Goal: Task Accomplishment & Management: Use online tool/utility

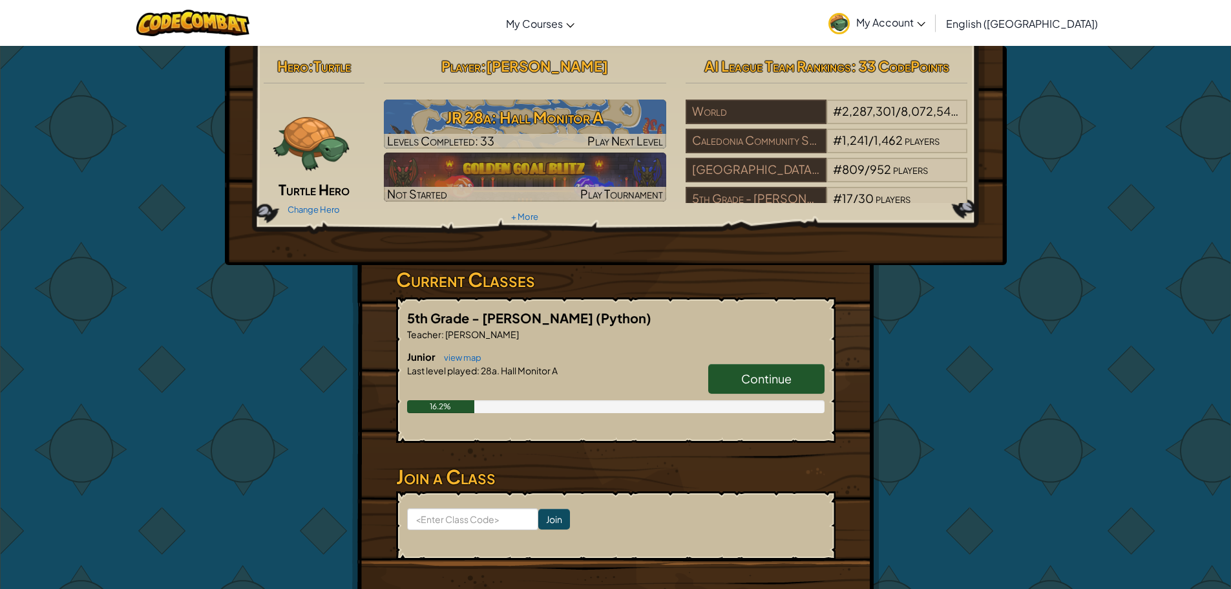
drag, startPoint x: 769, startPoint y: 373, endPoint x: 762, endPoint y: 375, distance: 7.0
click at [765, 373] on span "Continue" at bounding box center [766, 378] width 50 height 15
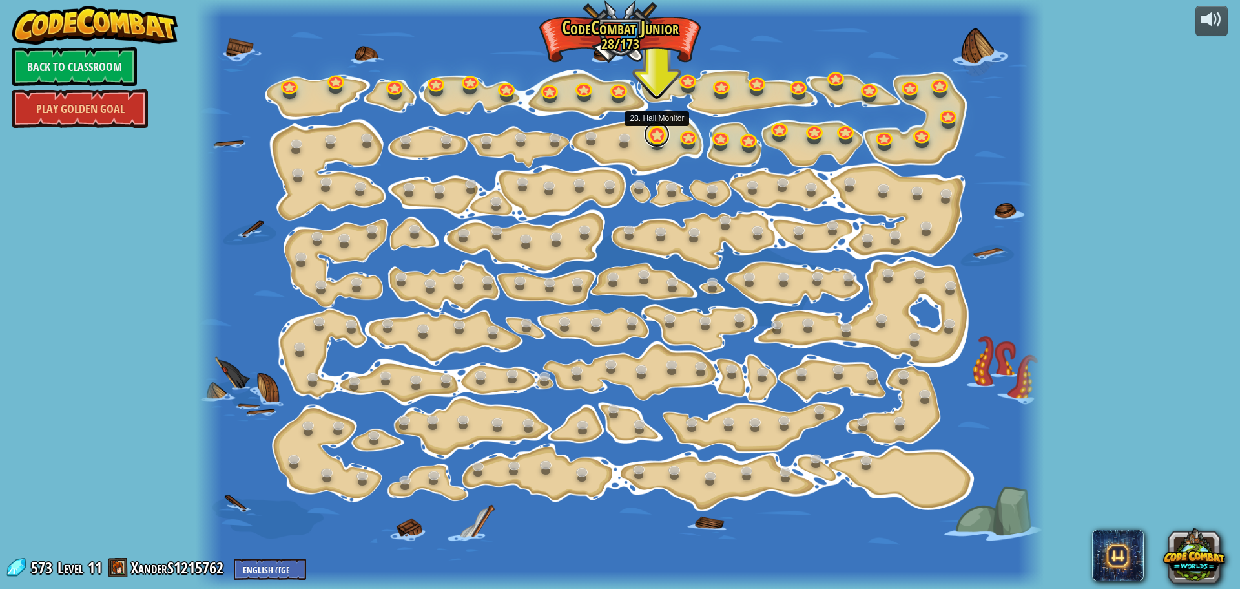
click at [657, 134] on link at bounding box center [657, 134] width 26 height 26
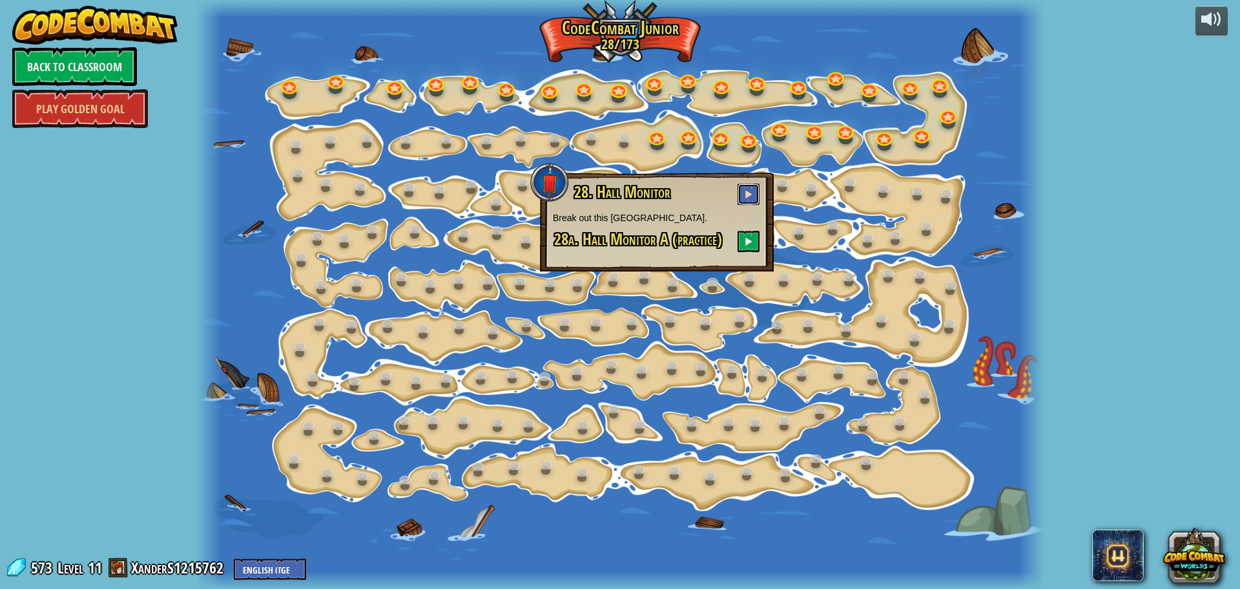
click at [750, 191] on span at bounding box center [748, 193] width 9 height 9
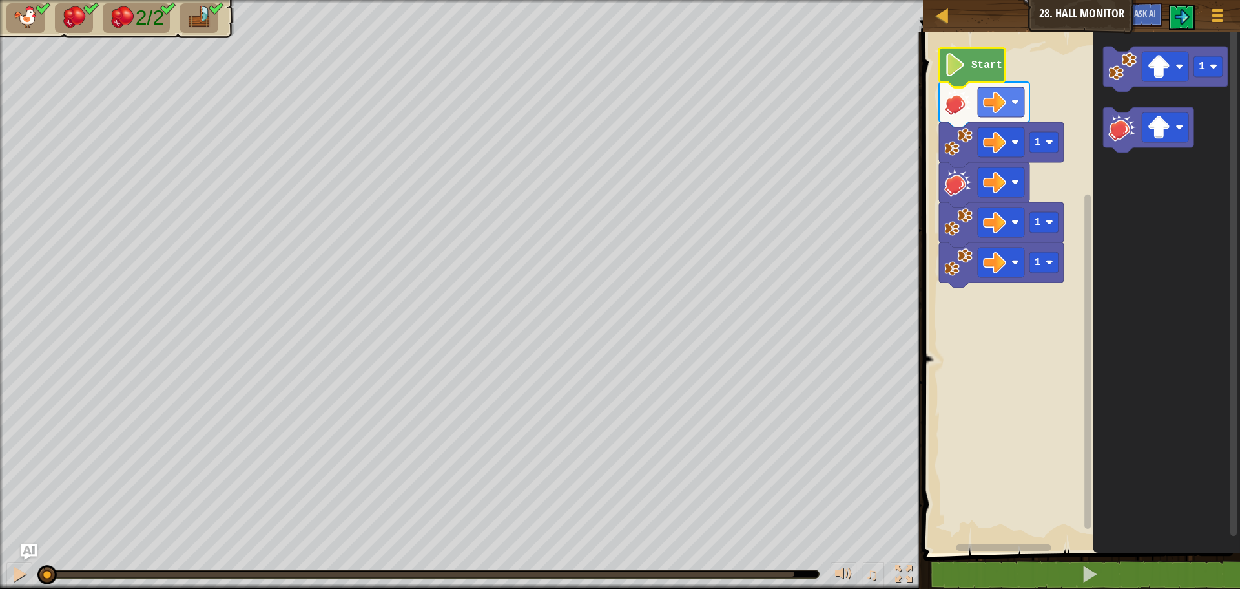
click at [958, 71] on image "Blockly Workspace" at bounding box center [955, 64] width 22 height 23
click at [951, 74] on image "Blockly Workspace" at bounding box center [955, 64] width 22 height 23
click at [5, 572] on div "♫" at bounding box center [461, 570] width 923 height 39
click at [14, 575] on div at bounding box center [19, 573] width 17 height 17
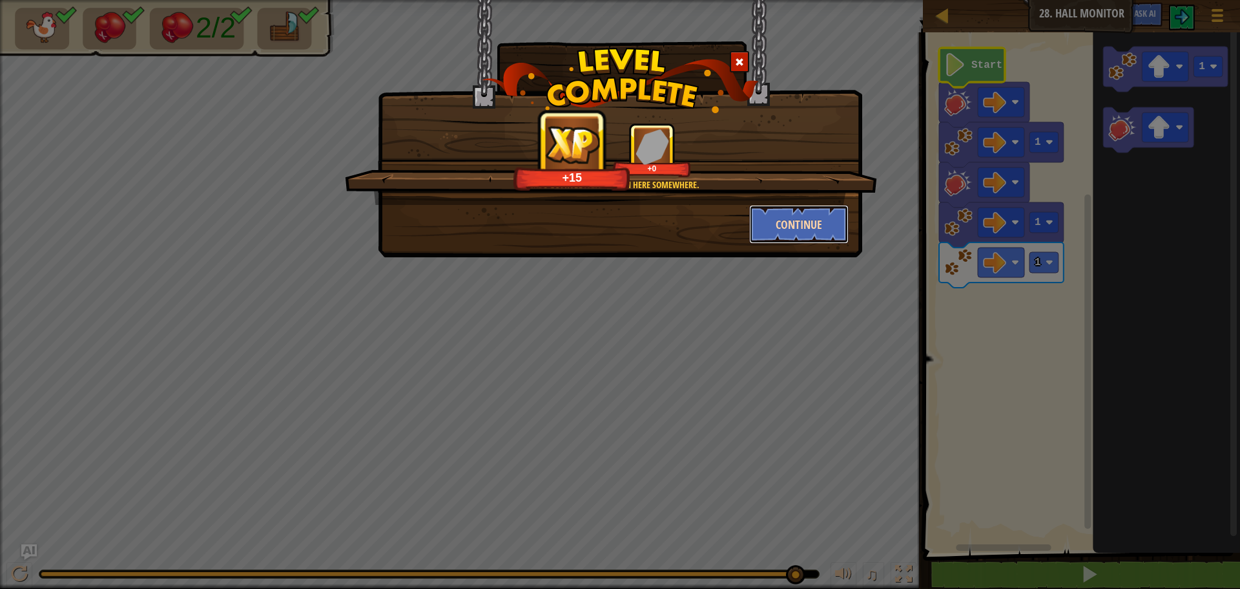
click at [783, 233] on button "Continue" at bounding box center [799, 224] width 100 height 39
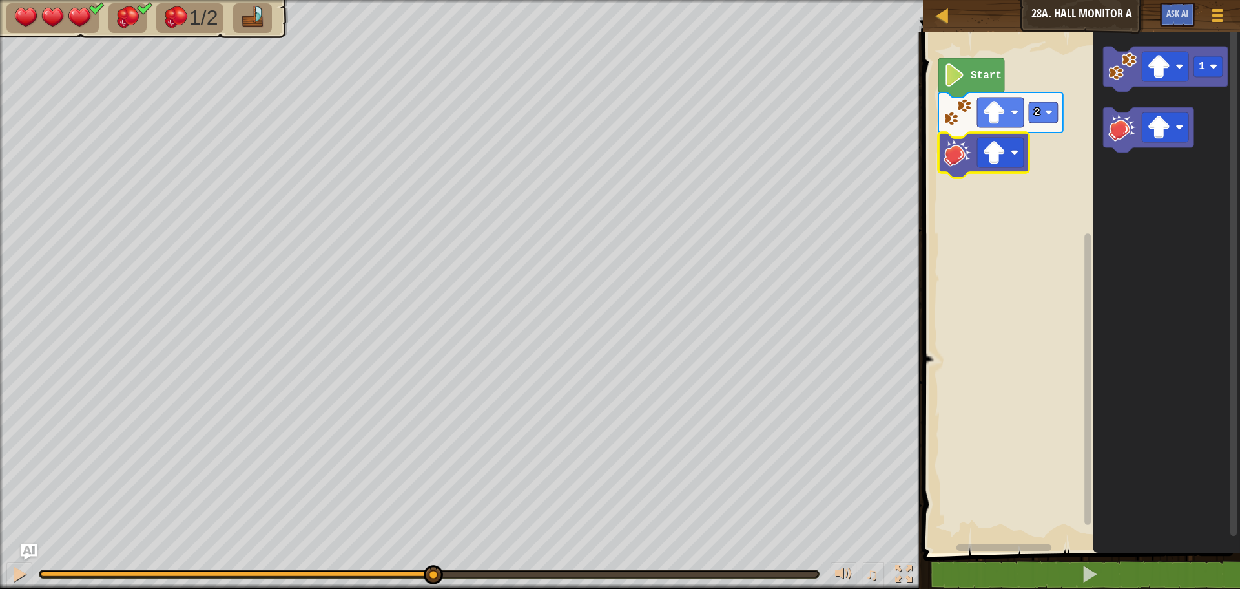
drag, startPoint x: 361, startPoint y: 576, endPoint x: 432, endPoint y: 612, distance: 79.2
click at [432, 0] on html "Map Junior 28a. Hall Monitor A Game Menu Ask AI 1 ההההההההההההההההההההההההההההה…" at bounding box center [620, 0] width 1240 height 0
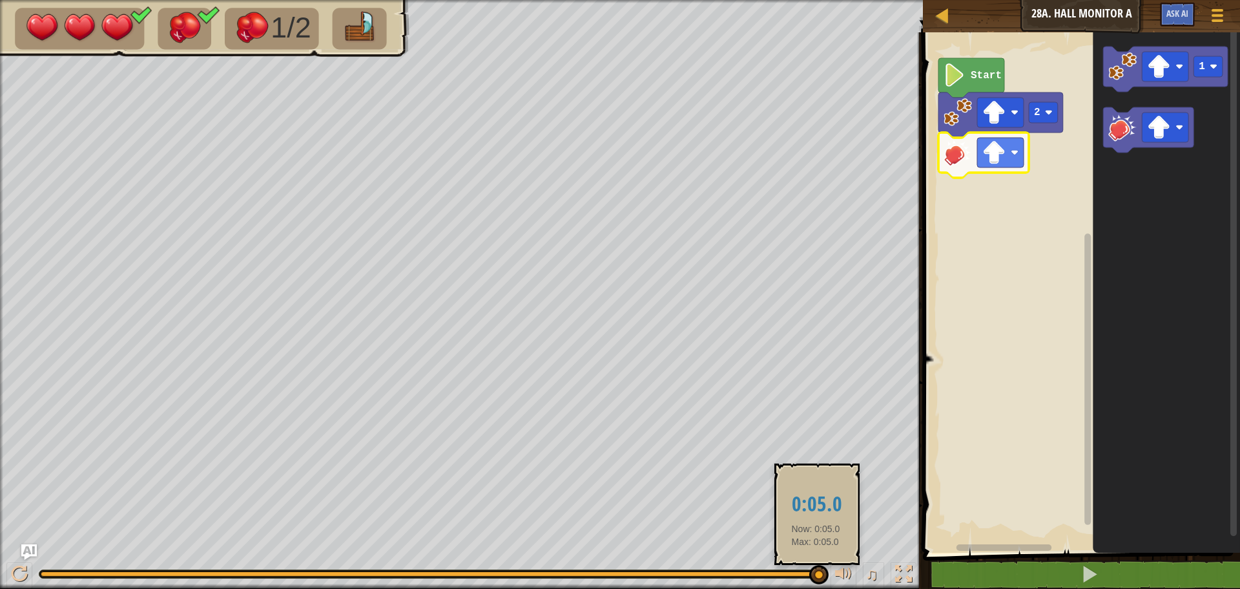
drag, startPoint x: 832, startPoint y: 570, endPoint x: 816, endPoint y: 572, distance: 16.2
click at [816, 572] on div "♫" at bounding box center [461, 570] width 923 height 39
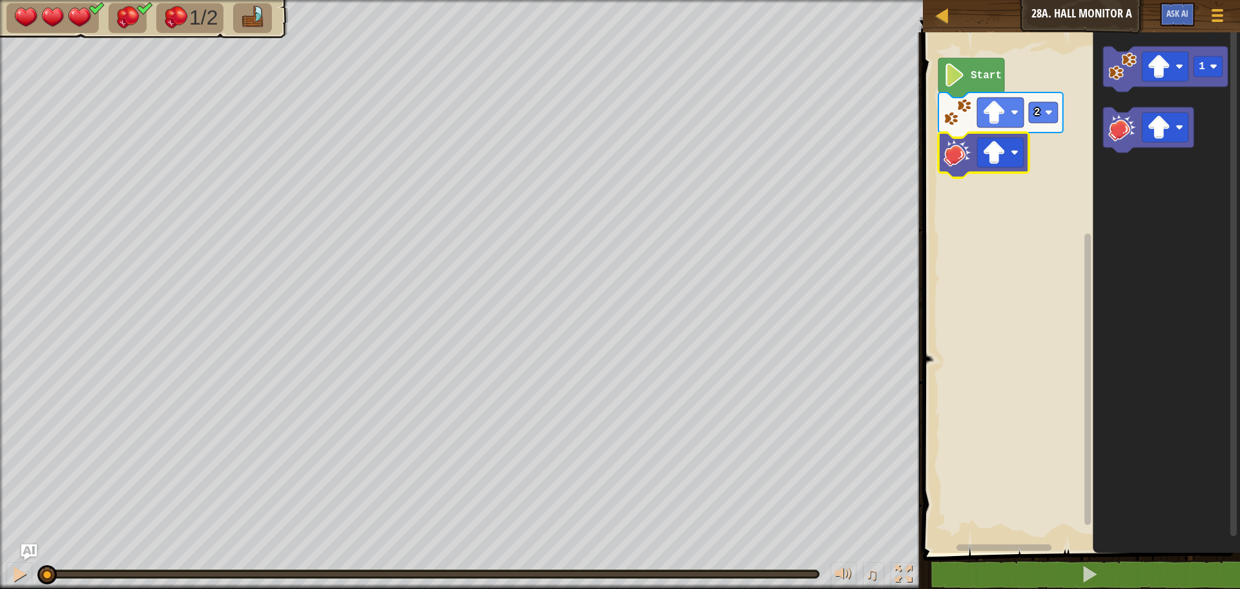
drag, startPoint x: 816, startPoint y: 572, endPoint x: 0, endPoint y: 490, distance: 820.0
click at [0, 490] on div "1/2 ♫ Turtle 3 x: 14 y: 30 x: 14 y: 46 action: move" at bounding box center [620, 294] width 1240 height 589
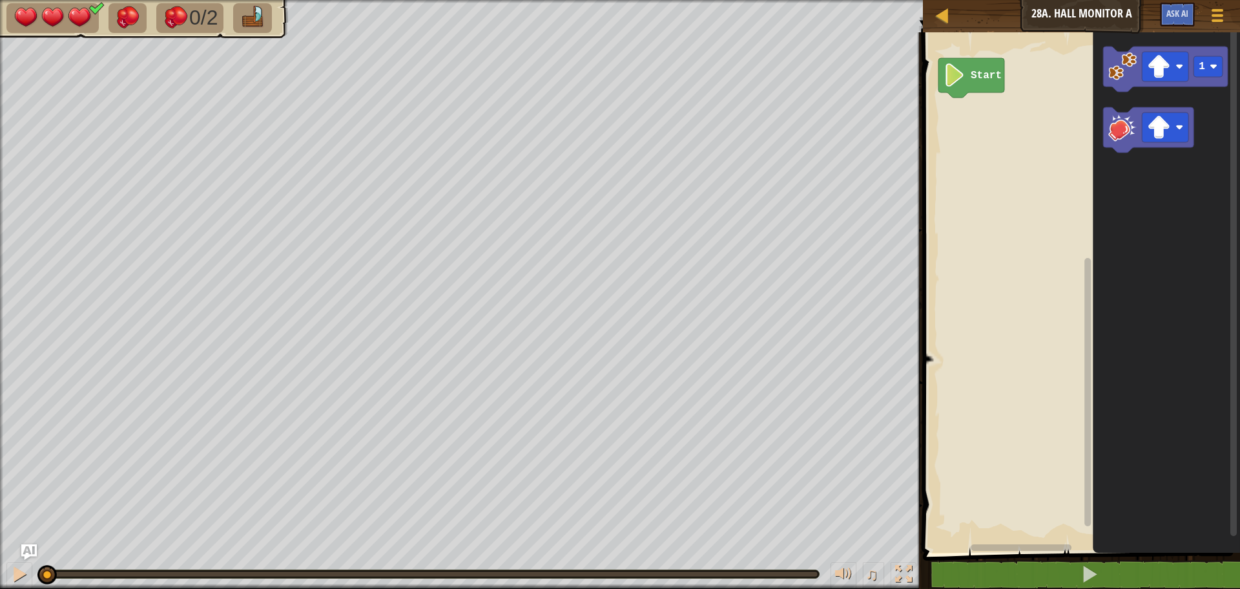
drag, startPoint x: 468, startPoint y: 577, endPoint x: 0, endPoint y: 410, distance: 497.1
click at [0, 410] on div "0/2 ♫ Turtle 3 x: 14 y: 30 x: 14 y: 46 action: move" at bounding box center [620, 294] width 1240 height 589
click at [17, 583] on button at bounding box center [19, 575] width 26 height 26
drag, startPoint x: 259, startPoint y: 570, endPoint x: 0, endPoint y: 587, distance: 259.6
click at [0, 587] on div "♫" at bounding box center [461, 570] width 923 height 39
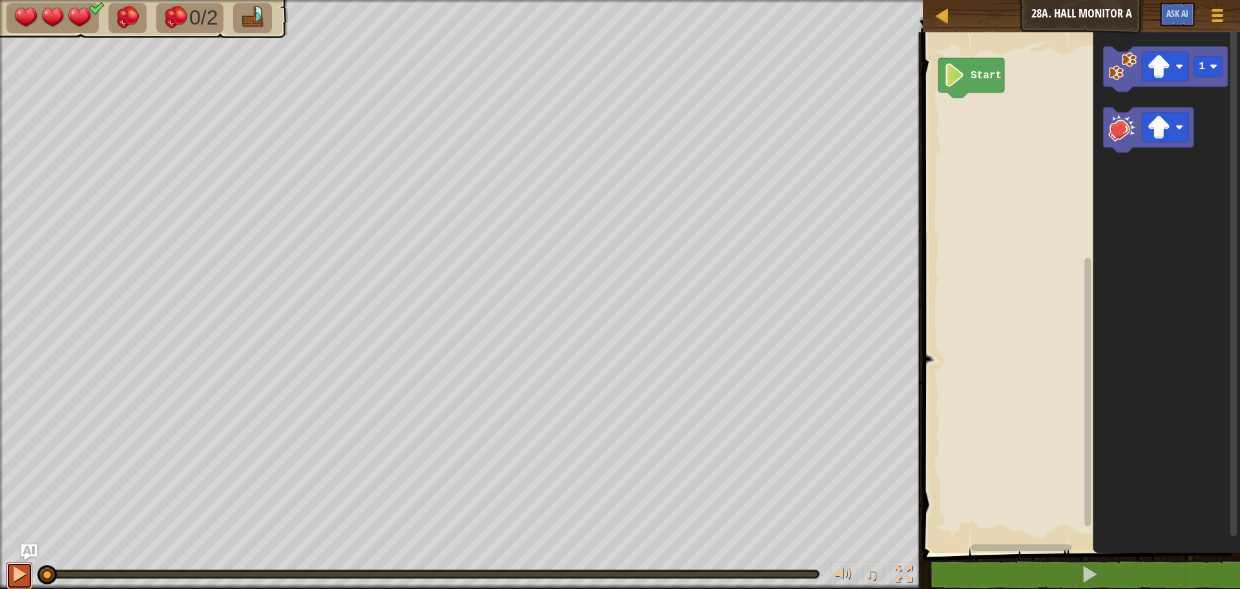
click at [10, 570] on button at bounding box center [19, 575] width 26 height 26
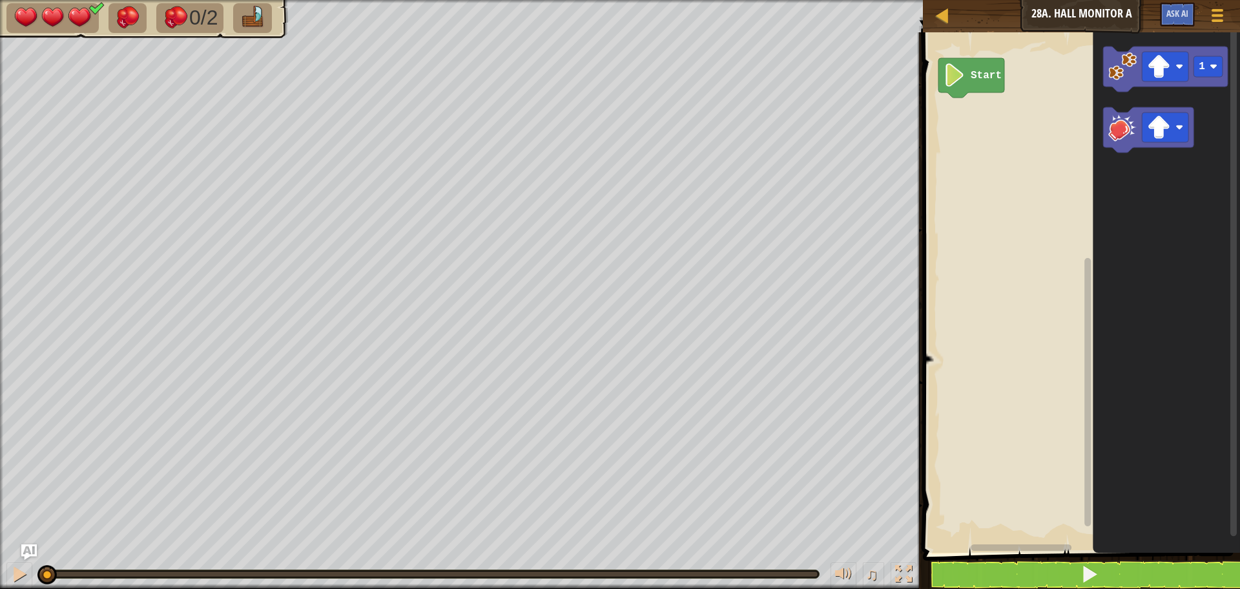
drag, startPoint x: 312, startPoint y: 568, endPoint x: 0, endPoint y: 528, distance: 314.6
click at [0, 528] on div "0/2 ♫ Turtle 3 x: 14 y: 30 No target action: idle" at bounding box center [620, 294] width 1240 height 589
drag, startPoint x: 12, startPoint y: 571, endPoint x: 79, endPoint y: 556, distance: 69.0
click at [11, 570] on div at bounding box center [19, 573] width 17 height 17
drag, startPoint x: 366, startPoint y: 578, endPoint x: 0, endPoint y: 619, distance: 368.6
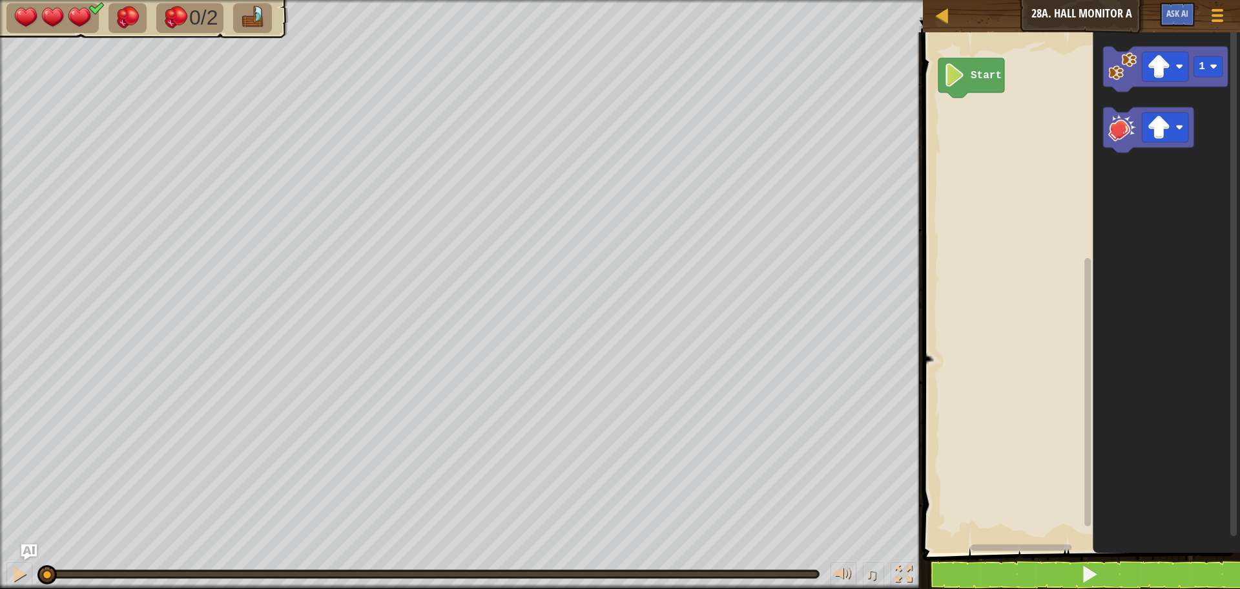
click at [0, 0] on html "Map Junior 28a. Hall Monitor A Game Menu Ask AI 1 ההההההההההההההההההההההההההההה…" at bounding box center [620, 0] width 1240 height 0
click at [1125, 130] on image "Blockly Workspace" at bounding box center [1123, 127] width 28 height 28
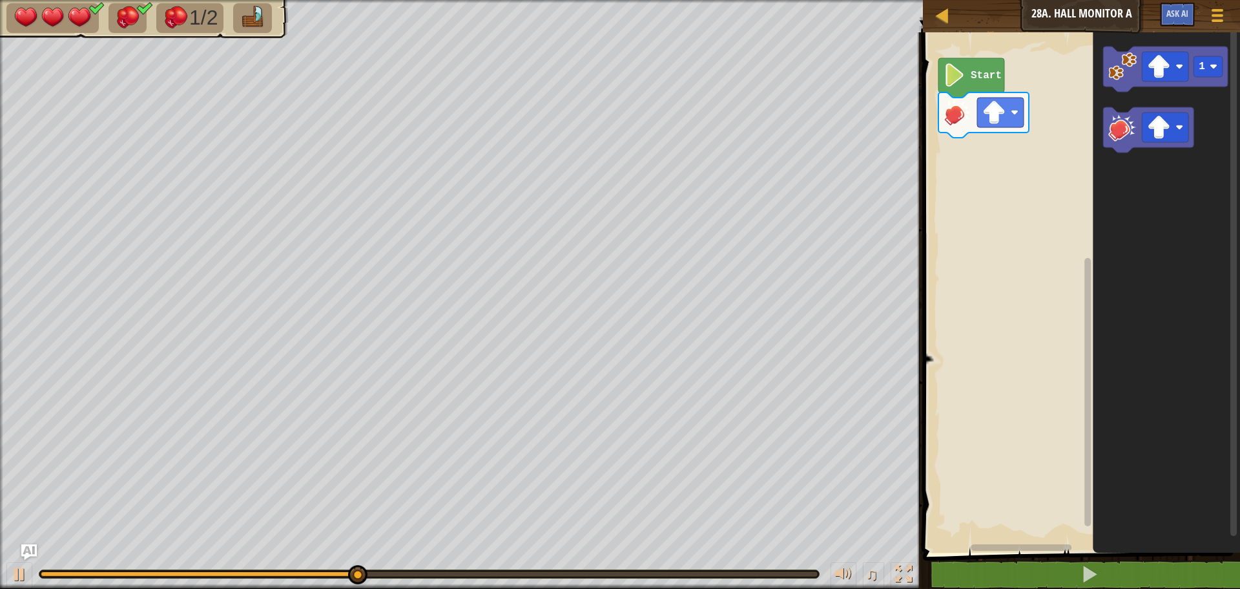
drag, startPoint x: 315, startPoint y: 578, endPoint x: 0, endPoint y: 499, distance: 324.3
click at [238, 561] on div "♫" at bounding box center [461, 570] width 923 height 39
click at [14, 573] on div at bounding box center [19, 573] width 17 height 17
drag, startPoint x: 483, startPoint y: 574, endPoint x: 7, endPoint y: 578, distance: 476.1
click at [7, 578] on div "♫" at bounding box center [461, 570] width 923 height 39
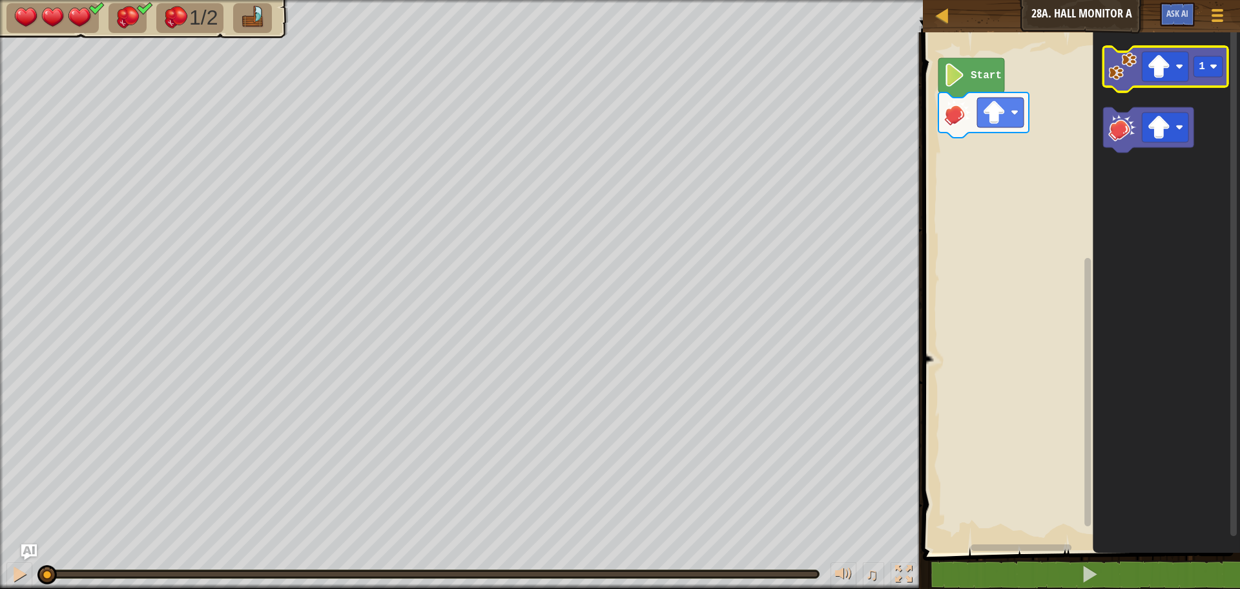
click at [1165, 82] on icon "Blockly Workspace" at bounding box center [1165, 69] width 125 height 45
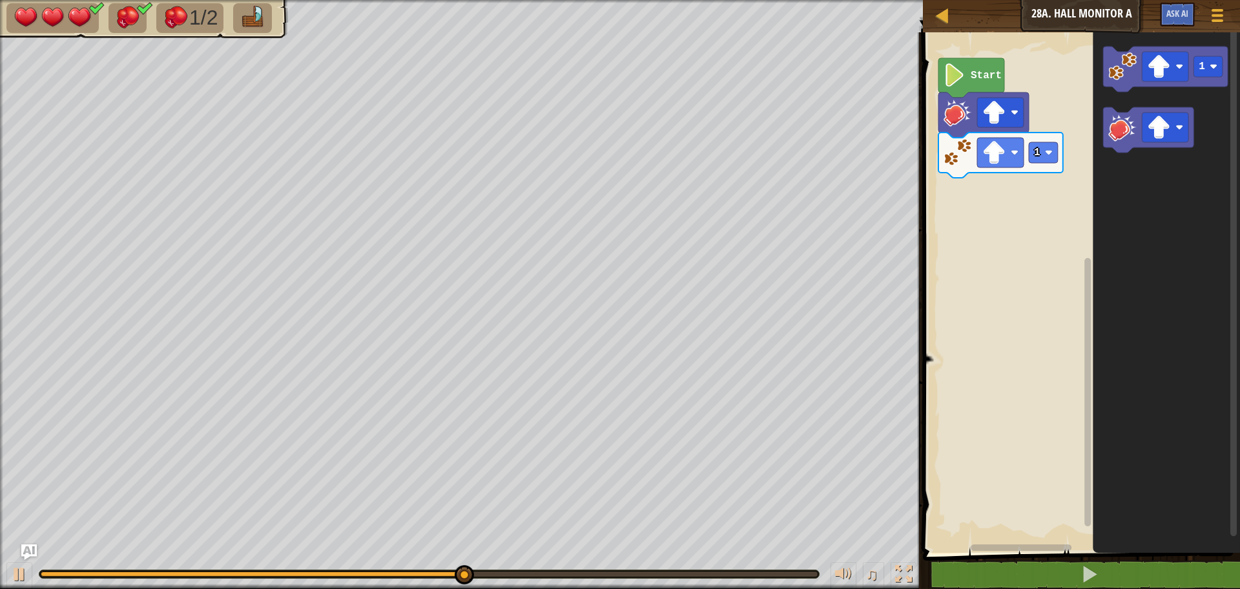
drag, startPoint x: 414, startPoint y: 568, endPoint x: 477, endPoint y: 583, distance: 65.0
click at [260, 581] on div "♫" at bounding box center [461, 570] width 923 height 39
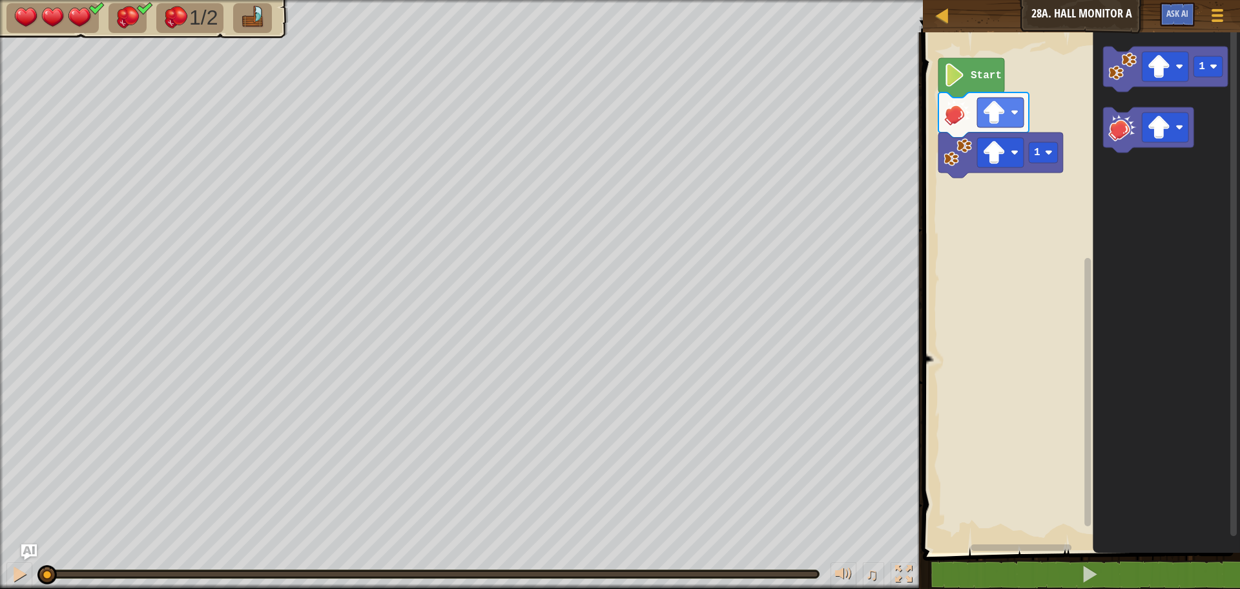
drag, startPoint x: 626, startPoint y: 574, endPoint x: 0, endPoint y: 598, distance: 626.4
click at [0, 0] on html "Map Junior 28a. Hall Monitor A Game Menu Ask AI 1 ההההההההההההההההההההההההההההה…" at bounding box center [620, 0] width 1240 height 0
click at [13, 569] on div at bounding box center [19, 573] width 17 height 17
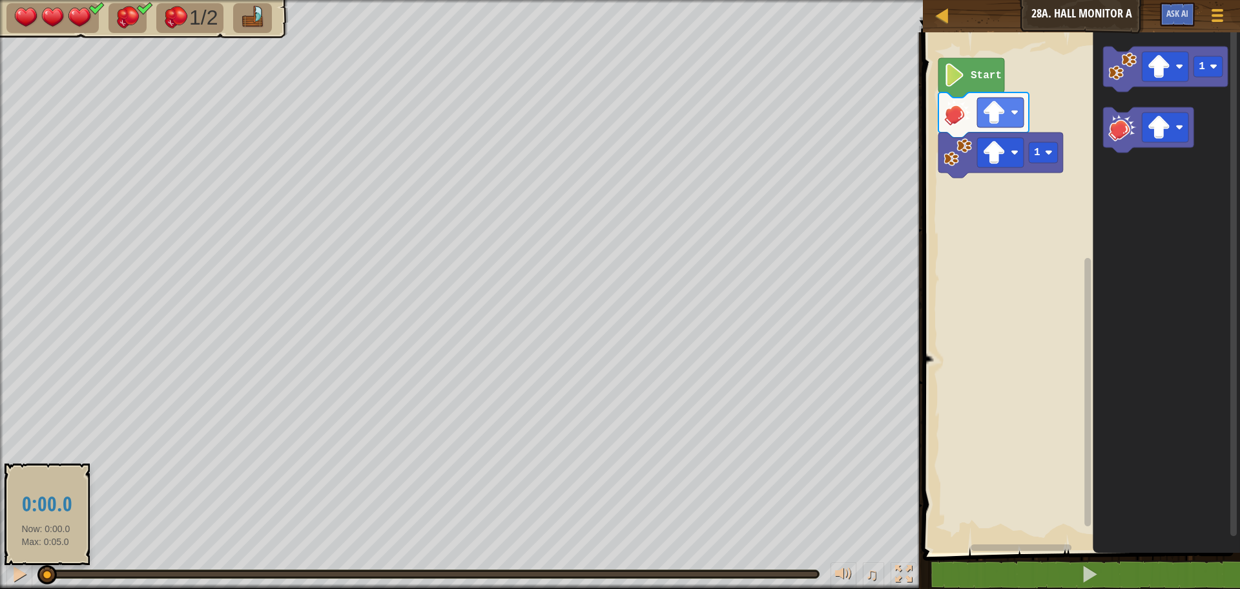
drag, startPoint x: 130, startPoint y: 573, endPoint x: 49, endPoint y: 582, distance: 81.9
click at [49, 582] on div at bounding box center [46, 574] width 19 height 19
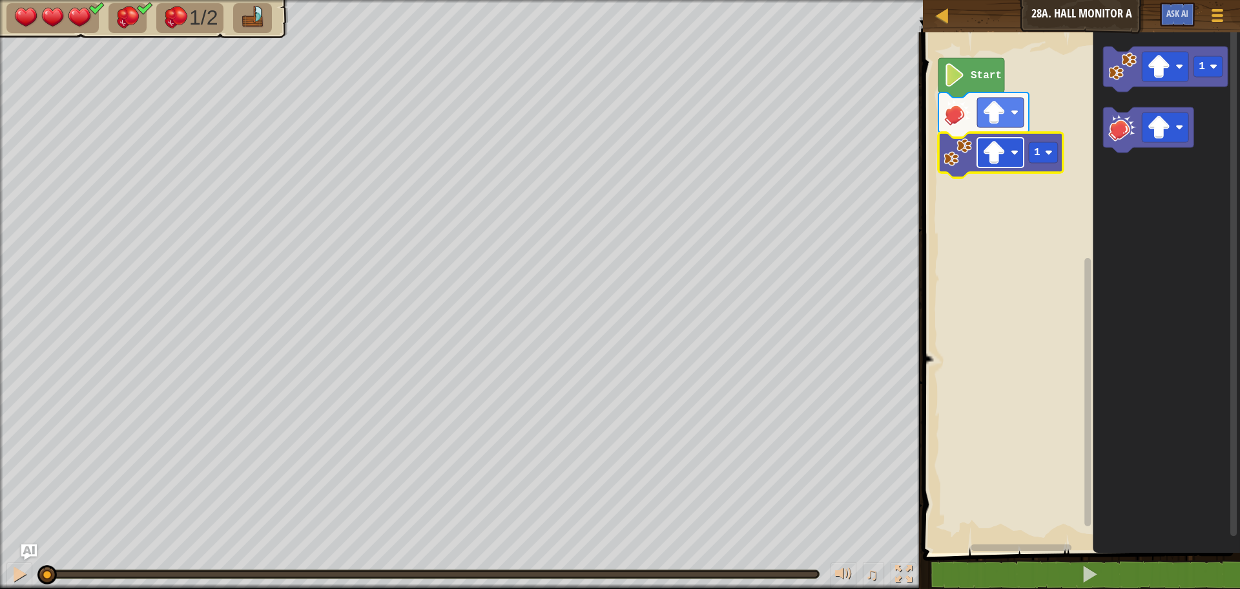
click at [1007, 149] on rect "Blockly Workspace" at bounding box center [1000, 153] width 47 height 30
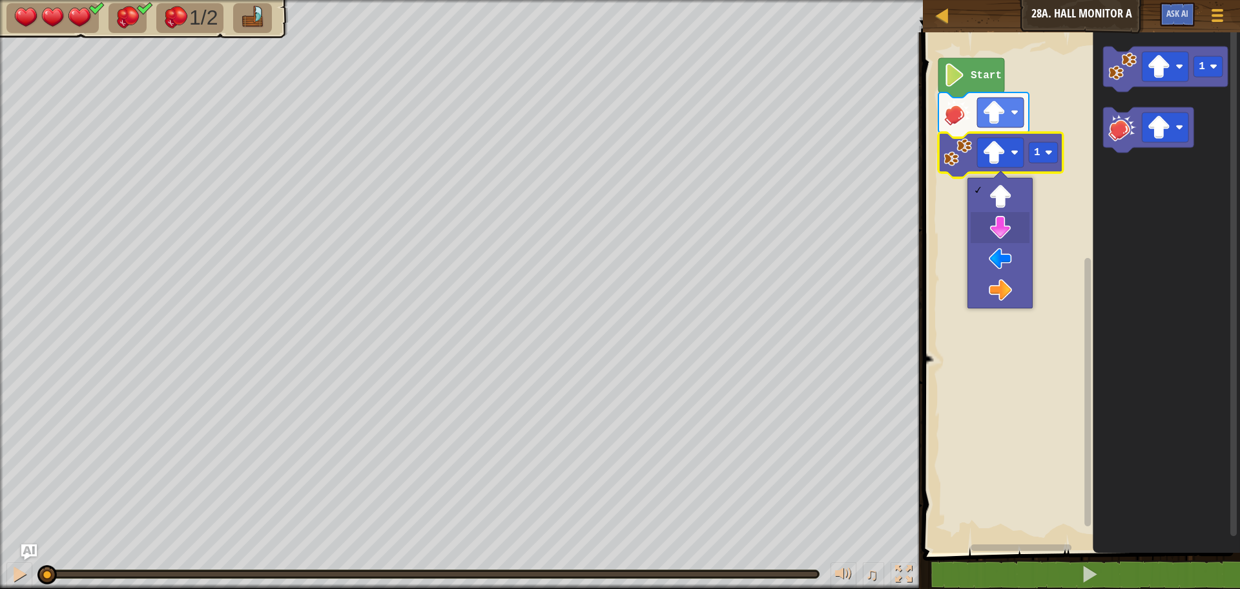
drag, startPoint x: 997, startPoint y: 222, endPoint x: 1018, endPoint y: 173, distance: 52.7
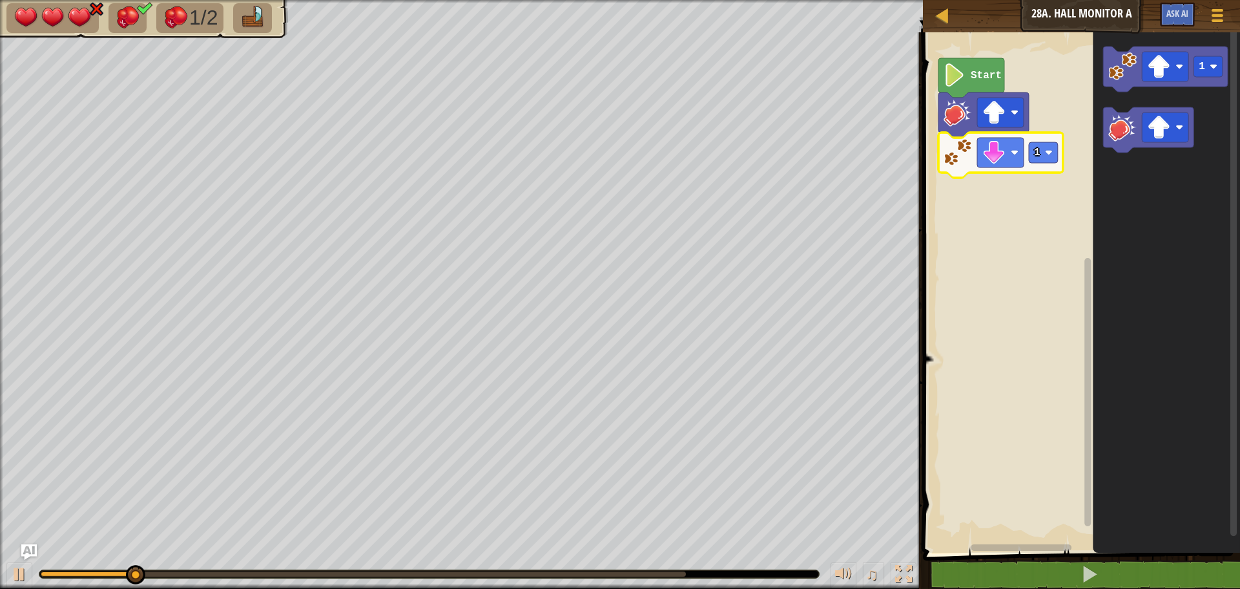
click at [1037, 165] on icon "Blockly Workspace" at bounding box center [1001, 154] width 125 height 45
drag, startPoint x: 409, startPoint y: 565, endPoint x: 517, endPoint y: 578, distance: 108.7
click at [428, 578] on div "♫" at bounding box center [461, 570] width 923 height 39
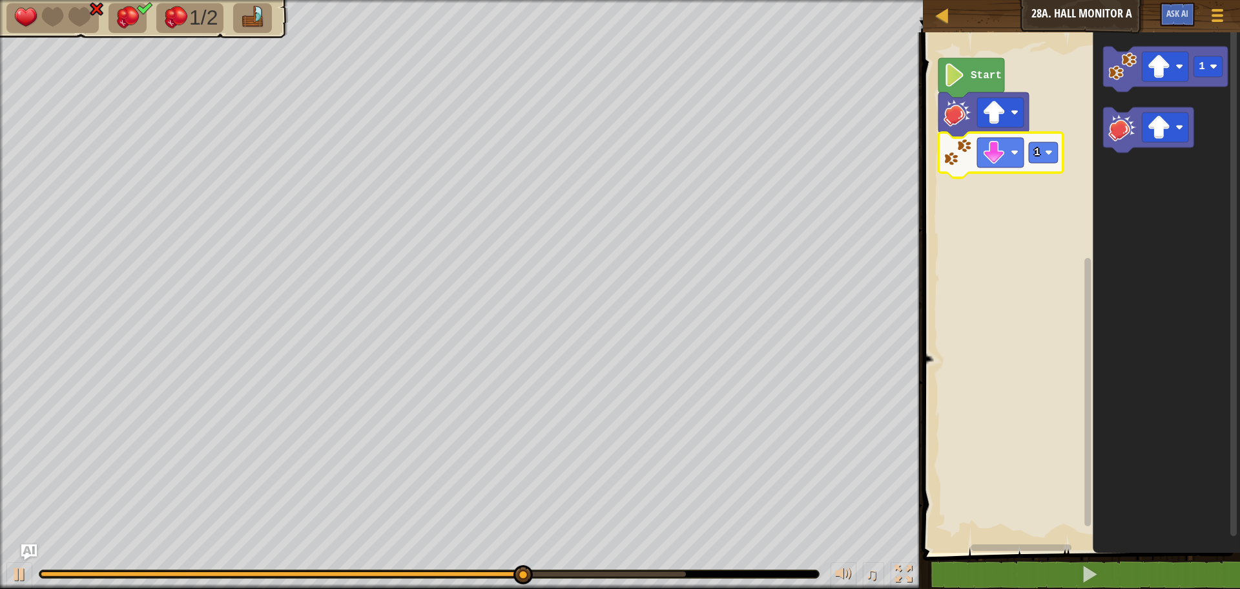
drag, startPoint x: 541, startPoint y: 562, endPoint x: 529, endPoint y: 574, distance: 16.4
click at [529, 574] on div "♫" at bounding box center [461, 570] width 923 height 39
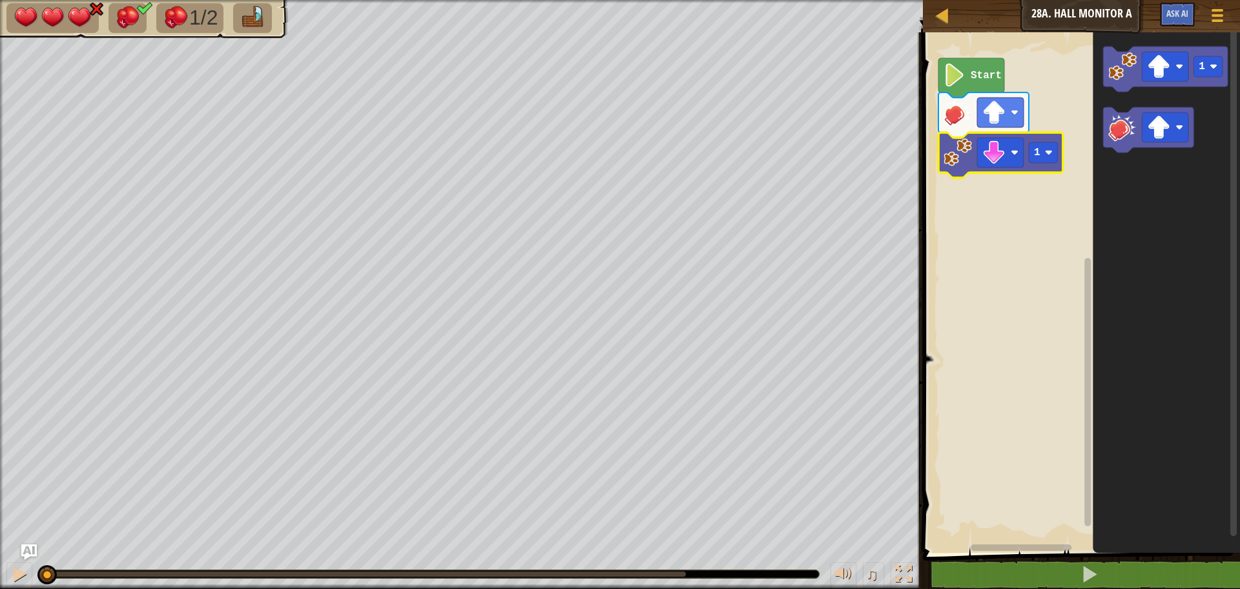
drag, startPoint x: 568, startPoint y: 571, endPoint x: 0, endPoint y: 615, distance: 570.2
click at [0, 0] on html "Map Junior 28a. Hall Monitor A Game Menu Ask AI 1 ההההההההההההההההההההההההההההה…" at bounding box center [620, 0] width 1240 height 0
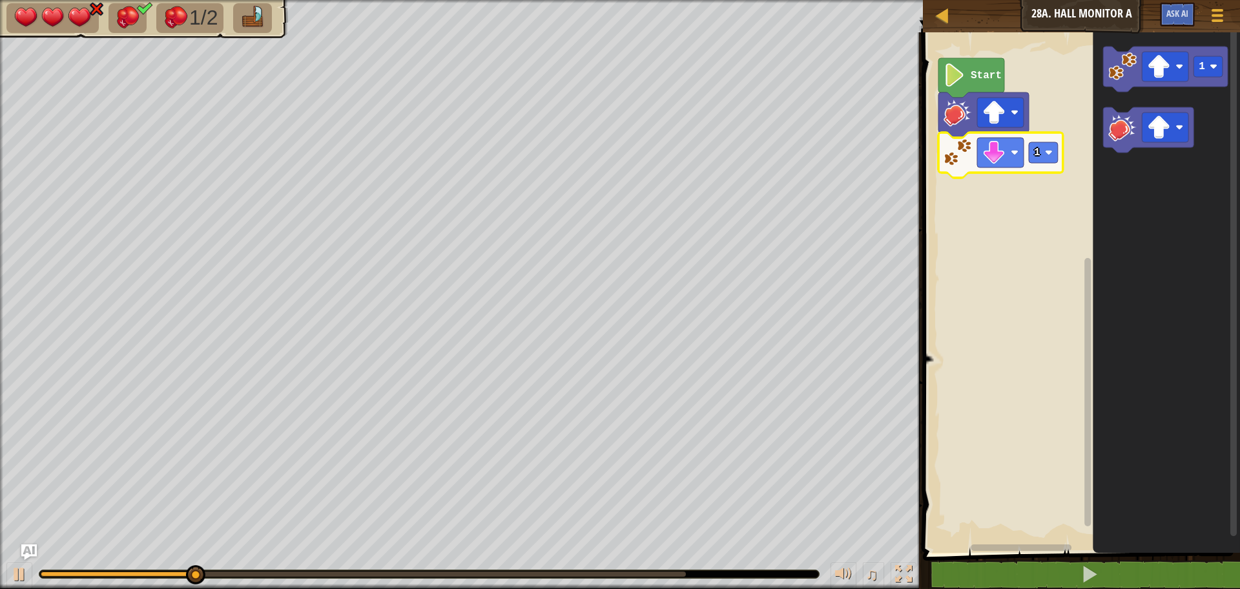
click at [6, 578] on div "♫" at bounding box center [461, 570] width 923 height 39
click at [288, 569] on div at bounding box center [429, 573] width 781 height 9
drag, startPoint x: 105, startPoint y: 576, endPoint x: 1, endPoint y: 579, distance: 104.1
click at [0, 579] on div "♫" at bounding box center [461, 570] width 923 height 39
click at [17, 577] on div at bounding box center [19, 573] width 17 height 17
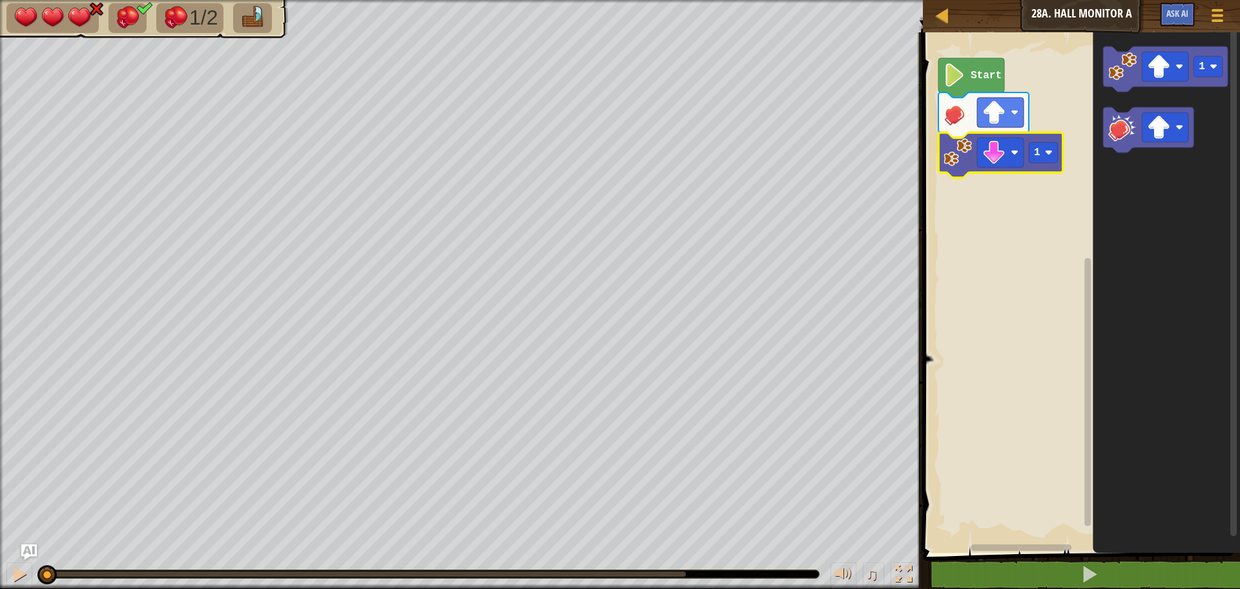
drag, startPoint x: 404, startPoint y: 575, endPoint x: 1, endPoint y: 523, distance: 406.5
click at [0, 529] on div "1/2 ♫ Turtle 3 x: 14 y: 30 No target action: attack" at bounding box center [620, 294] width 1240 height 589
click at [1149, 129] on image "Blockly Workspace" at bounding box center [1158, 127] width 23 height 23
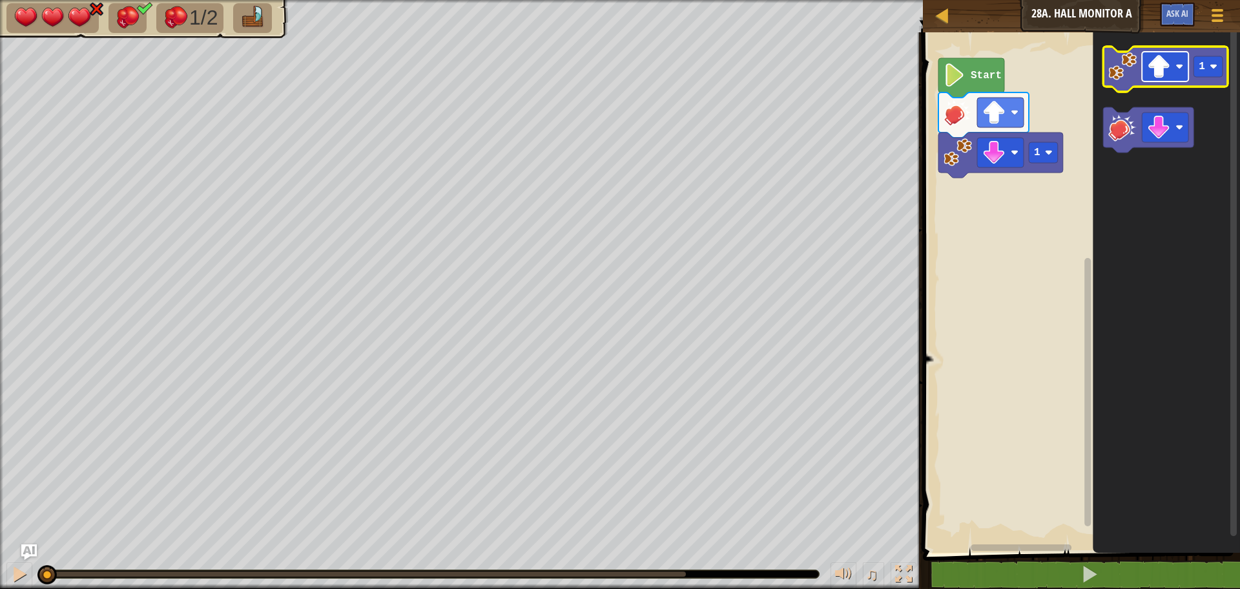
click at [1161, 68] on image "Blockly Workspace" at bounding box center [1158, 66] width 23 height 23
click at [1125, 139] on image "Blockly Workspace" at bounding box center [1123, 127] width 28 height 28
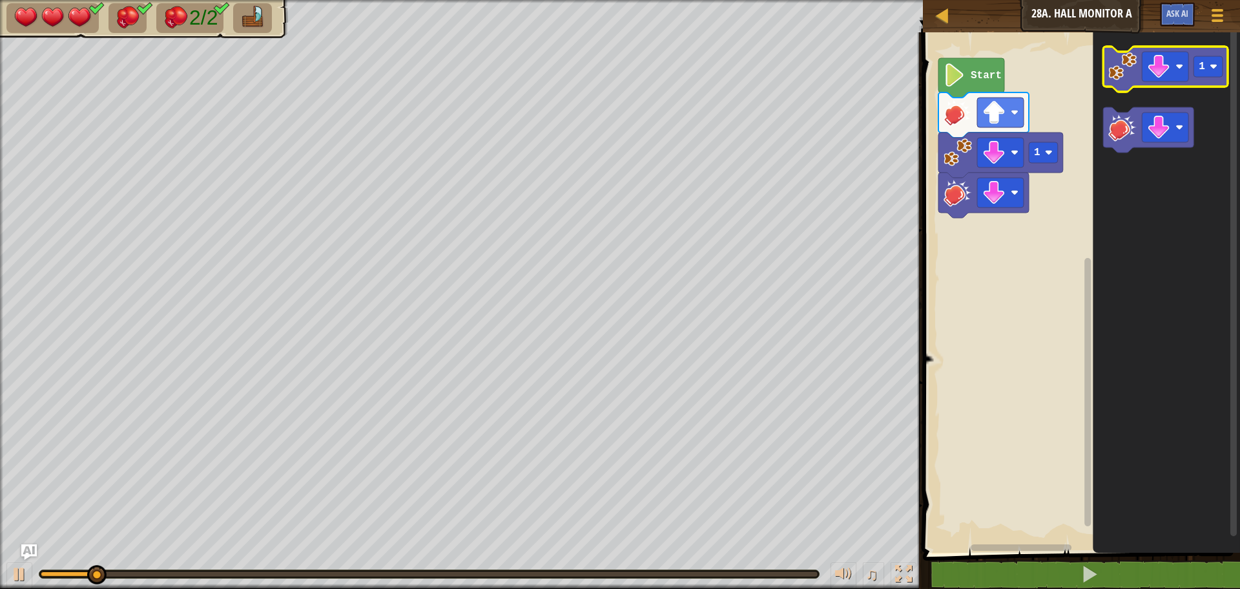
click at [1120, 79] on image "Blockly Workspace" at bounding box center [1123, 66] width 28 height 28
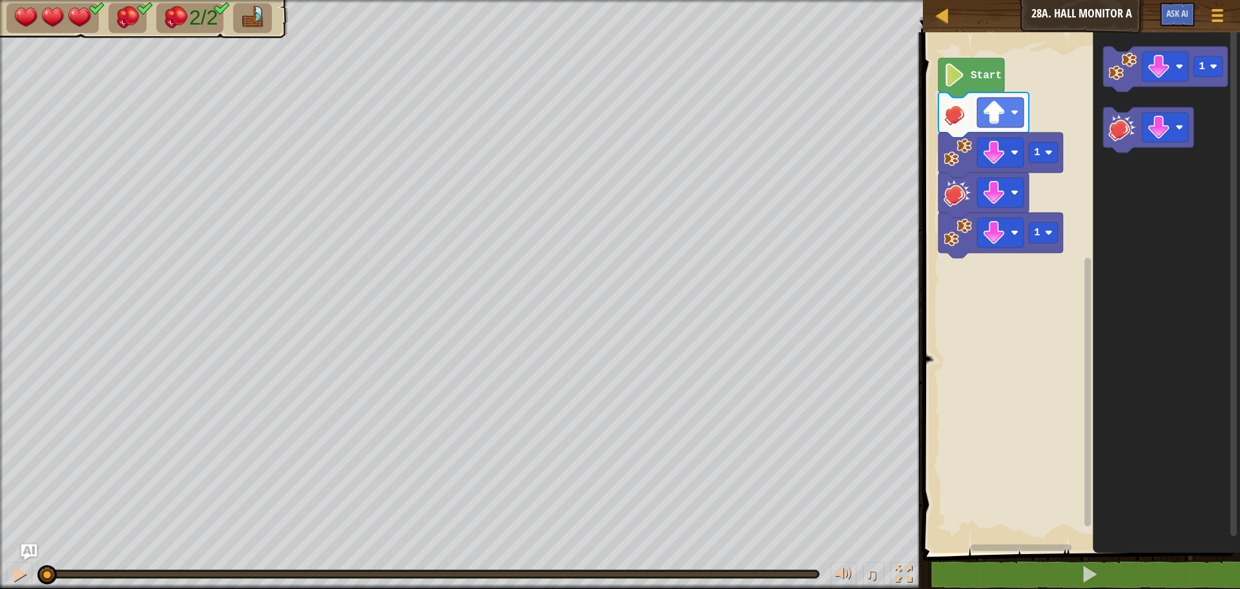
drag, startPoint x: 584, startPoint y: 605, endPoint x: 0, endPoint y: 598, distance: 584.0
click at [0, 0] on html "Map Junior 28a. Hall Monitor A Game Menu Ask AI 1 ההההההההההההההההההההההההההההה…" at bounding box center [620, 0] width 1240 height 0
click at [1125, 76] on image "Blockly Workspace" at bounding box center [1123, 66] width 28 height 28
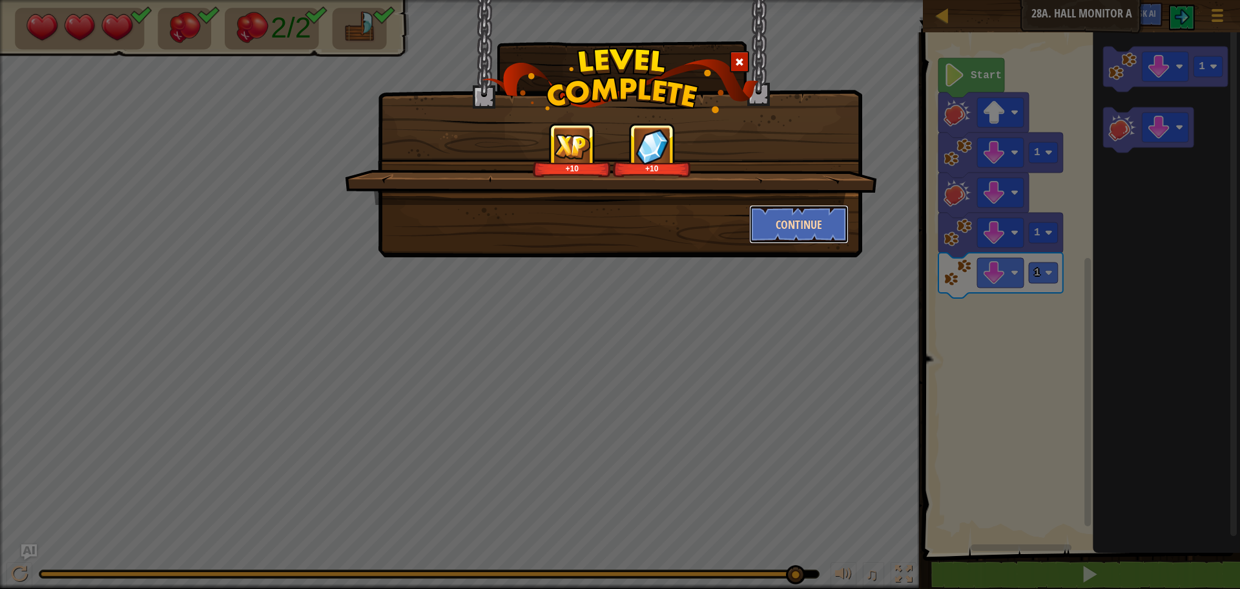
click at [788, 227] on button "Continue" at bounding box center [799, 224] width 100 height 39
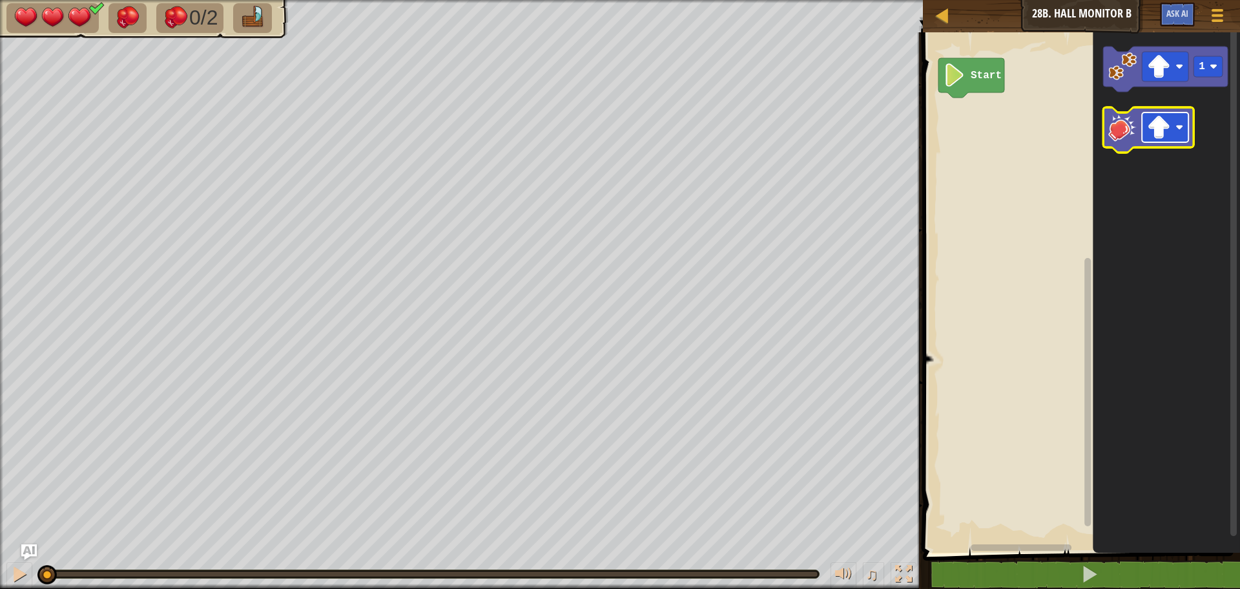
click at [1186, 127] on rect "Blockly Workspace" at bounding box center [1165, 127] width 47 height 30
click at [1169, 111] on icon "Blockly Workspace" at bounding box center [1148, 129] width 90 height 45
click at [1174, 132] on rect "Blockly Workspace" at bounding box center [1165, 127] width 47 height 30
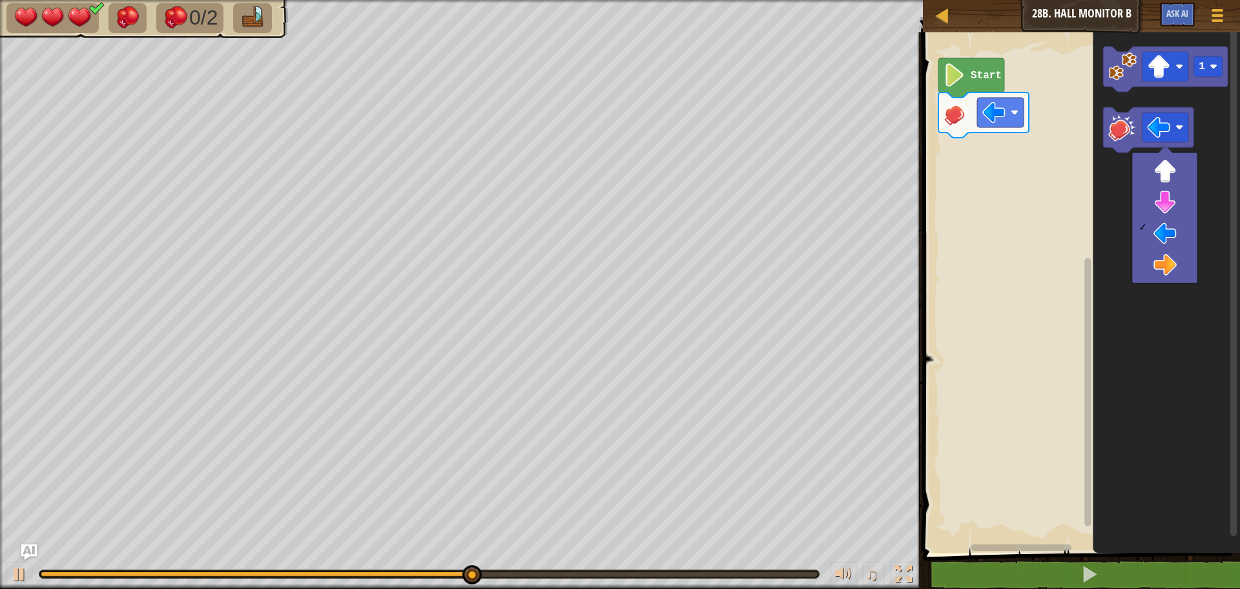
drag, startPoint x: 429, startPoint y: 583, endPoint x: 563, endPoint y: 607, distance: 135.8
click at [563, 0] on html "Map Junior 28b. Hall Monitor B Game Menu Ask AI 1 ההההההההההההההההההההההההההההה…" at bounding box center [620, 0] width 1240 height 0
click at [26, 576] on div at bounding box center [19, 573] width 17 height 17
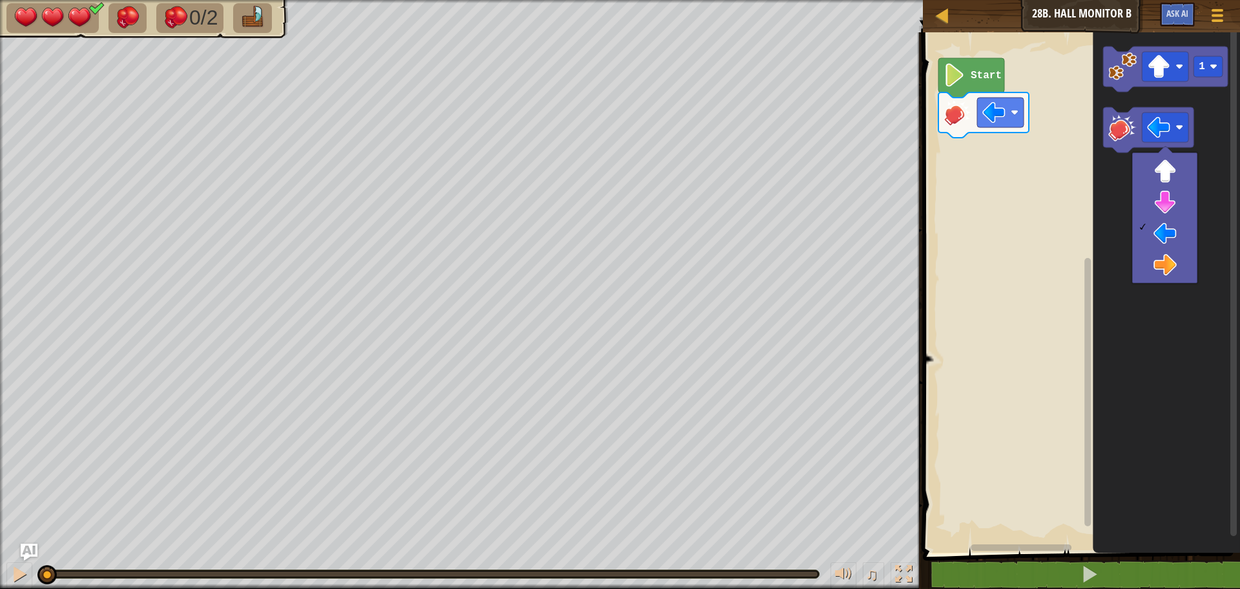
drag, startPoint x: 541, startPoint y: 576, endPoint x: 25, endPoint y: 548, distance: 517.5
click at [0, 566] on div "♫" at bounding box center [461, 570] width 923 height 39
click at [1006, 123] on rect "Blockly Workspace" at bounding box center [1000, 113] width 47 height 30
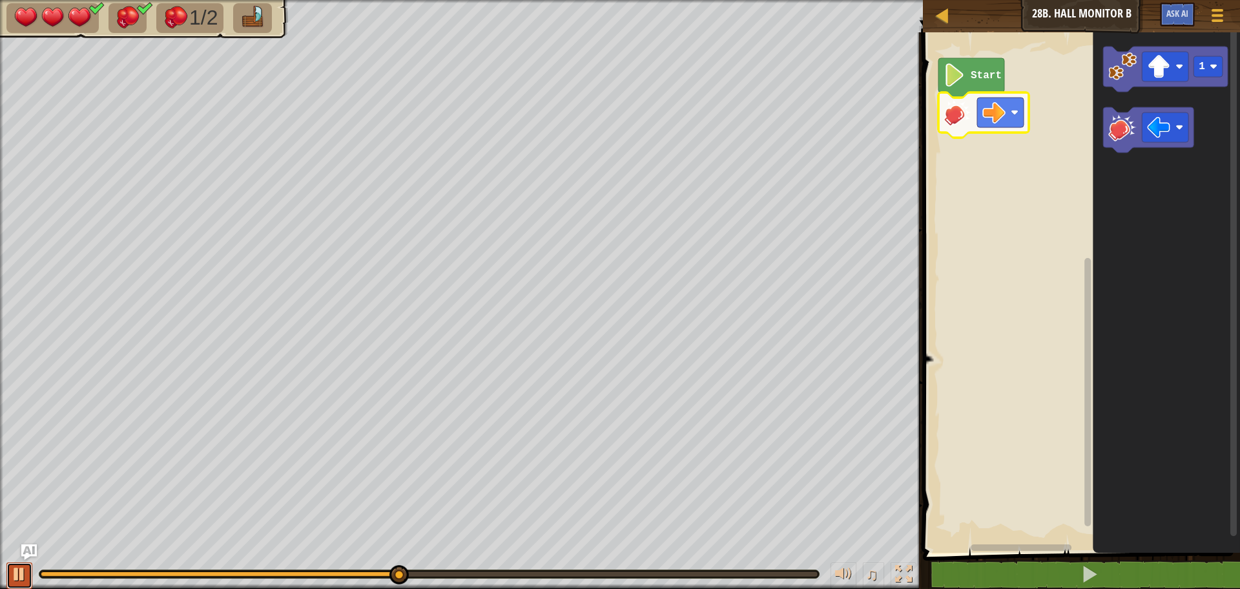
click at [25, 574] on div at bounding box center [19, 573] width 17 height 17
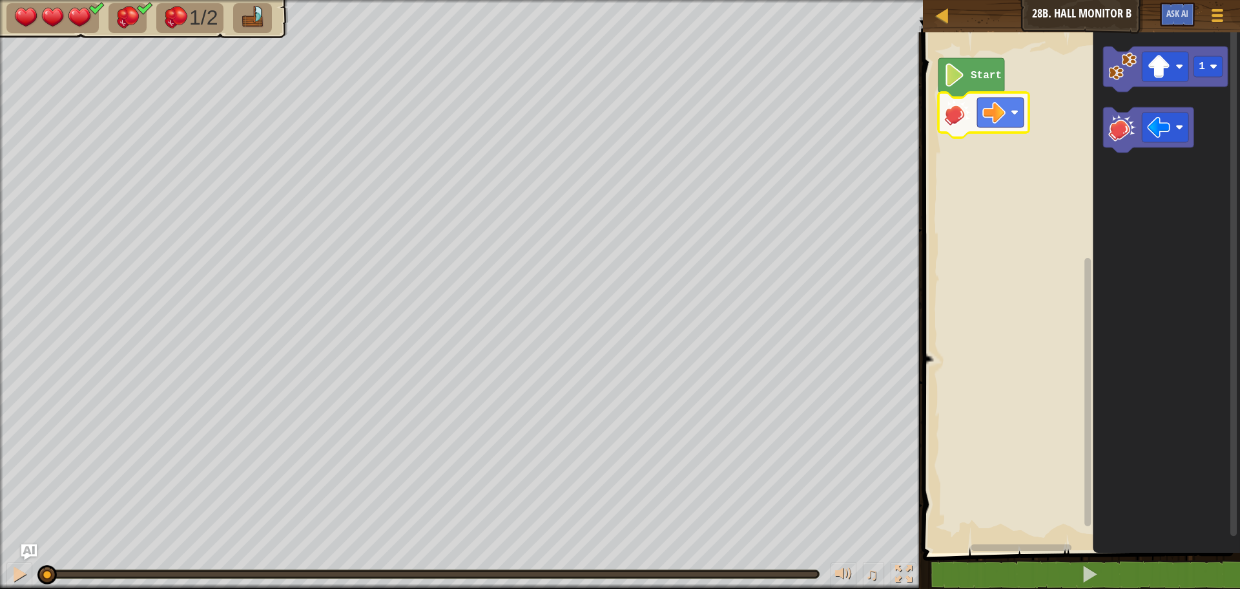
drag, startPoint x: 424, startPoint y: 576, endPoint x: 6, endPoint y: 599, distance: 418.6
click at [6, 0] on html "Map Junior 28b. Hall Monitor B Game Menu Ask AI 1 ההההההההההההההההההההההההההההה…" at bounding box center [620, 0] width 1240 height 0
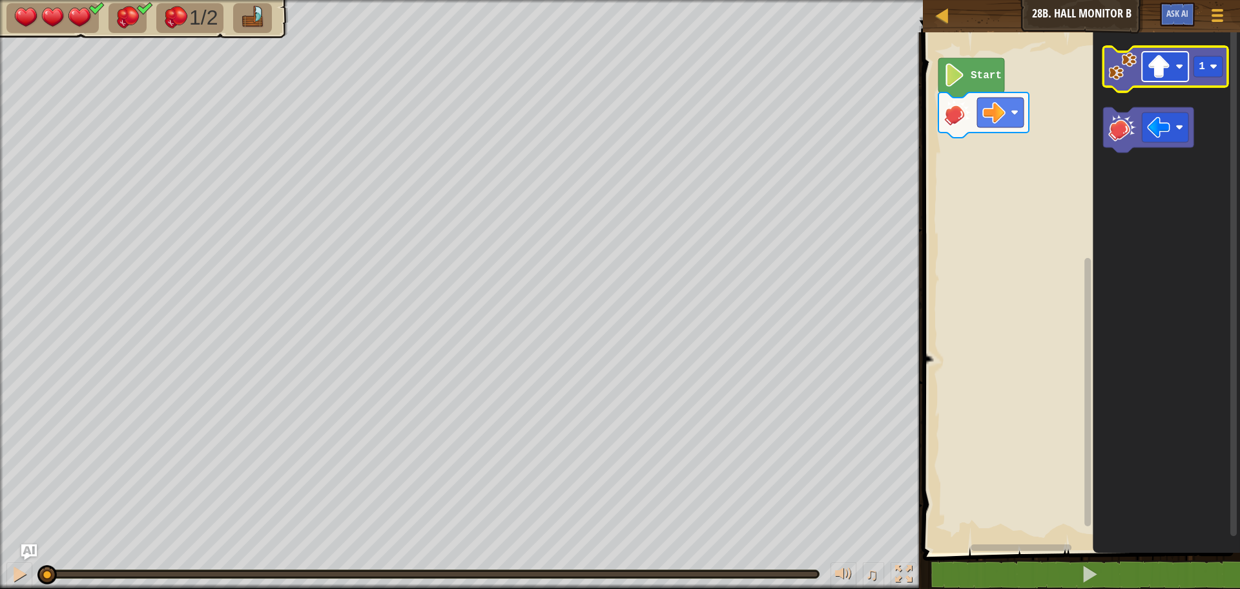
click at [1162, 66] on image "Blockly Workspace" at bounding box center [1158, 66] width 23 height 23
click at [1126, 82] on icon "Blockly Workspace" at bounding box center [1165, 69] width 125 height 45
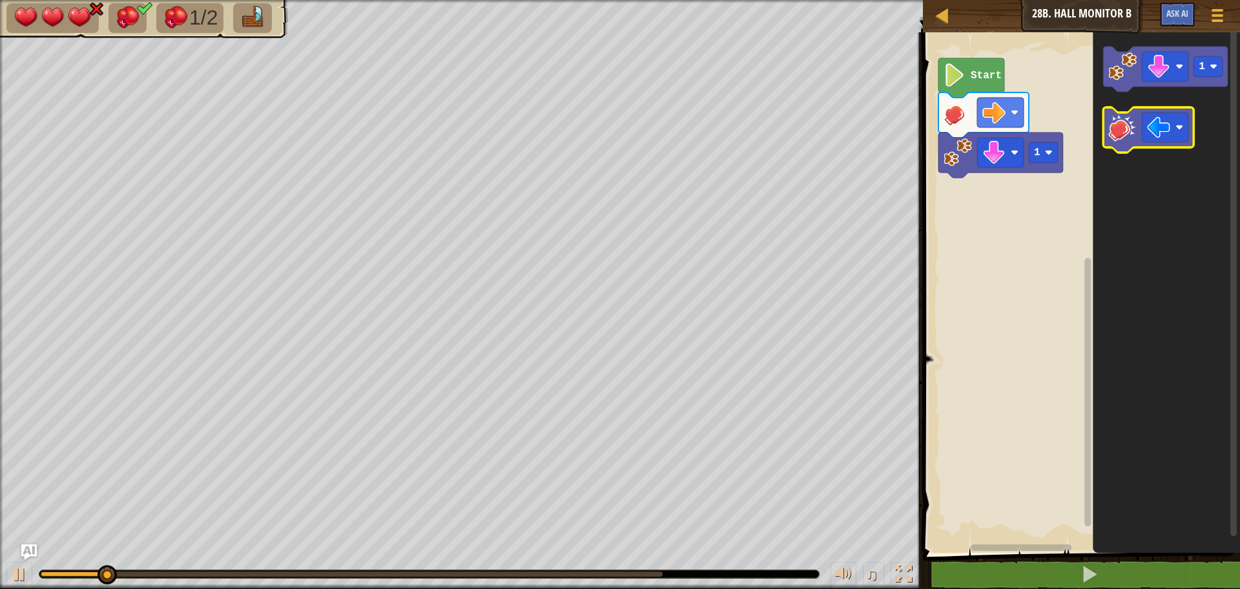
click at [1135, 134] on image "Blockly Workspace" at bounding box center [1123, 127] width 28 height 28
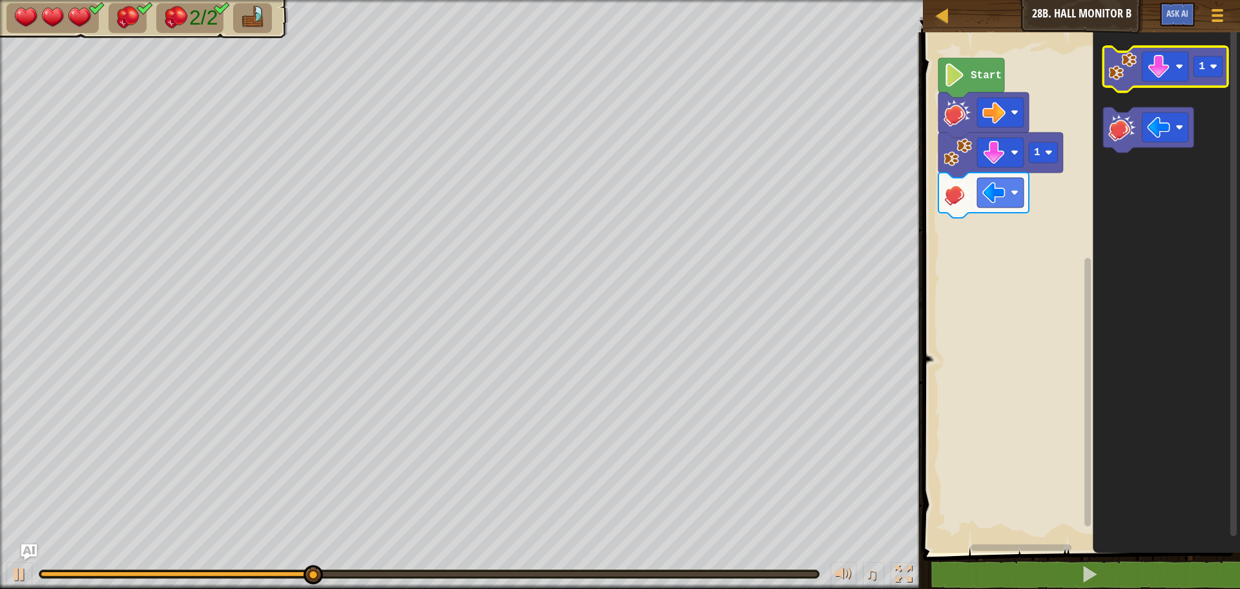
click at [1125, 63] on image "Blockly Workspace" at bounding box center [1123, 66] width 28 height 28
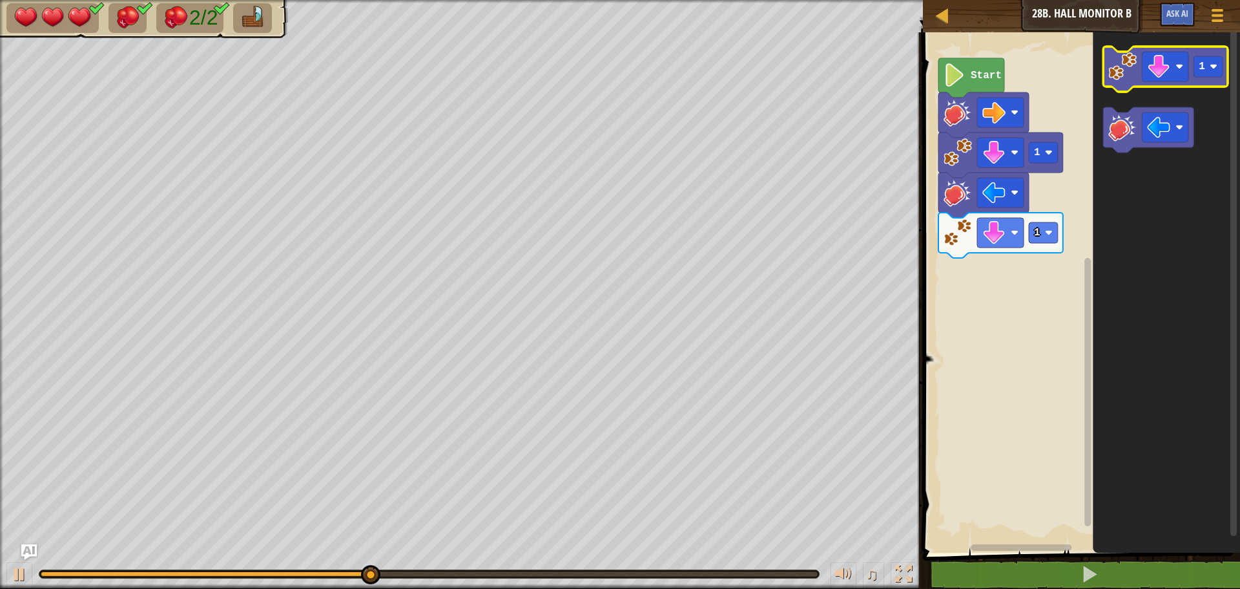
click at [1125, 63] on image "Blockly Workspace" at bounding box center [1123, 66] width 28 height 28
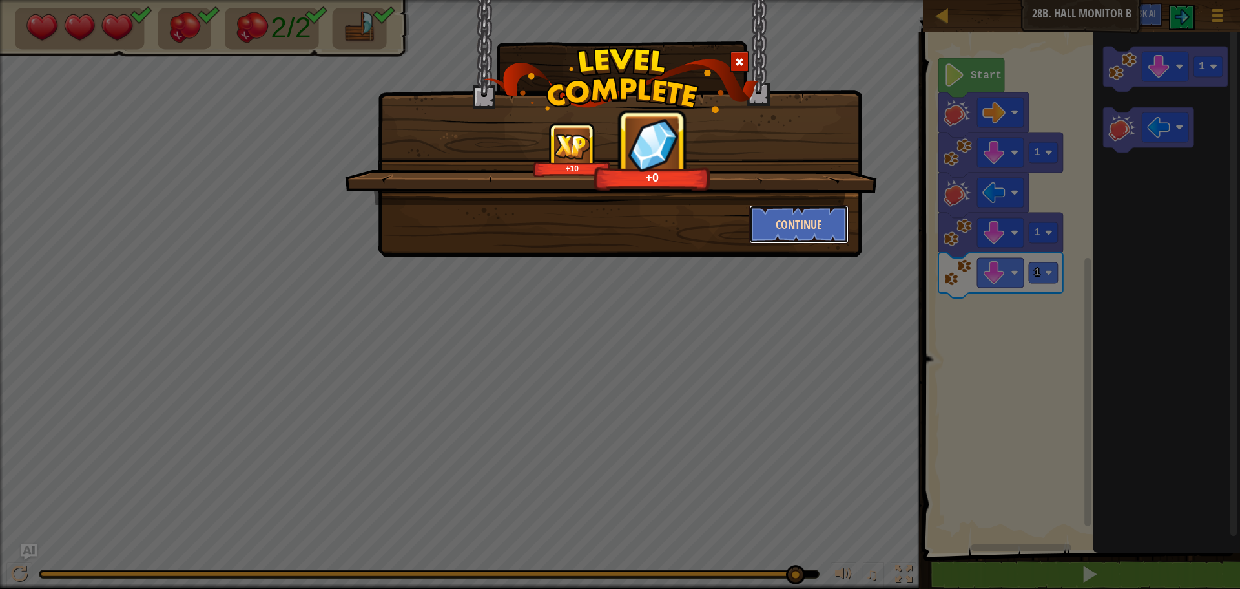
click at [799, 231] on button "Continue" at bounding box center [799, 224] width 100 height 39
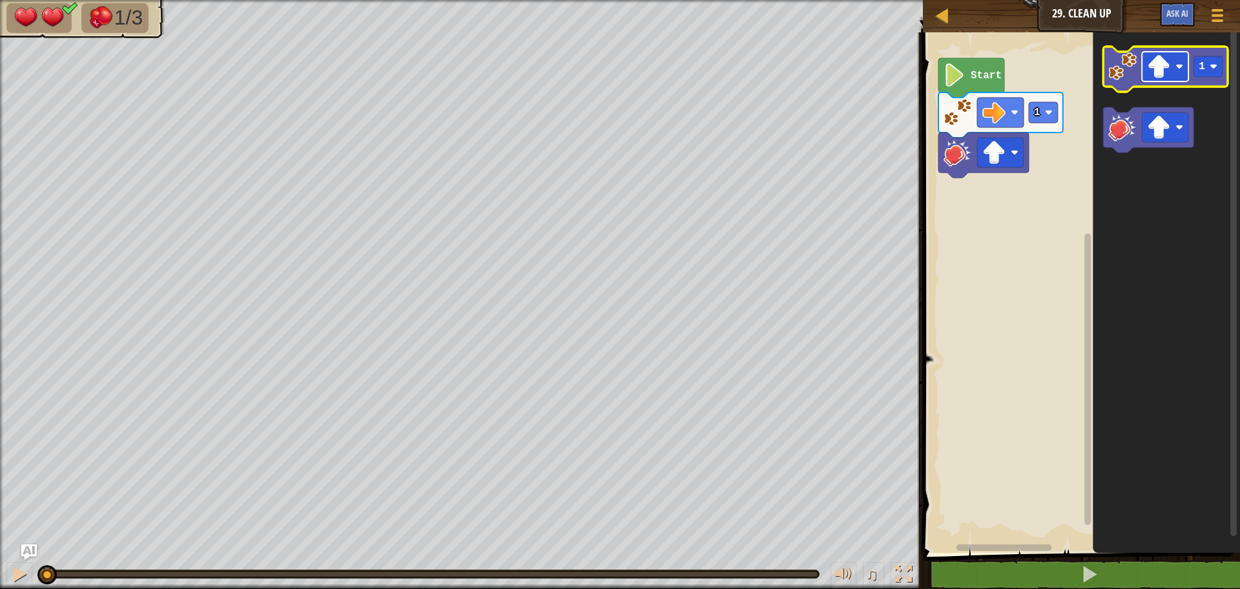
click at [1152, 69] on image "Blockly Workspace" at bounding box center [1158, 66] width 23 height 23
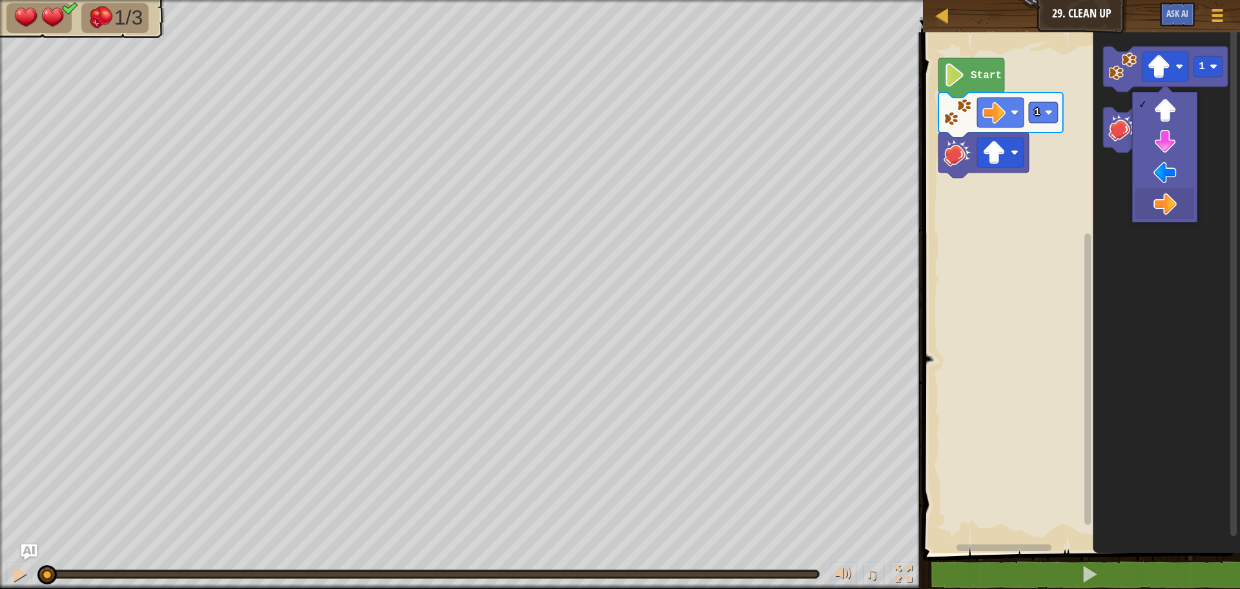
drag, startPoint x: 1173, startPoint y: 209, endPoint x: 1189, endPoint y: 145, distance: 66.6
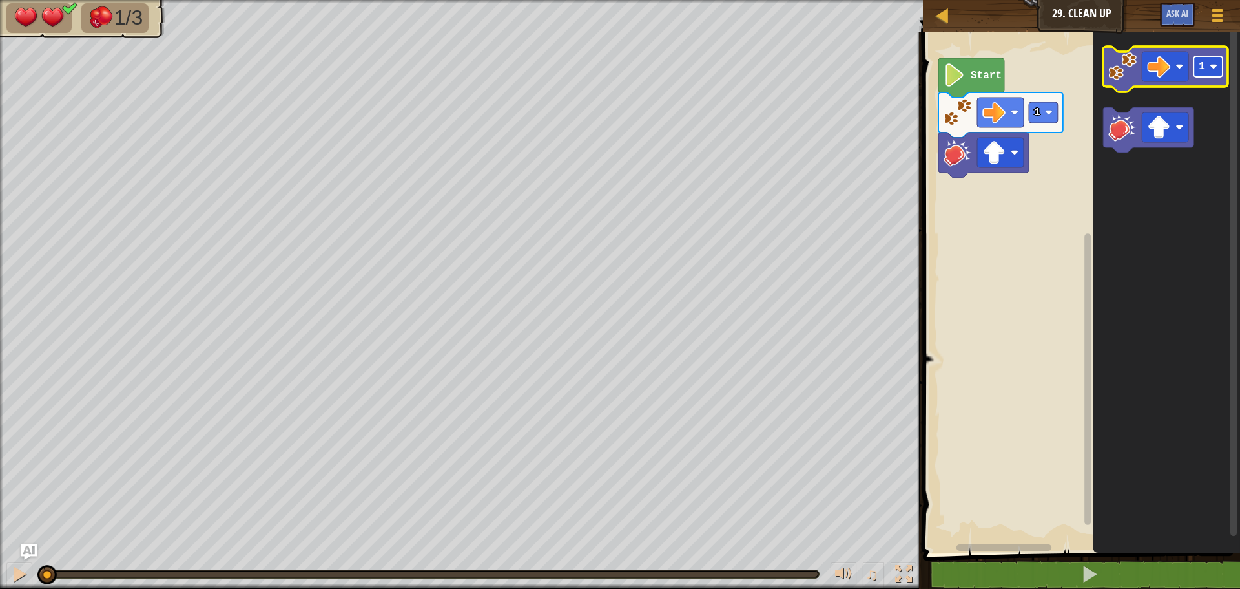
click at [1202, 65] on text "1" at bounding box center [1202, 67] width 6 height 12
click at [1230, 66] on g "Blockly Workspace" at bounding box center [1234, 289] width 10 height 523
click at [1216, 70] on image "Blockly Workspace" at bounding box center [1214, 67] width 8 height 8
click at [1204, 72] on text "2" at bounding box center [1202, 67] width 6 height 12
click at [1120, 130] on image "Blockly Workspace" at bounding box center [1123, 127] width 28 height 28
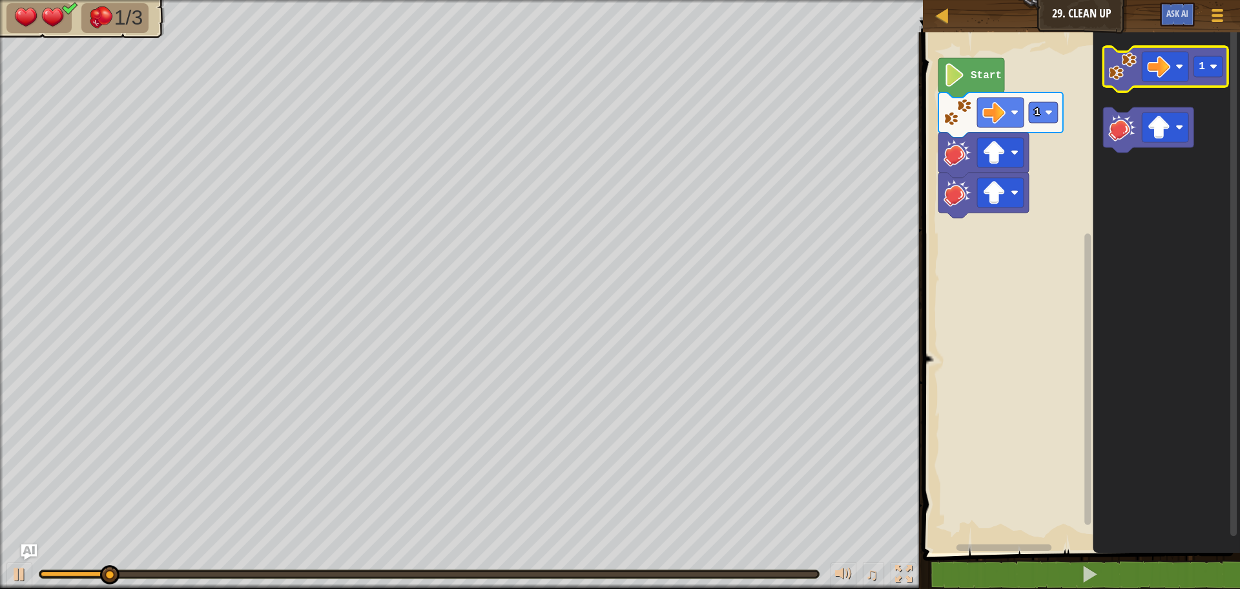
click at [1122, 78] on image "Blockly Workspace" at bounding box center [1123, 66] width 28 height 28
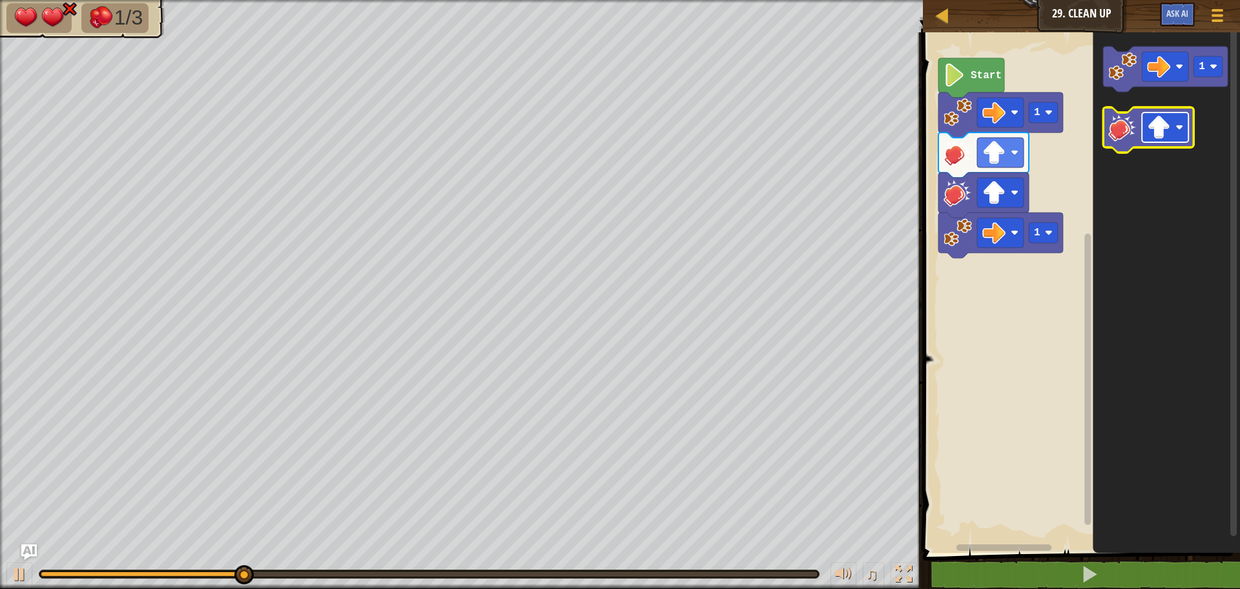
click at [1158, 137] on image "Blockly Workspace" at bounding box center [1158, 127] width 23 height 23
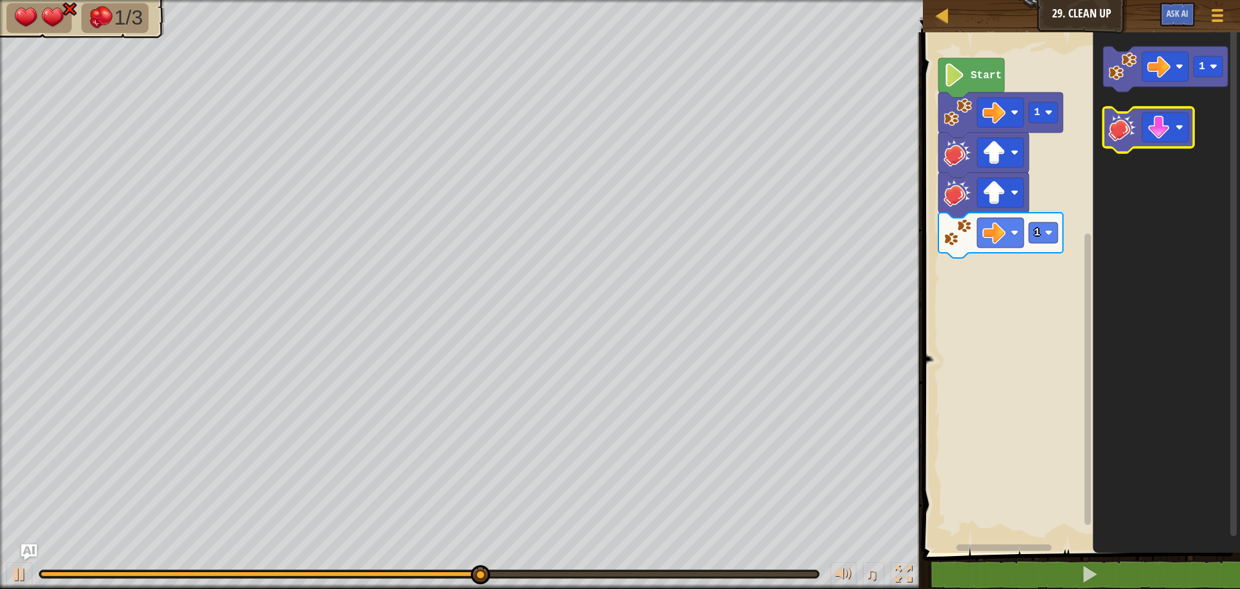
click at [1120, 136] on image "Blockly Workspace" at bounding box center [1123, 127] width 28 height 28
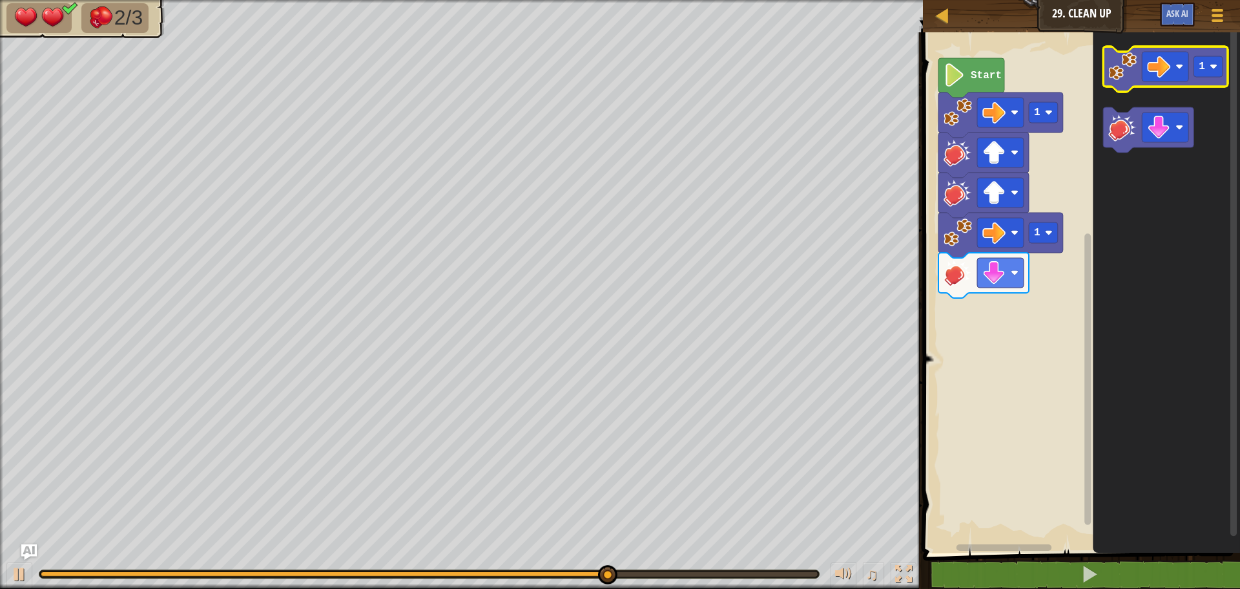
click at [1125, 78] on image "Blockly Workspace" at bounding box center [1123, 66] width 28 height 28
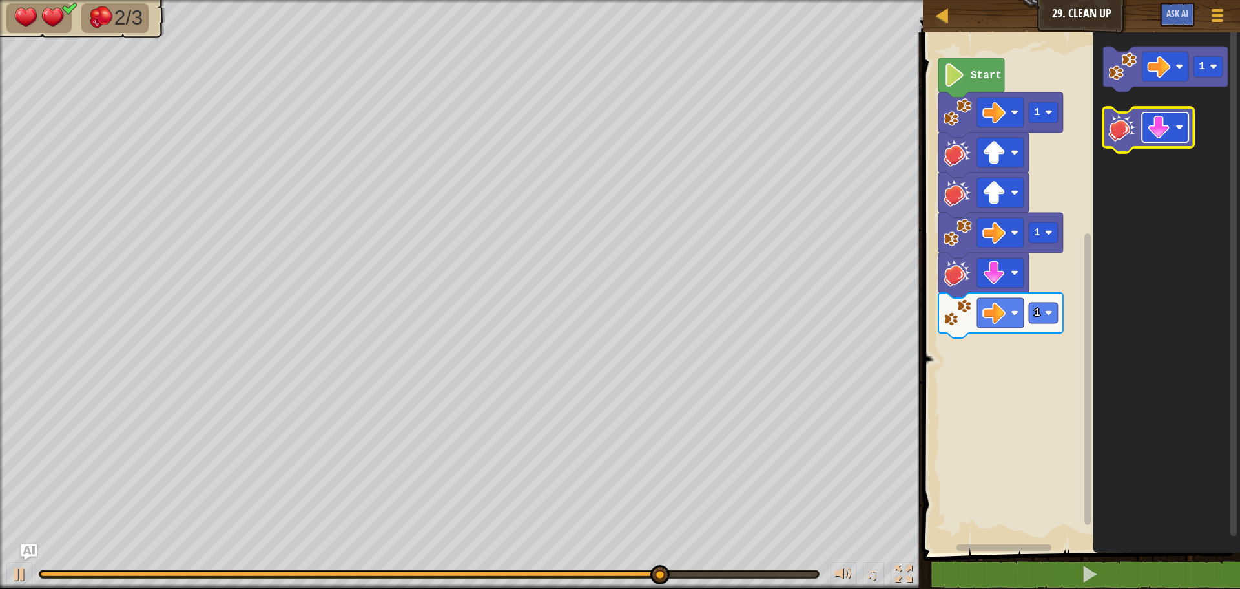
click at [1158, 135] on image "Blockly Workspace" at bounding box center [1158, 127] width 23 height 23
click at [1126, 119] on image "Blockly Workspace" at bounding box center [1123, 127] width 28 height 28
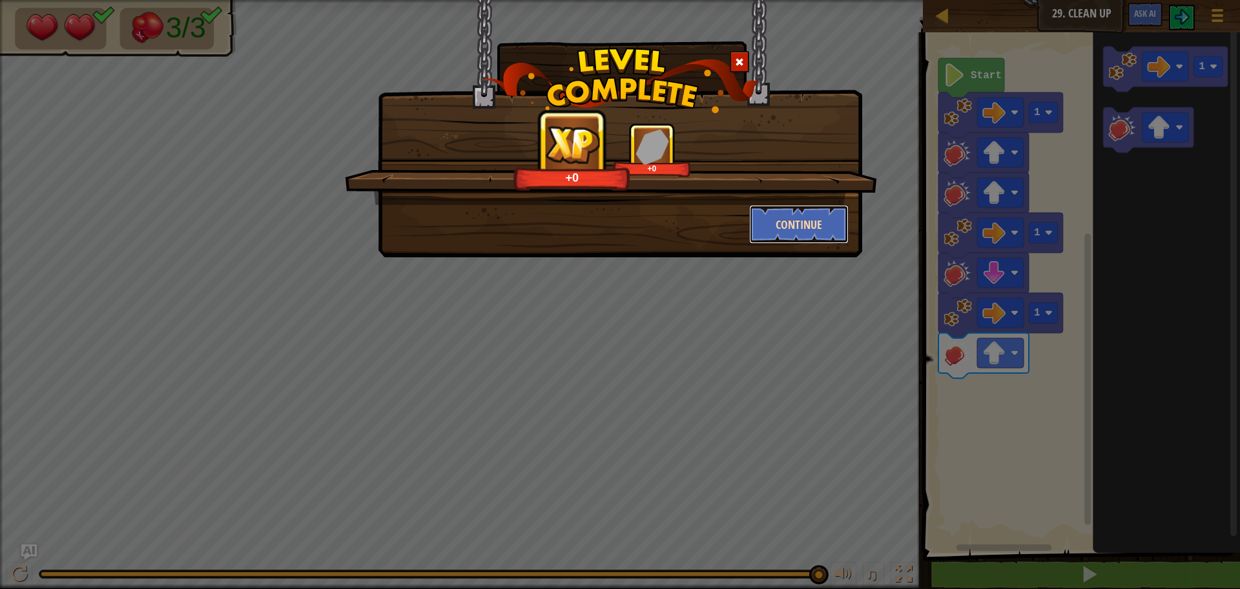
click at [770, 229] on button "Continue" at bounding box center [799, 224] width 100 height 39
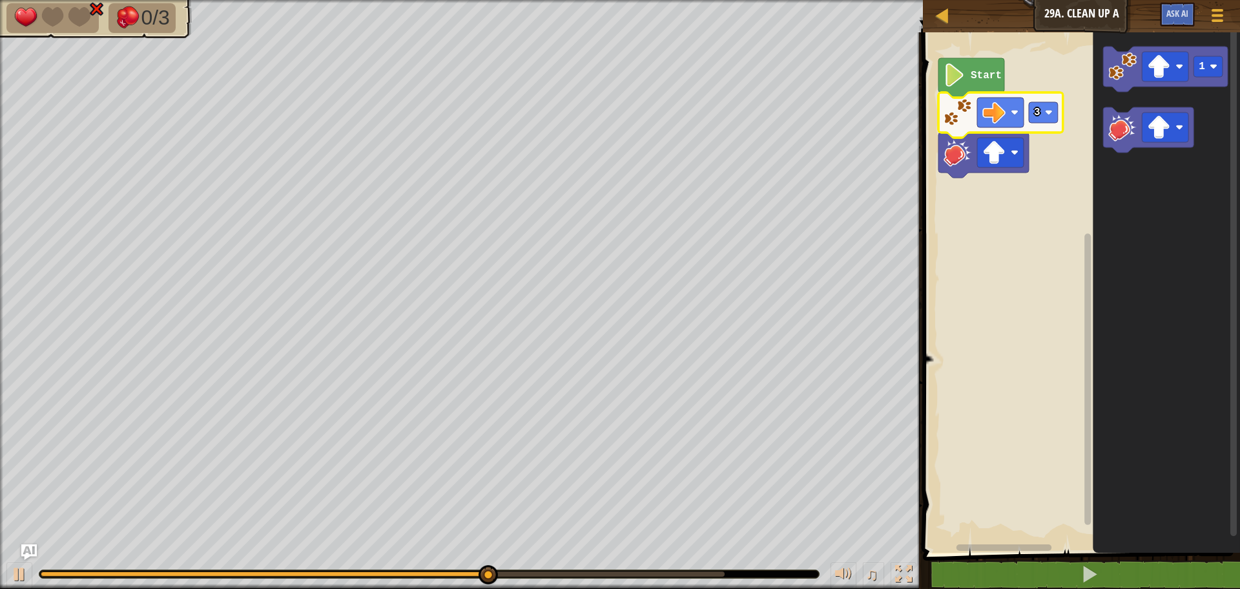
drag, startPoint x: 422, startPoint y: 567, endPoint x: 443, endPoint y: 581, distance: 25.5
click at [423, 582] on div "♫" at bounding box center [461, 570] width 923 height 39
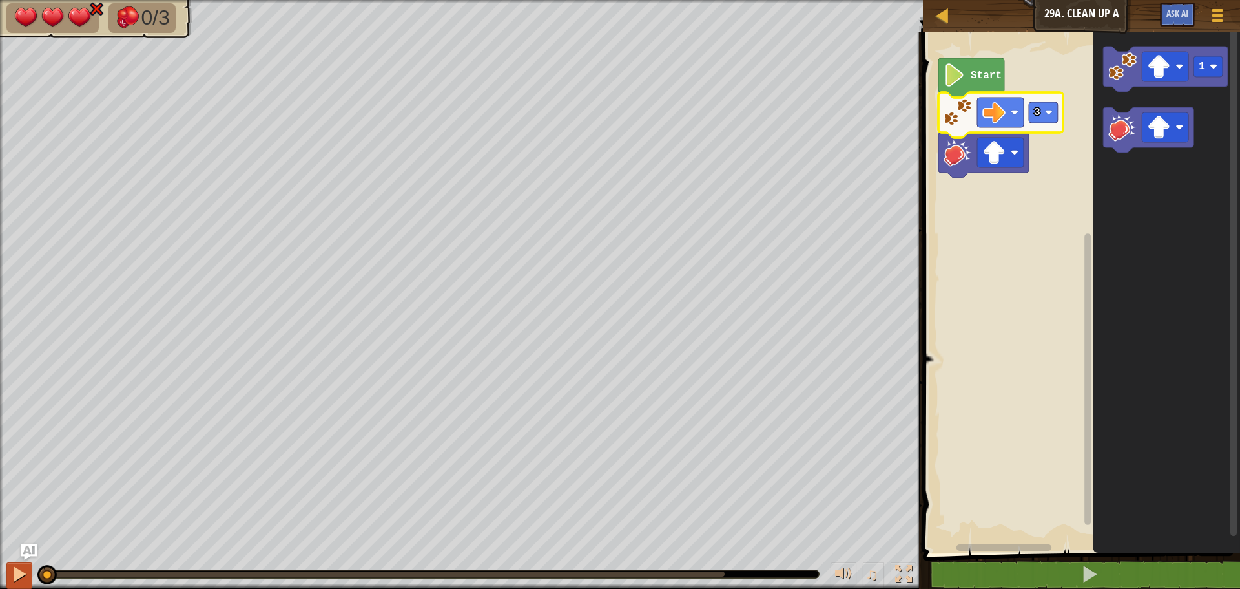
drag, startPoint x: 574, startPoint y: 573, endPoint x: 13, endPoint y: 569, distance: 561.4
click at [13, 569] on div "♫" at bounding box center [461, 570] width 923 height 39
click at [13, 569] on div at bounding box center [19, 573] width 17 height 17
drag, startPoint x: 91, startPoint y: 578, endPoint x: 28, endPoint y: 589, distance: 64.3
click at [28, 0] on html "Map Junior 29a. Clean Up A Game Menu Ask AI 1 ההההההההההההההההההההההההההההההההה…" at bounding box center [620, 0] width 1240 height 0
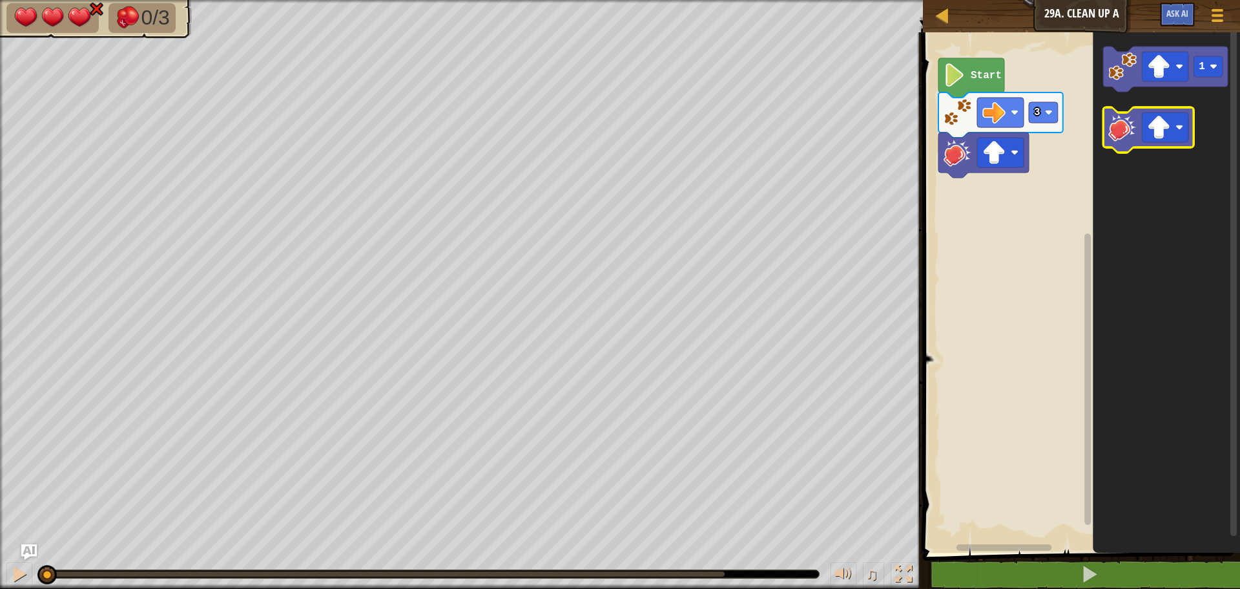
click at [1120, 147] on icon "Blockly Workspace" at bounding box center [1148, 129] width 90 height 45
click at [1162, 119] on image "Blockly Workspace" at bounding box center [1158, 127] width 23 height 23
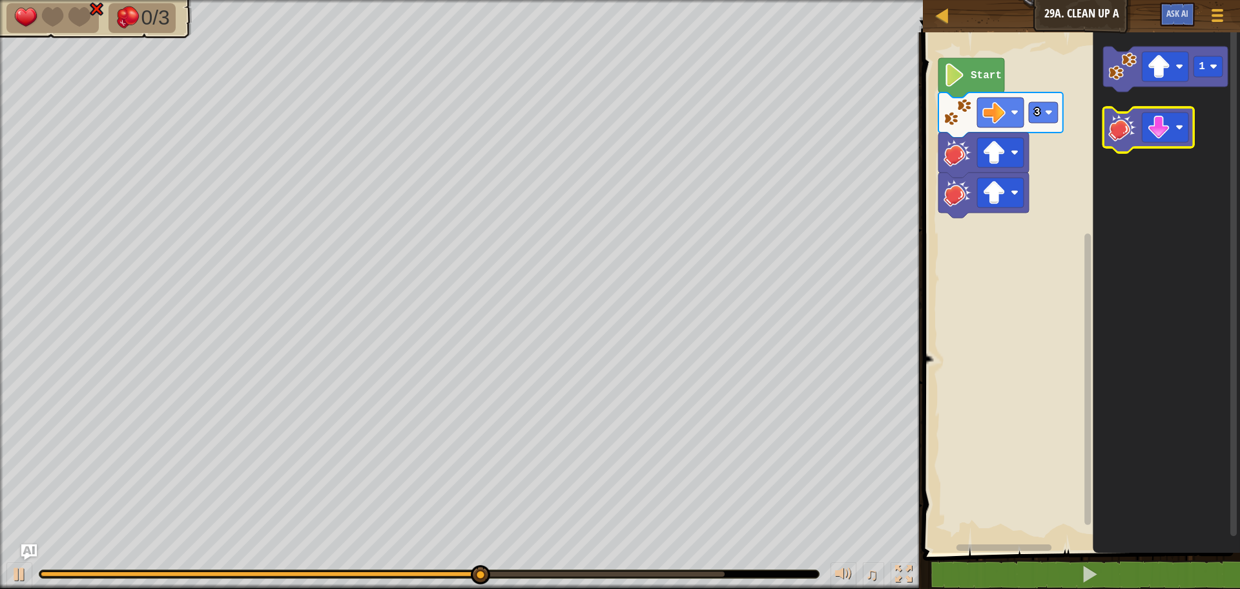
click at [1123, 131] on image "Blockly Workspace" at bounding box center [1123, 127] width 28 height 28
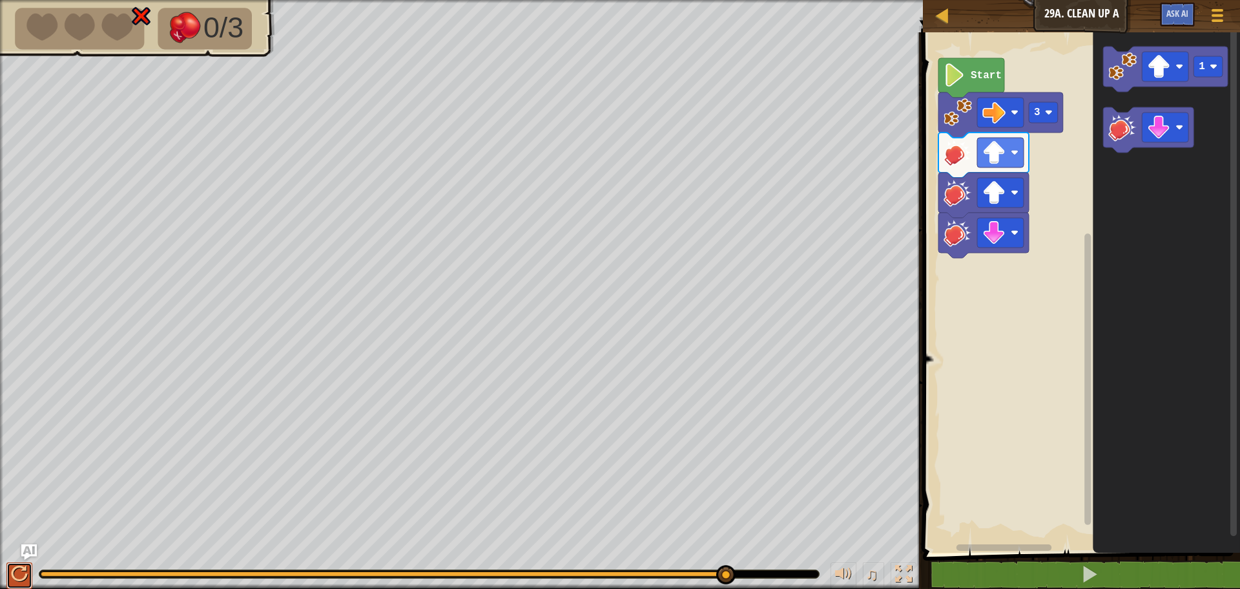
click at [12, 583] on button at bounding box center [19, 575] width 26 height 26
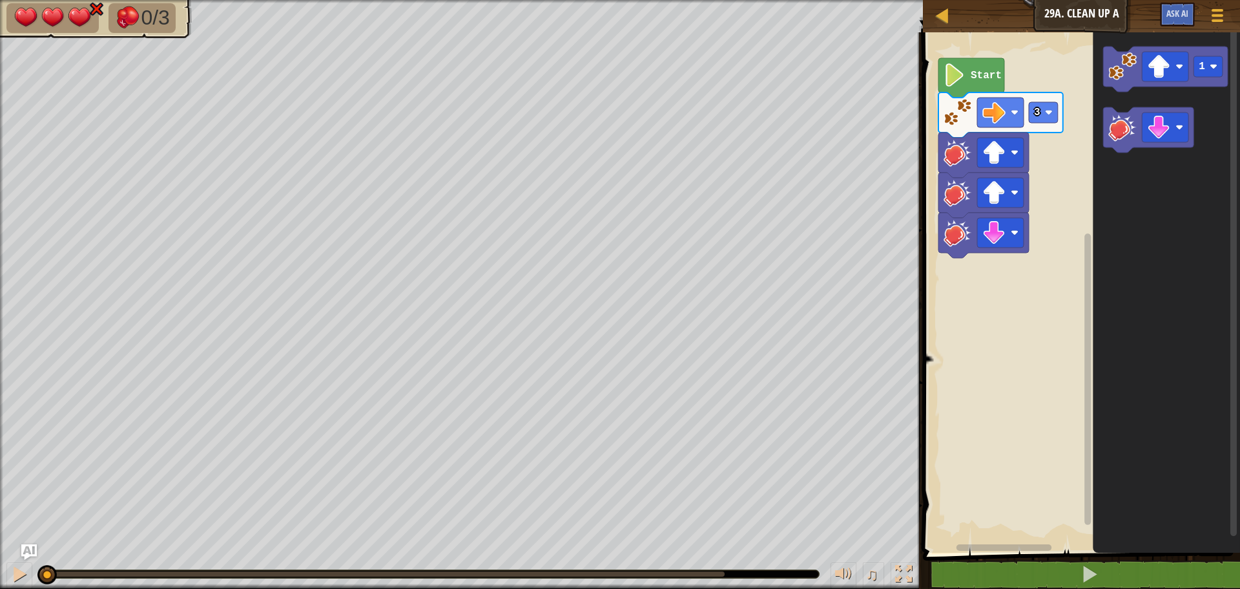
drag, startPoint x: 124, startPoint y: 568, endPoint x: 5, endPoint y: 579, distance: 119.4
click at [5, 581] on div "♫" at bounding box center [461, 570] width 923 height 39
click at [13, 572] on div at bounding box center [19, 573] width 17 height 17
drag, startPoint x: 94, startPoint y: 574, endPoint x: 0, endPoint y: 592, distance: 95.4
click at [0, 0] on html "Map Junior 29a. Clean Up A Game Menu Ask AI 1 ההההההההההההההההההההההההההההההההה…" at bounding box center [620, 0] width 1240 height 0
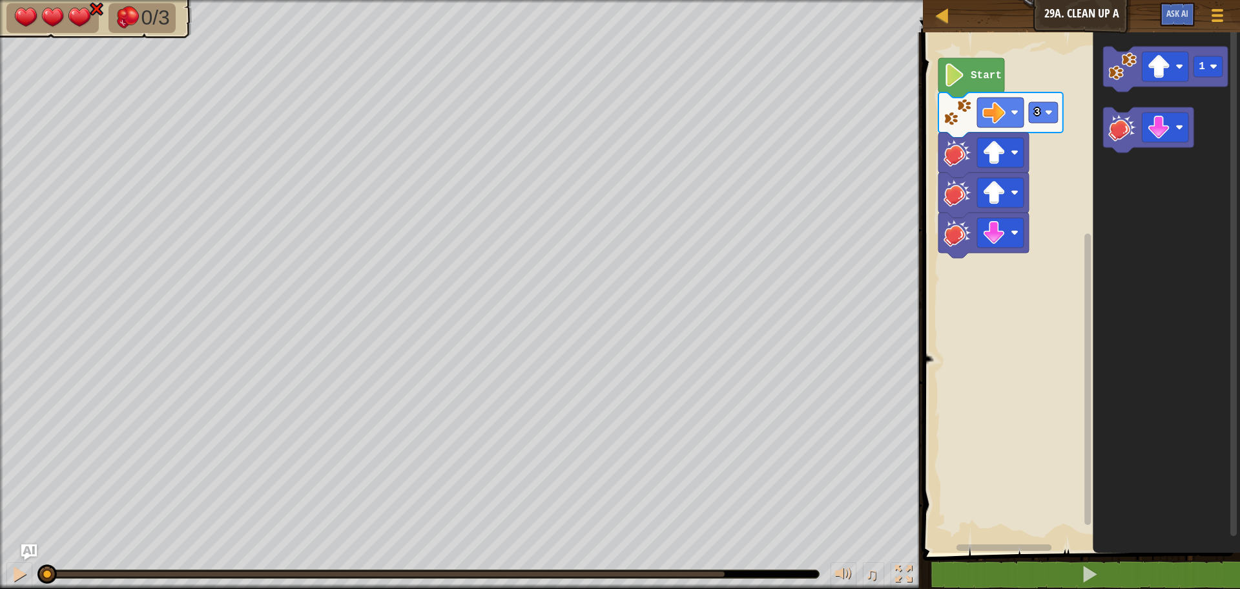
click at [3, 570] on div "♫" at bounding box center [461, 570] width 923 height 39
click at [23, 568] on div at bounding box center [19, 573] width 17 height 17
drag, startPoint x: 514, startPoint y: 572, endPoint x: 0, endPoint y: 609, distance: 514.9
click at [0, 0] on html "Map Junior 29a. Clean Up A Game Menu Ask AI 1 ההההההההההההההההההההההההההההההההה…" at bounding box center [620, 0] width 1240 height 0
drag, startPoint x: 23, startPoint y: 585, endPoint x: 14, endPoint y: 578, distance: 11.1
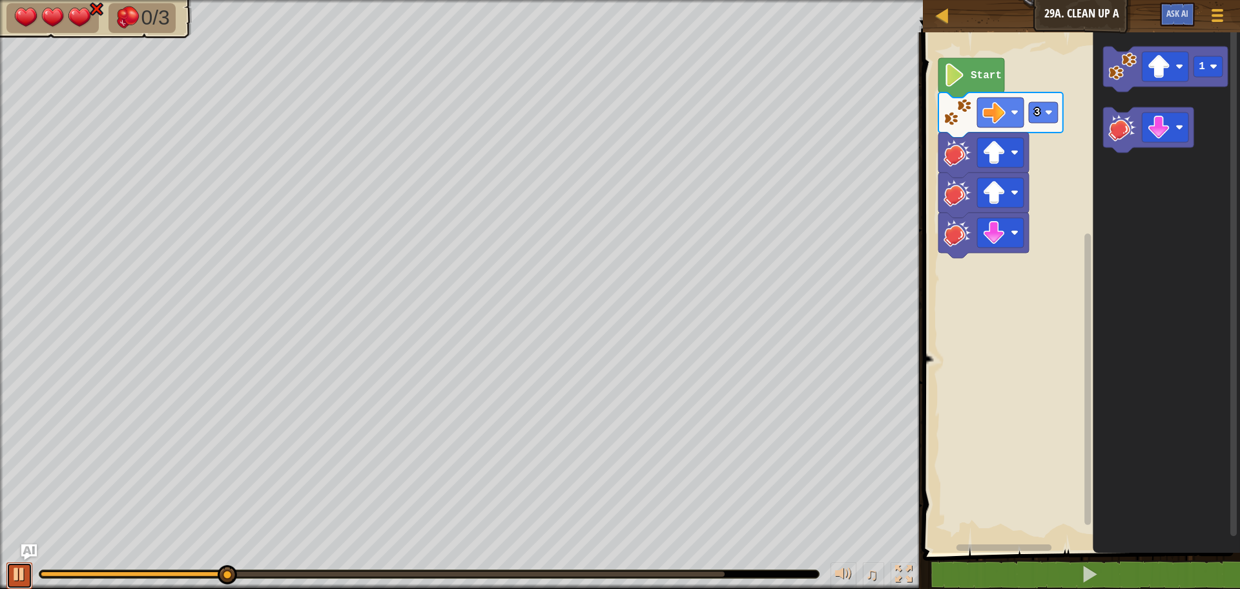
click at [21, 584] on button at bounding box center [19, 575] width 26 height 26
drag, startPoint x: 235, startPoint y: 572, endPoint x: 0, endPoint y: 619, distance: 239.7
click at [0, 0] on html "Map Junior 29a. Clean Up A Game Menu Ask AI 1 ההההההההההההההההההההההההההההההההה…" at bounding box center [620, 0] width 1240 height 0
click at [1047, 122] on rect "Blockly Workspace" at bounding box center [1043, 112] width 29 height 21
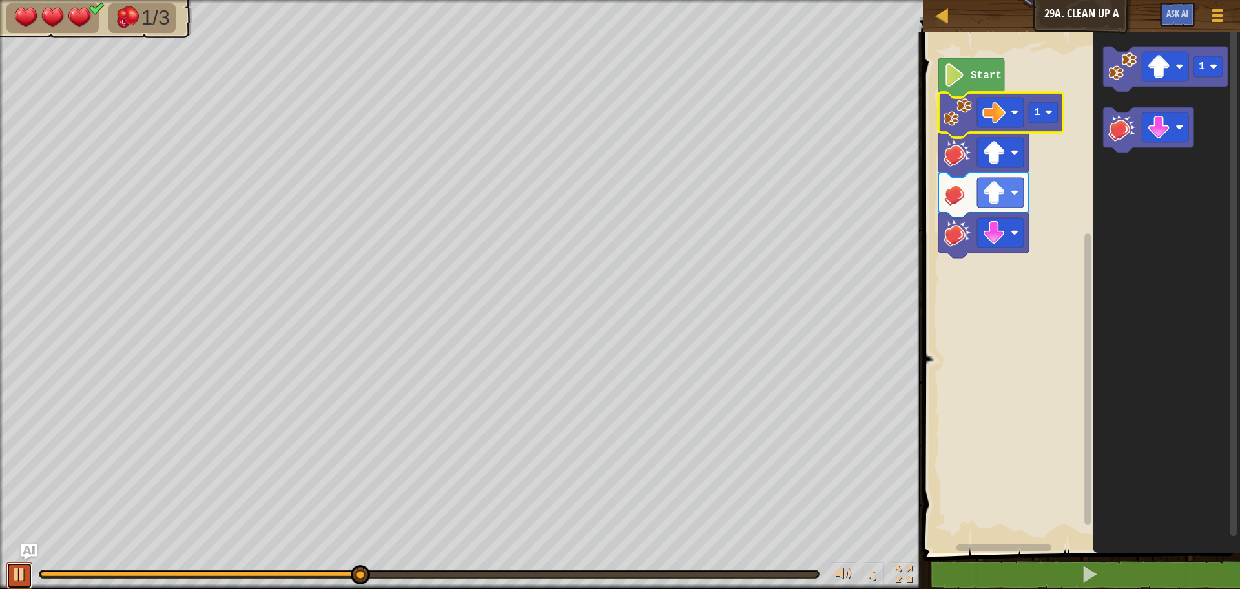
click at [23, 565] on div at bounding box center [19, 573] width 17 height 17
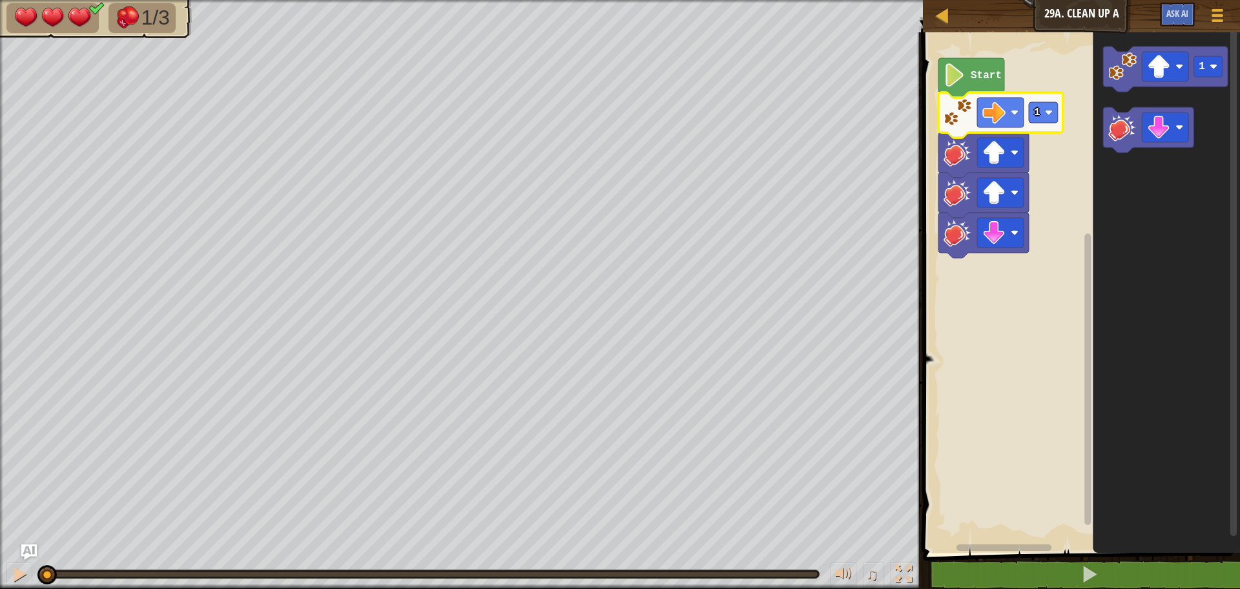
drag, startPoint x: 377, startPoint y: 567, endPoint x: 0, endPoint y: 606, distance: 379.3
click at [0, 0] on html "Map Junior 29a. Clean Up A Game Menu Ask AI 1 ההההההההההההההההההההההההההההההההה…" at bounding box center [620, 0] width 1240 height 0
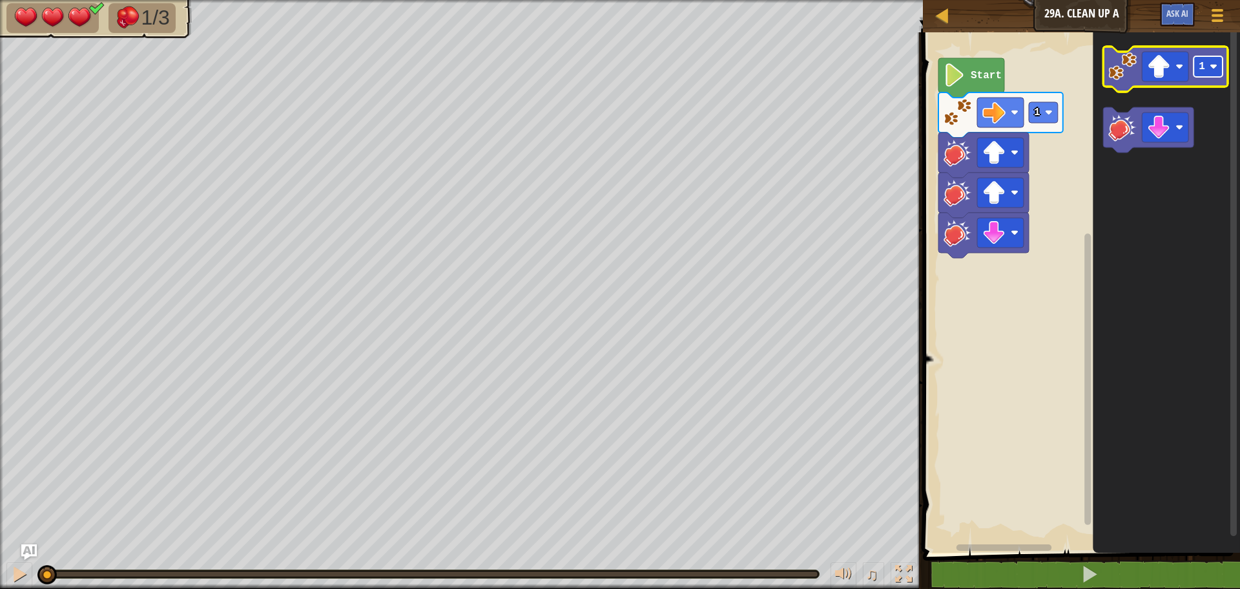
click at [1202, 68] on text "1" at bounding box center [1202, 67] width 6 height 12
click at [1200, 72] on text "1" at bounding box center [1202, 67] width 6 height 12
click at [1159, 74] on image "Blockly Workspace" at bounding box center [1158, 66] width 23 height 23
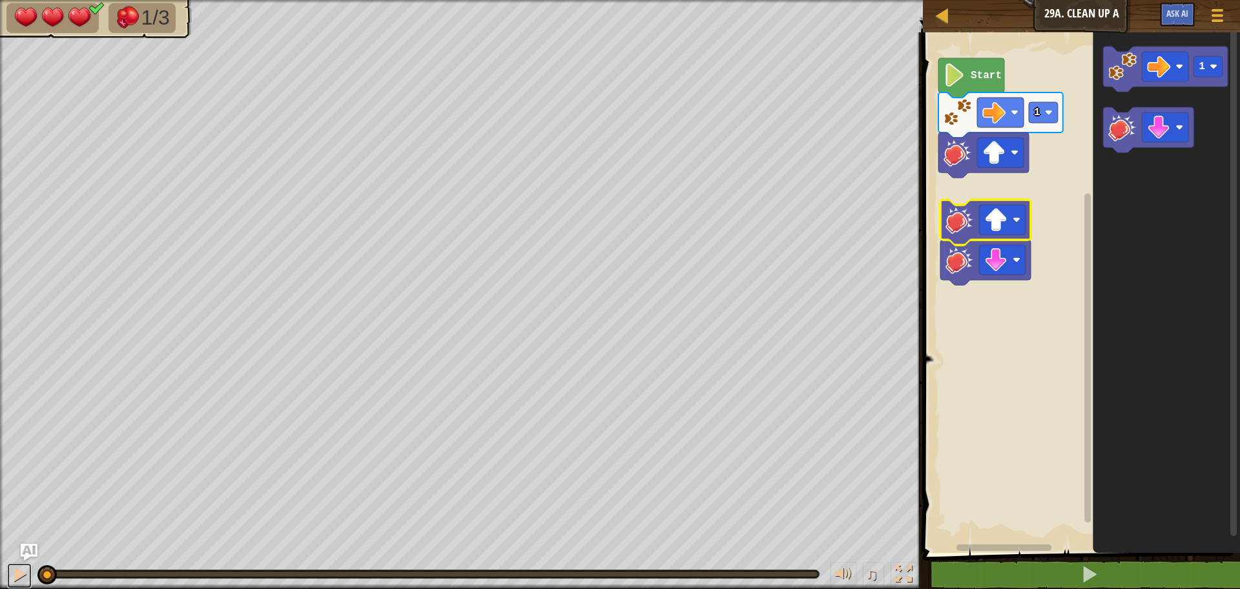
drag, startPoint x: 19, startPoint y: 568, endPoint x: 24, endPoint y: 551, distance: 17.6
click at [16, 567] on div at bounding box center [19, 573] width 17 height 17
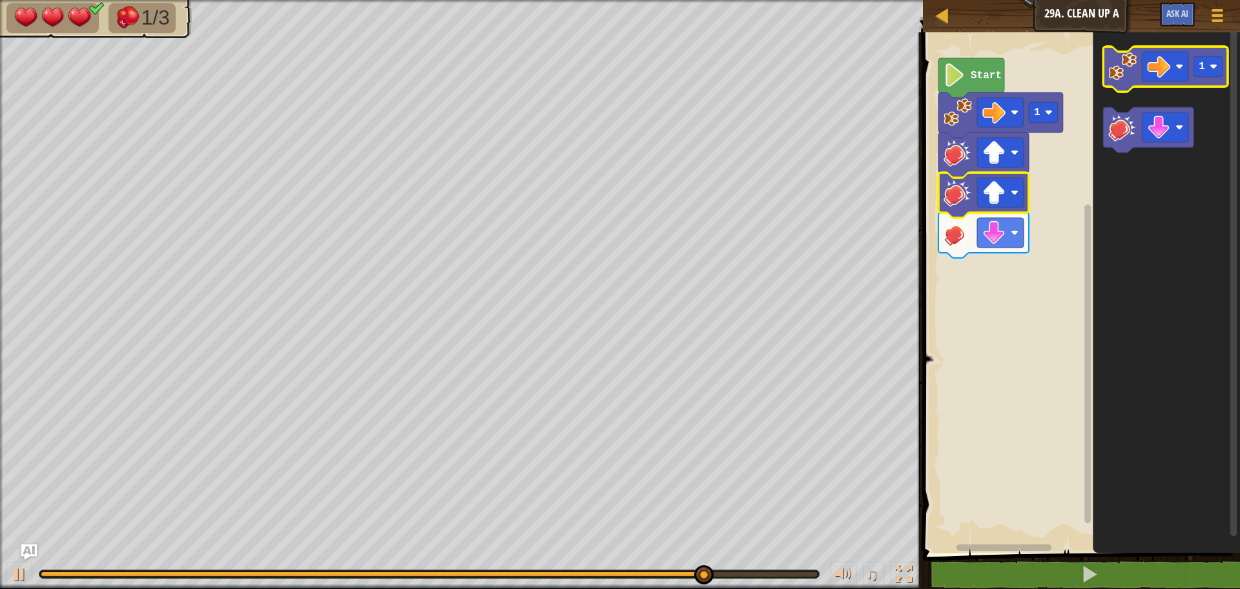
click at [1123, 74] on image "Blockly Workspace" at bounding box center [1123, 66] width 28 height 28
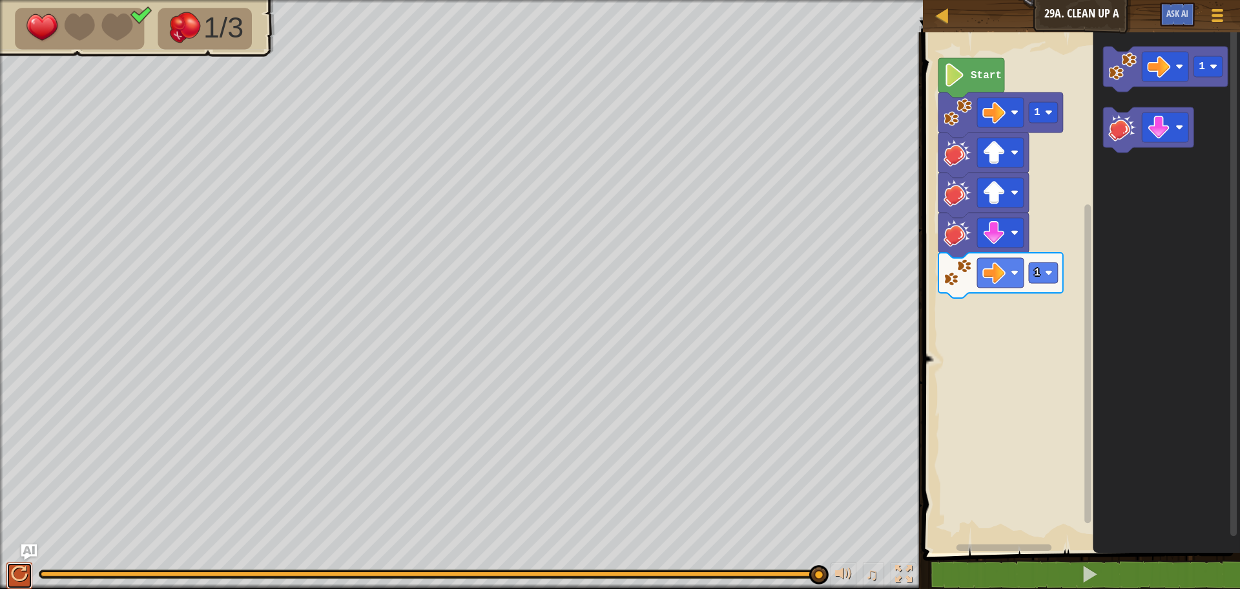
click at [23, 581] on div at bounding box center [19, 573] width 17 height 17
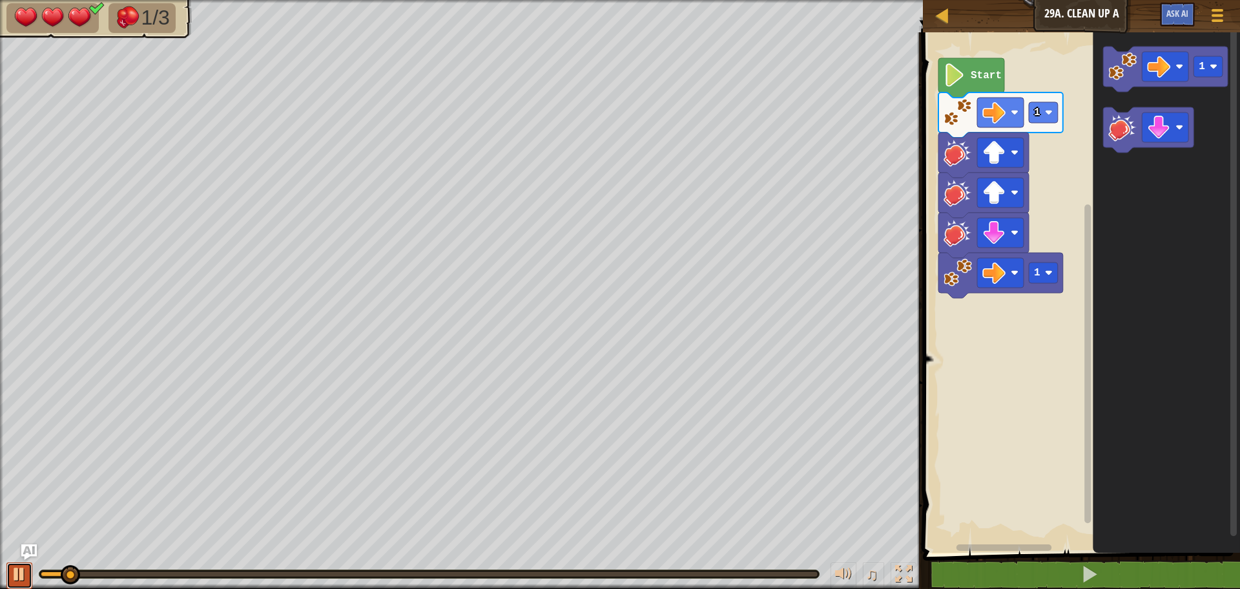
click at [23, 572] on div at bounding box center [19, 573] width 17 height 17
drag, startPoint x: 99, startPoint y: 577, endPoint x: 0, endPoint y: 610, distance: 105.0
click at [0, 0] on html "Map Junior 29a. Clean Up A Game Menu Ask AI 1 ההההההההההההההההההההההההההההההההה…" at bounding box center [620, 0] width 1240 height 0
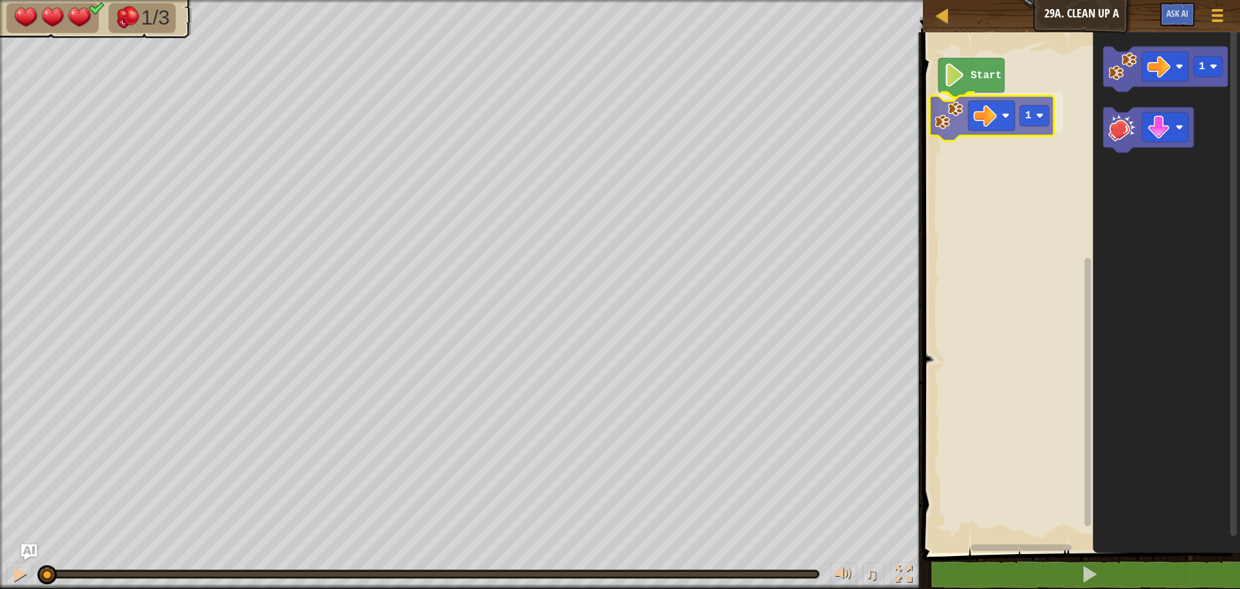
click at [957, 110] on div "Start 1 1 1" at bounding box center [1079, 289] width 321 height 527
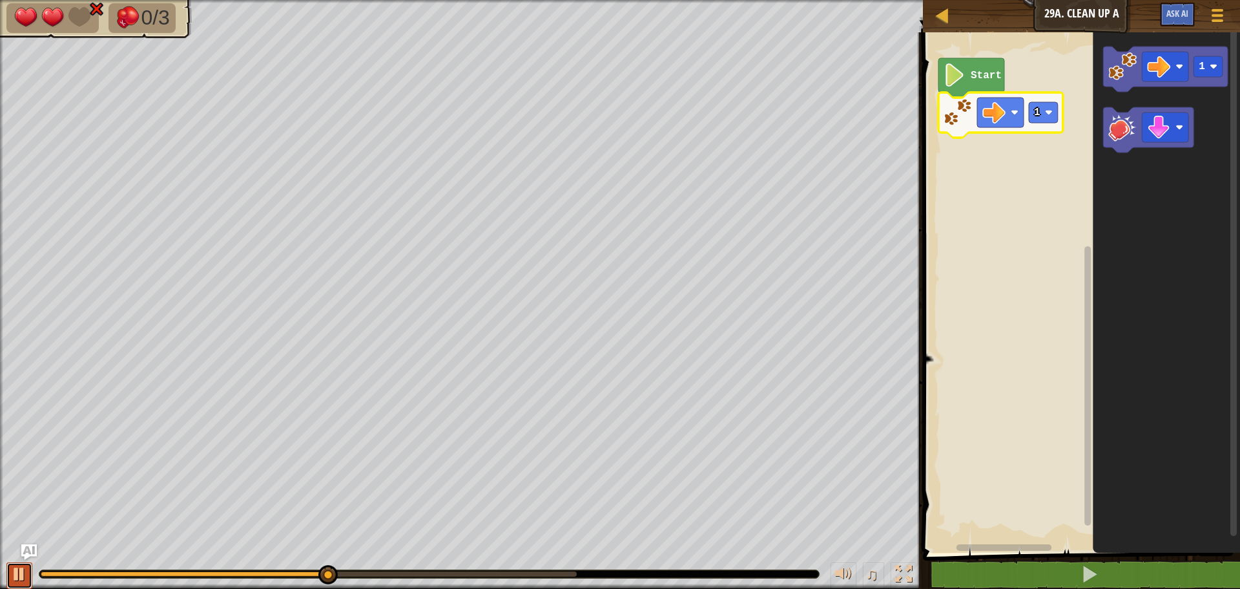
click at [17, 573] on div at bounding box center [19, 573] width 17 height 17
drag, startPoint x: 362, startPoint y: 565, endPoint x: 188, endPoint y: 552, distance: 174.9
click at [131, 0] on html "Map Junior 29a. Clean Up A Game Menu Ask AI 1 ההההההההההההההההההההההההההההההההה…" at bounding box center [620, 0] width 1240 height 0
drag, startPoint x: 349, startPoint y: 579, endPoint x: 0, endPoint y: 614, distance: 350.6
click at [0, 0] on html "Map Junior 29a. Clean Up A Game Menu Ask AI 1 ההההההההההההההההההההההההההההההההה…" at bounding box center [620, 0] width 1240 height 0
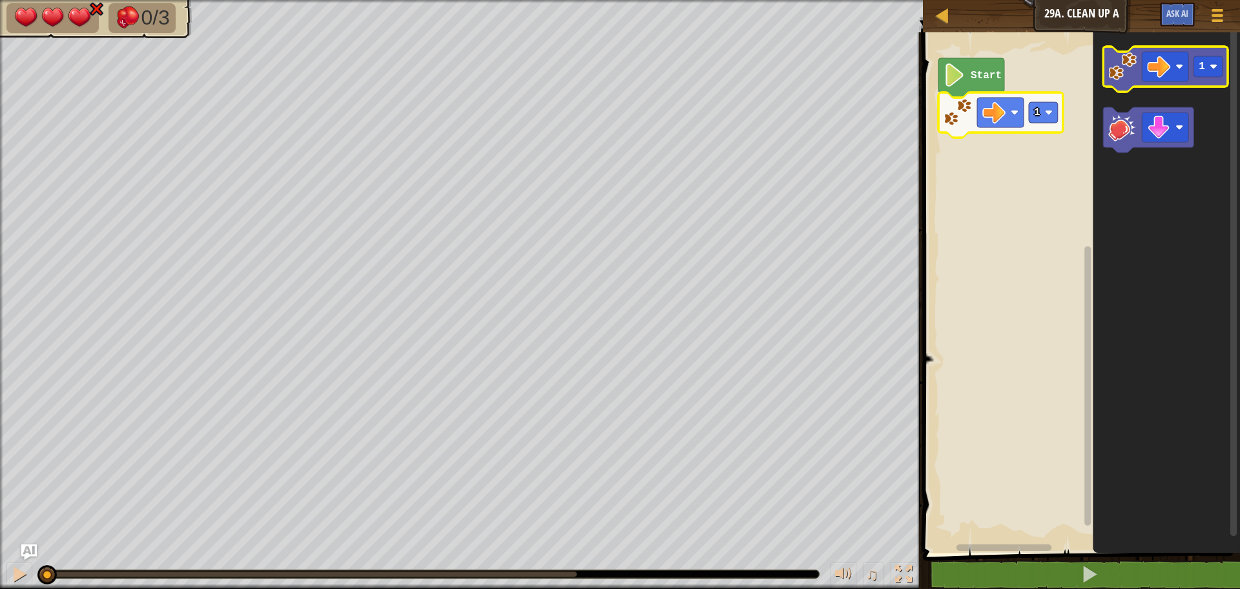
click at [1209, 47] on icon "1" at bounding box center [1166, 289] width 147 height 527
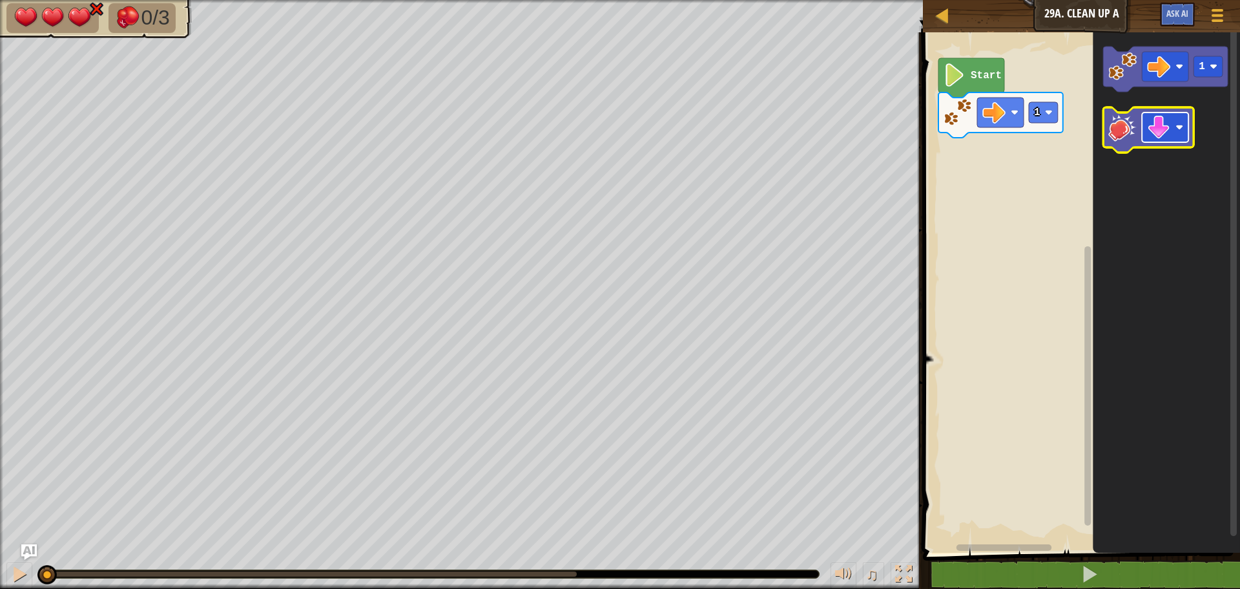
click at [1149, 103] on icon "1" at bounding box center [1166, 289] width 147 height 527
click at [1161, 129] on image "Blockly Workspace" at bounding box center [1158, 127] width 23 height 23
click at [1122, 83] on icon "Blockly Workspace" at bounding box center [1165, 69] width 125 height 45
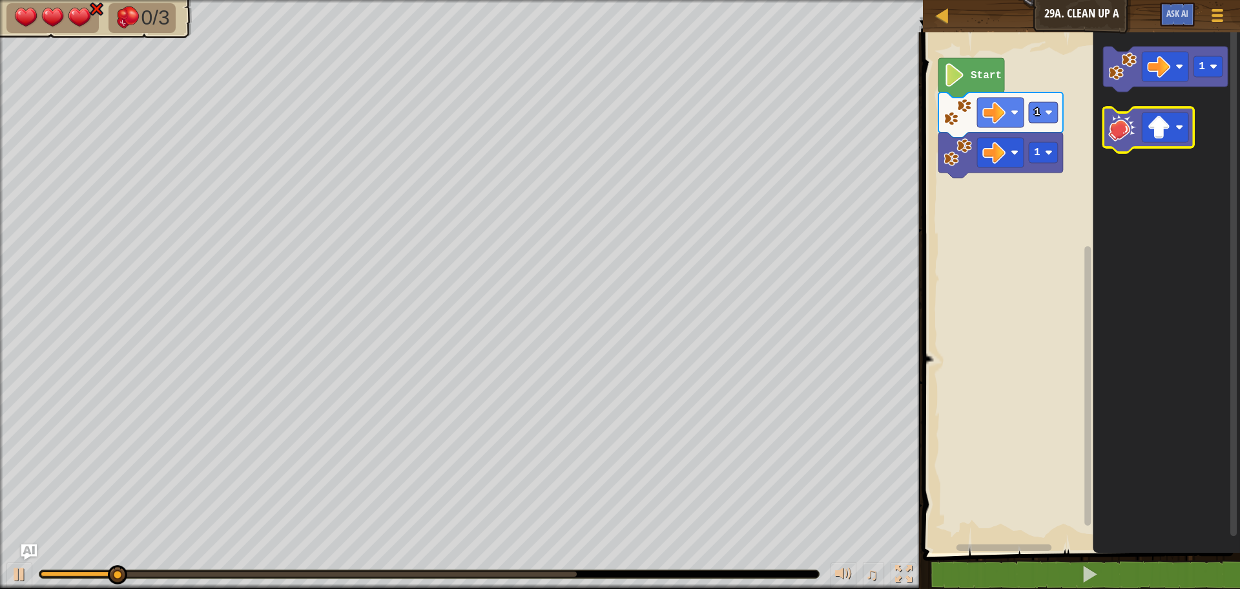
click at [1125, 127] on image "Blockly Workspace" at bounding box center [1123, 127] width 28 height 28
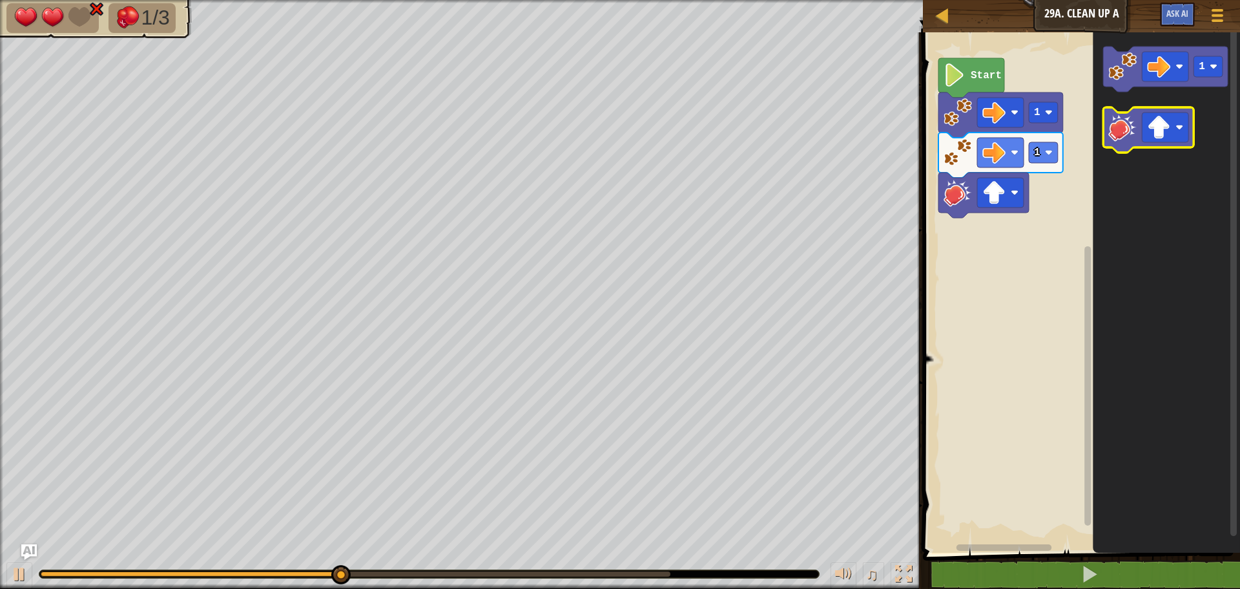
click at [1125, 127] on image "Blockly Workspace" at bounding box center [1123, 127] width 28 height 28
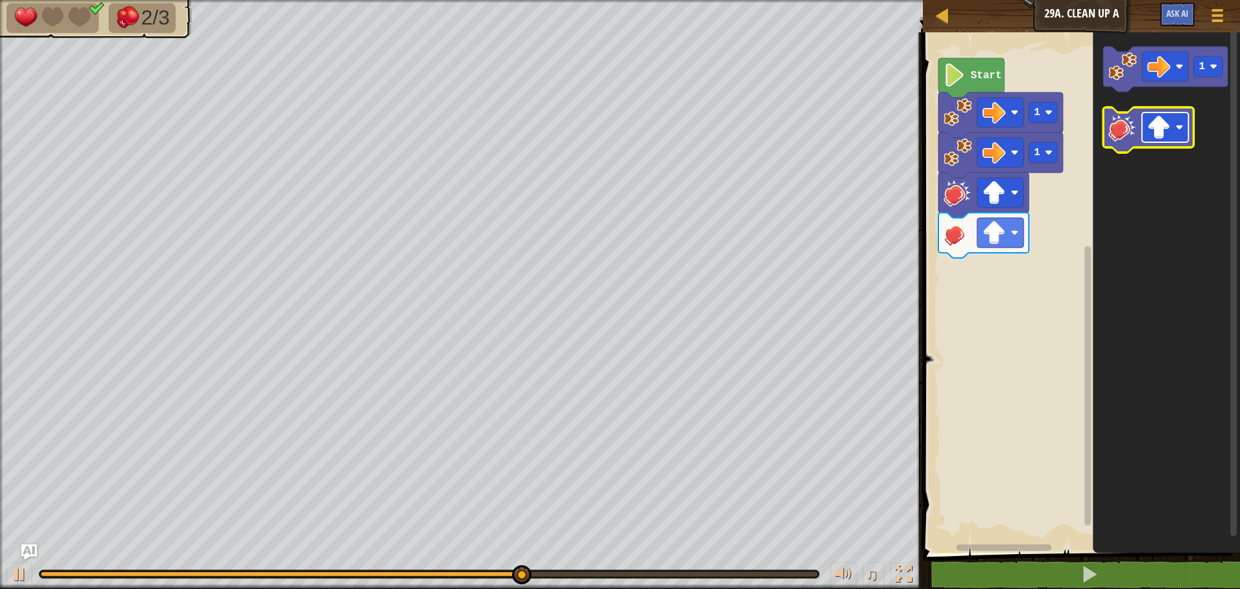
click at [1159, 127] on image "Blockly Workspace" at bounding box center [1158, 127] width 23 height 23
click at [1153, 128] on image "Blockly Workspace" at bounding box center [1158, 127] width 23 height 23
drag, startPoint x: 817, startPoint y: 571, endPoint x: 504, endPoint y: 594, distance: 314.2
click at [504, 0] on html "Map Junior 29a. Clean Up A Game Menu Ask AI 1 ההההההההההההההההההההההההההההההההה…" at bounding box center [620, 0] width 1240 height 0
click at [1172, 133] on rect "Blockly Workspace" at bounding box center [1165, 127] width 47 height 30
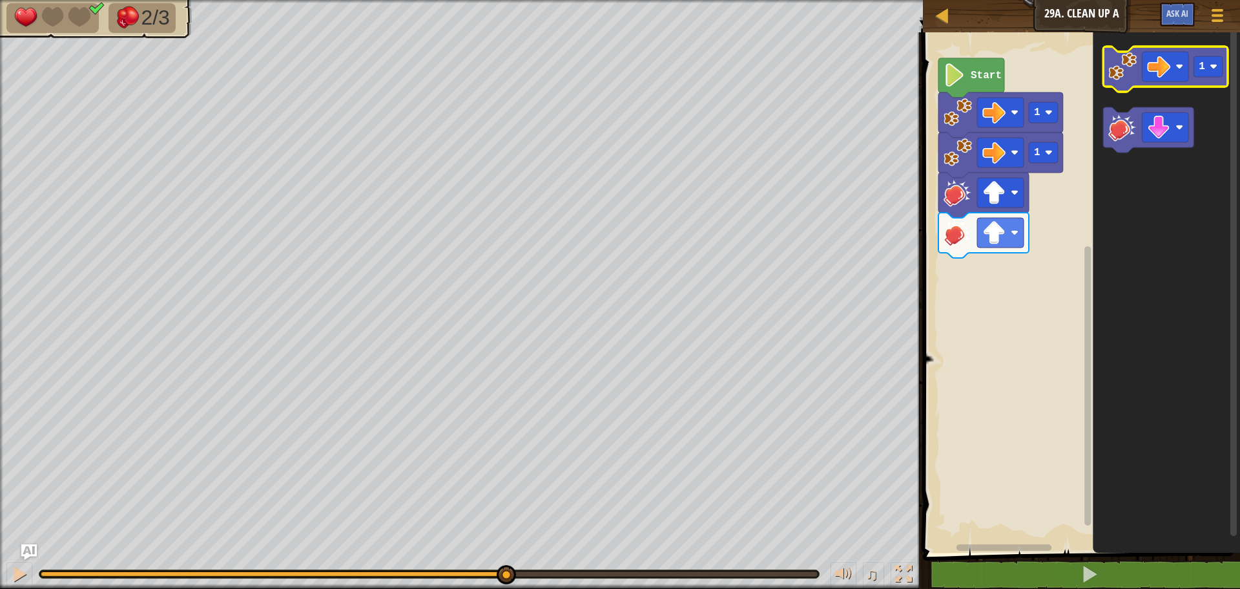
click at [1116, 81] on g "1" at bounding box center [1165, 69] width 125 height 45
click at [1121, 74] on image "Blockly Workspace" at bounding box center [1123, 66] width 28 height 28
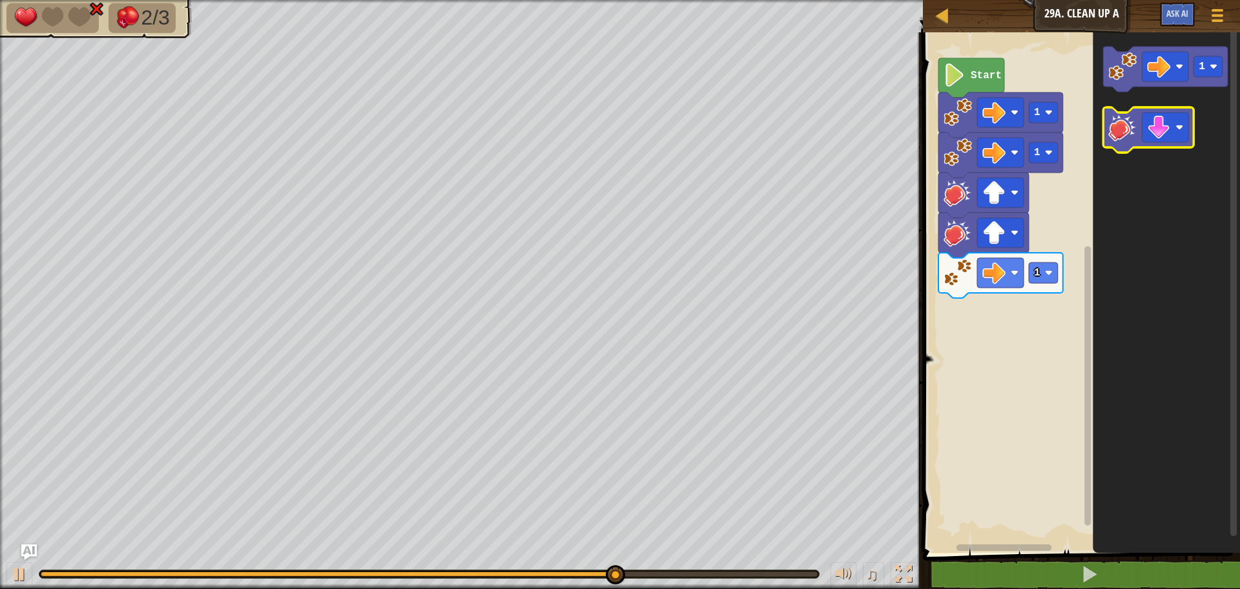
click at [1111, 142] on icon "Blockly Workspace" at bounding box center [1148, 129] width 90 height 45
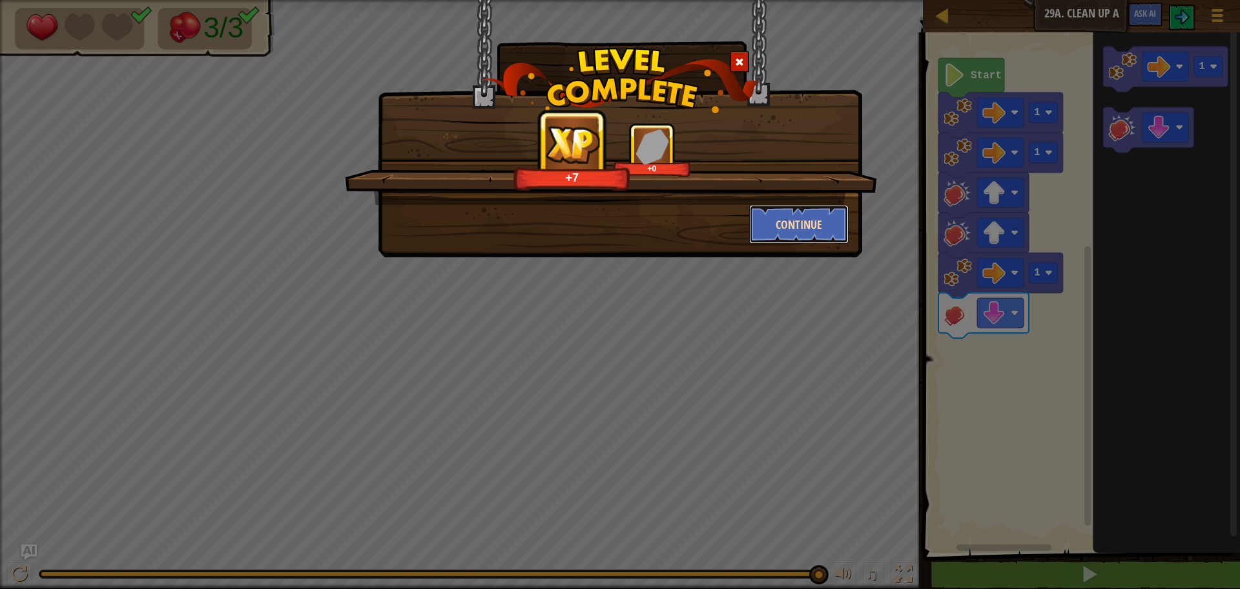
click at [765, 229] on button "Continue" at bounding box center [799, 224] width 100 height 39
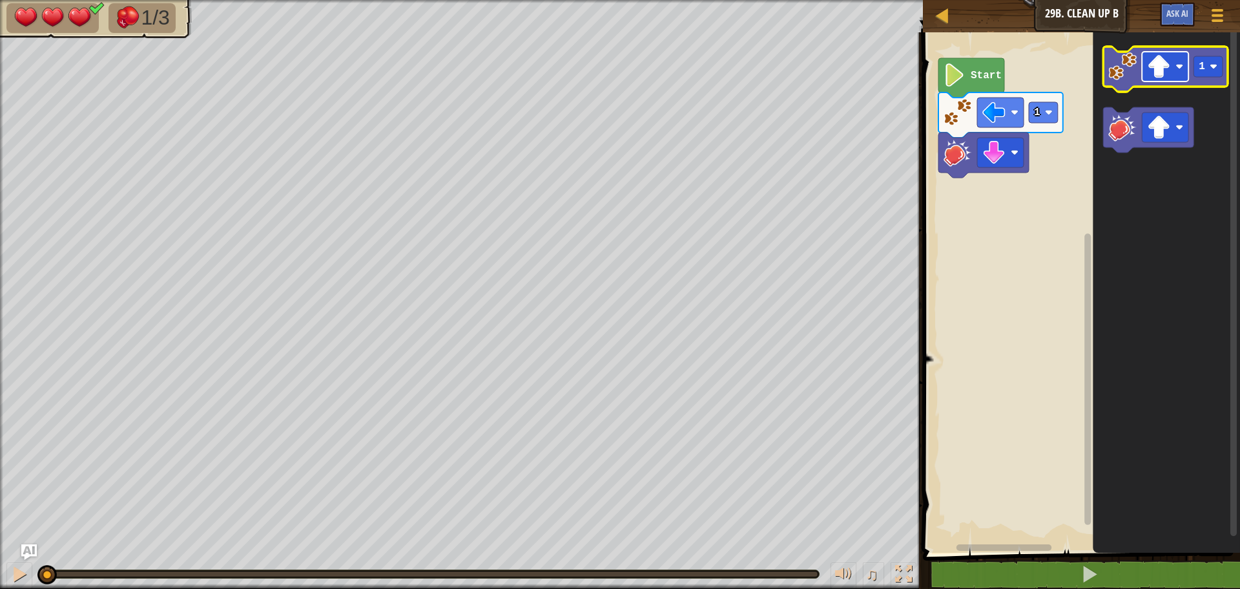
click at [1175, 70] on rect "Blockly Workspace" at bounding box center [1165, 67] width 47 height 30
click at [1113, 74] on image "Blockly Workspace" at bounding box center [1123, 66] width 28 height 28
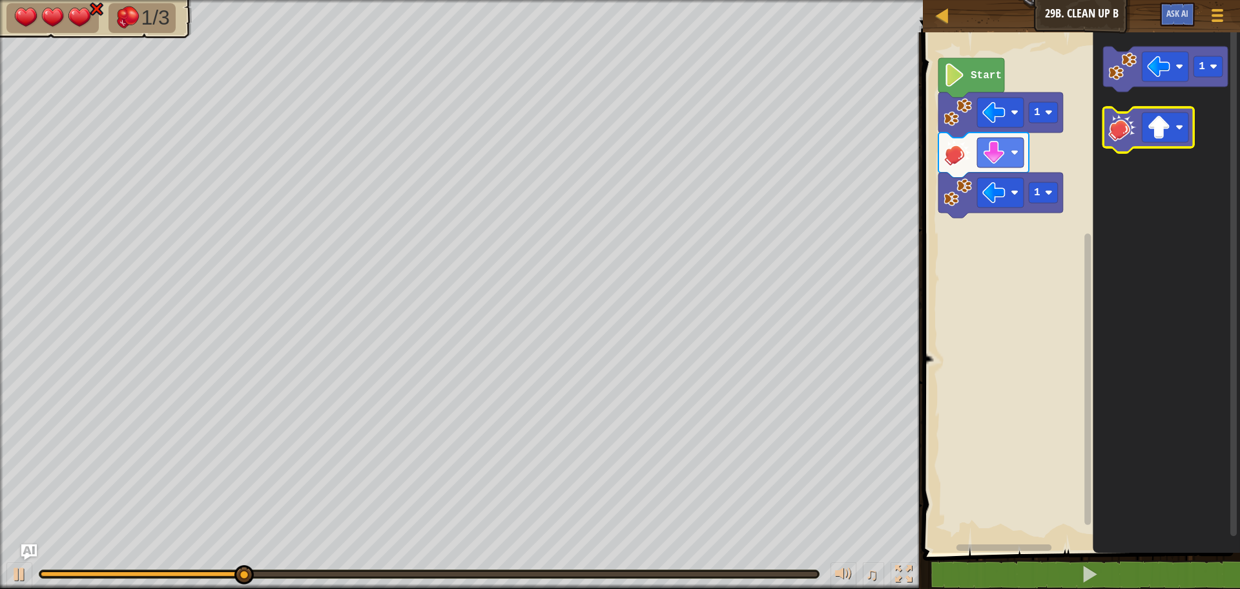
click at [1123, 130] on image "Blockly Workspace" at bounding box center [1123, 127] width 28 height 28
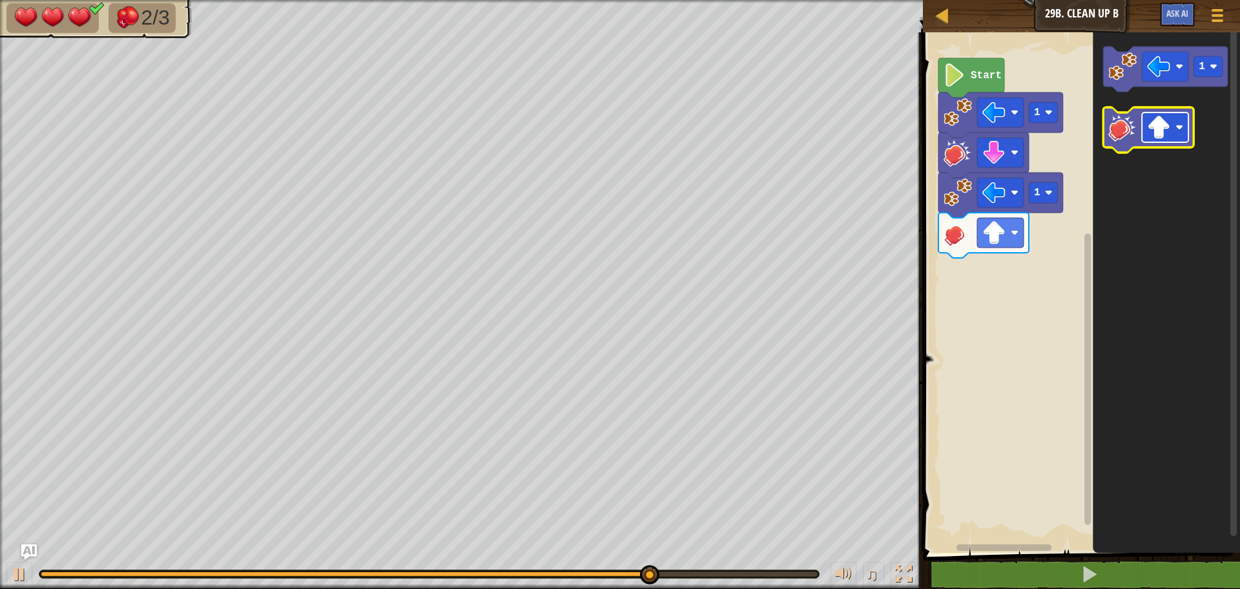
click at [1158, 135] on image "Blockly Workspace" at bounding box center [1158, 127] width 23 height 23
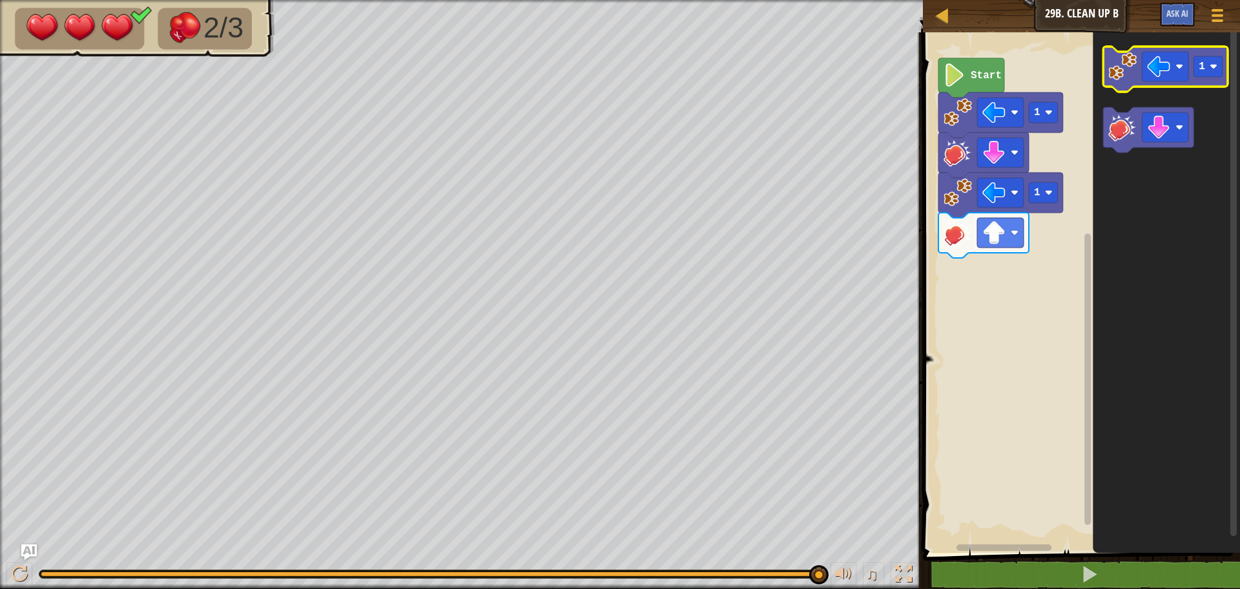
click at [1134, 68] on image "Blockly Workspace" at bounding box center [1123, 66] width 28 height 28
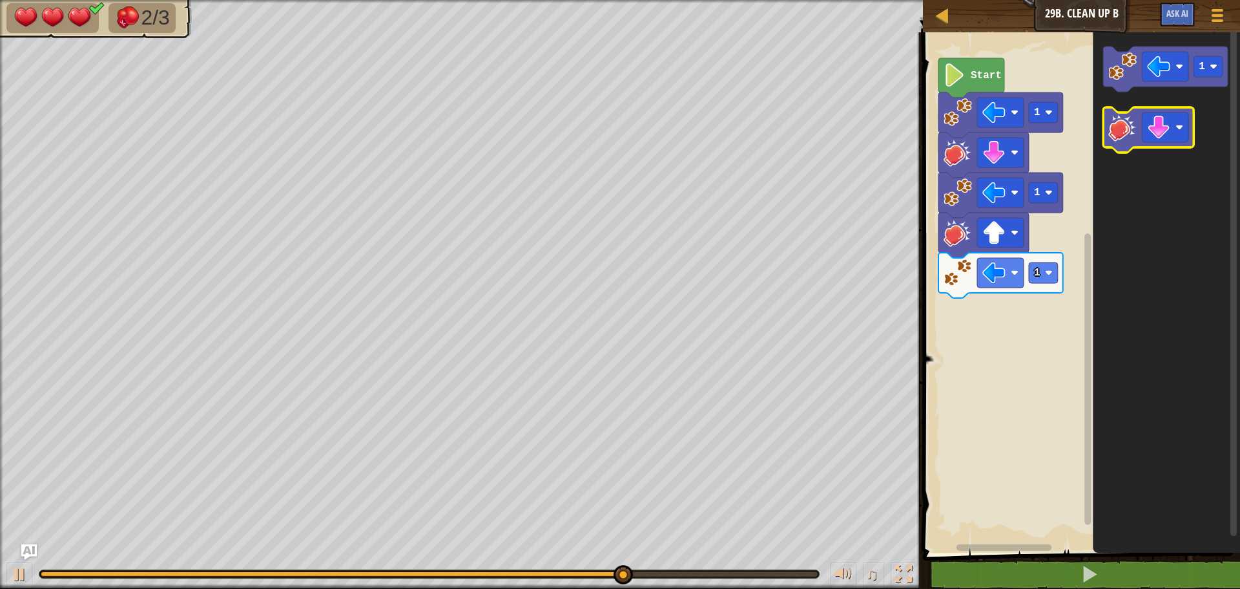
click at [1131, 131] on image "Blockly Workspace" at bounding box center [1123, 127] width 28 height 28
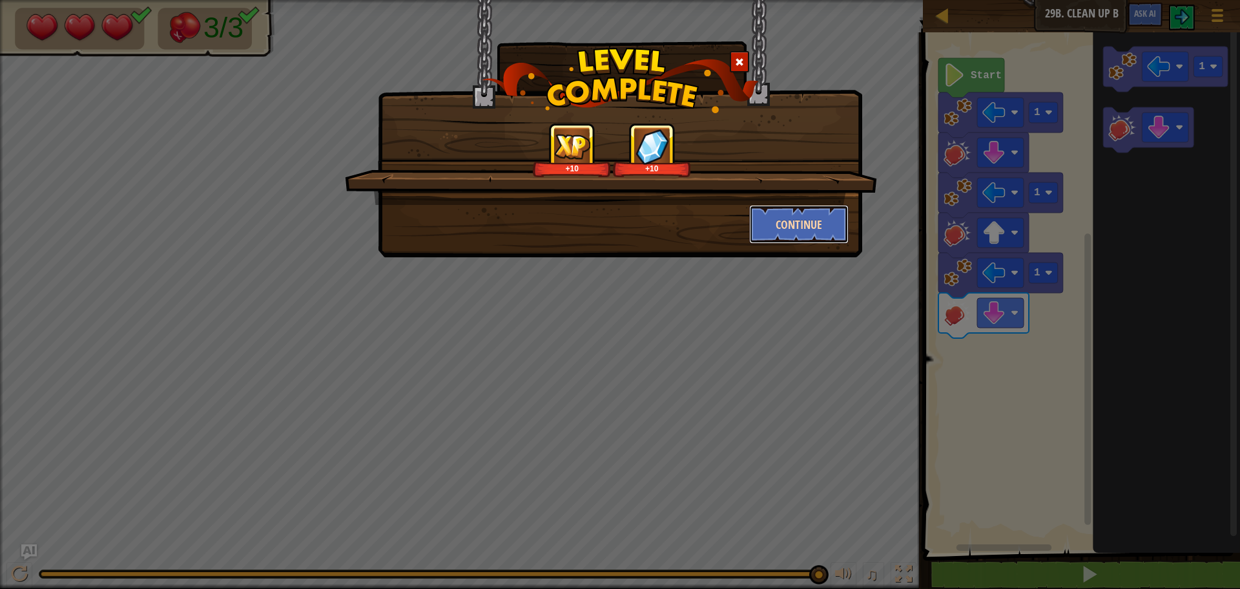
click at [832, 229] on button "Continue" at bounding box center [799, 224] width 100 height 39
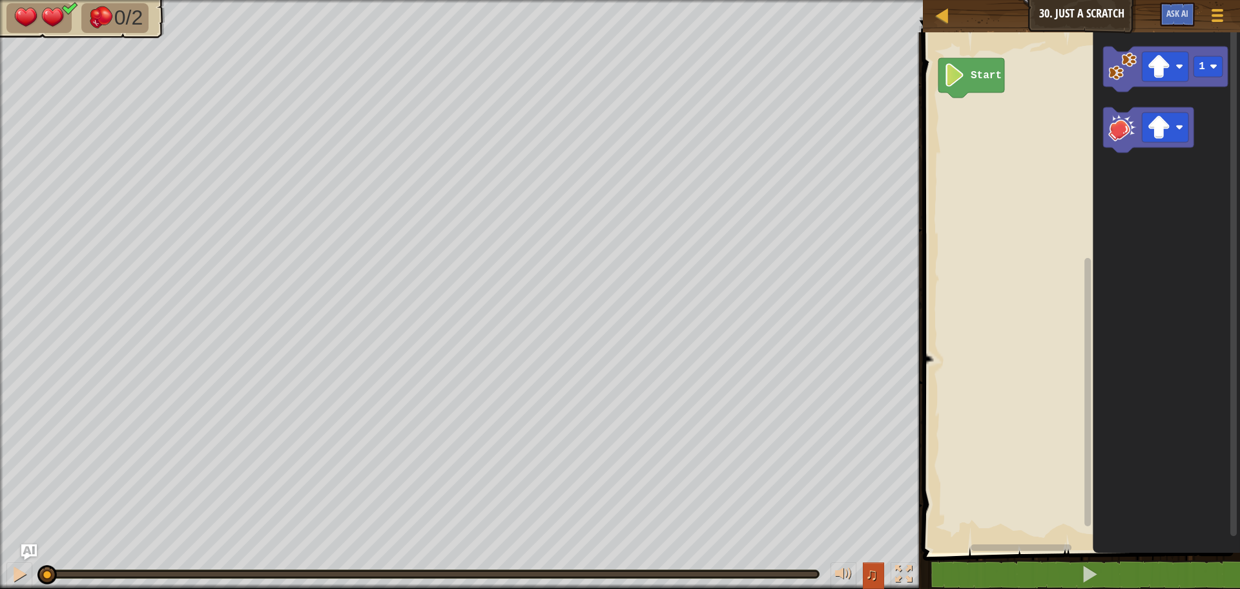
click at [870, 579] on span "♫" at bounding box center [872, 573] width 13 height 19
click at [842, 578] on div at bounding box center [843, 573] width 17 height 17
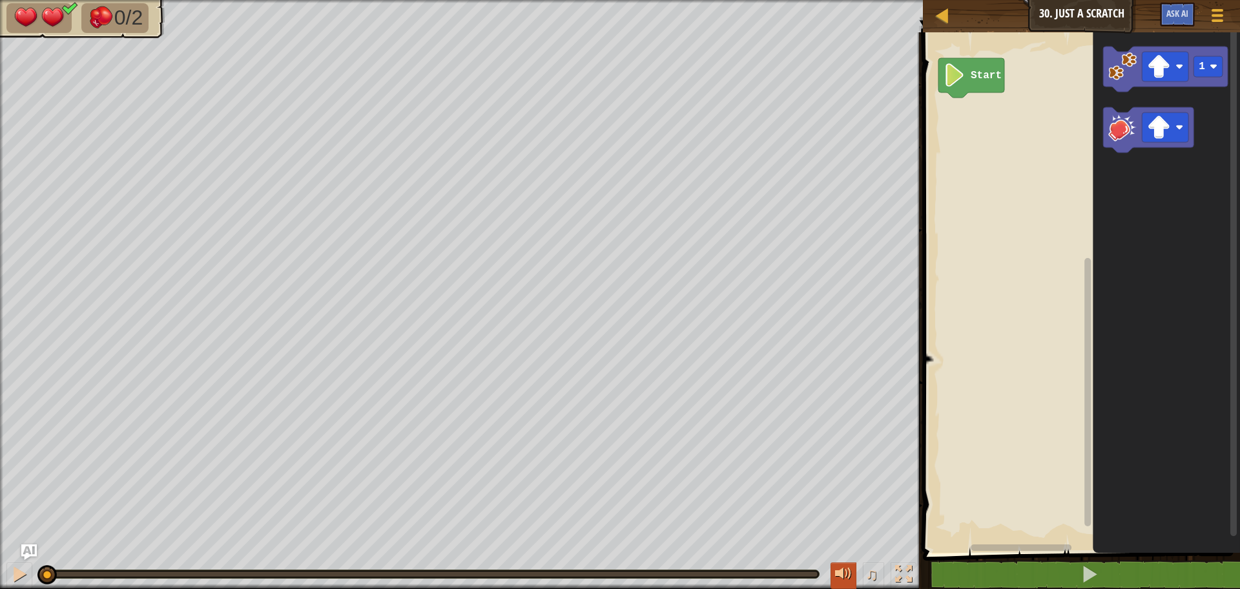
click at [850, 575] on div at bounding box center [843, 573] width 17 height 17
click at [1120, 128] on g "1" at bounding box center [1165, 100] width 125 height 106
click at [1086, 207] on div "Start 1" at bounding box center [1079, 289] width 321 height 527
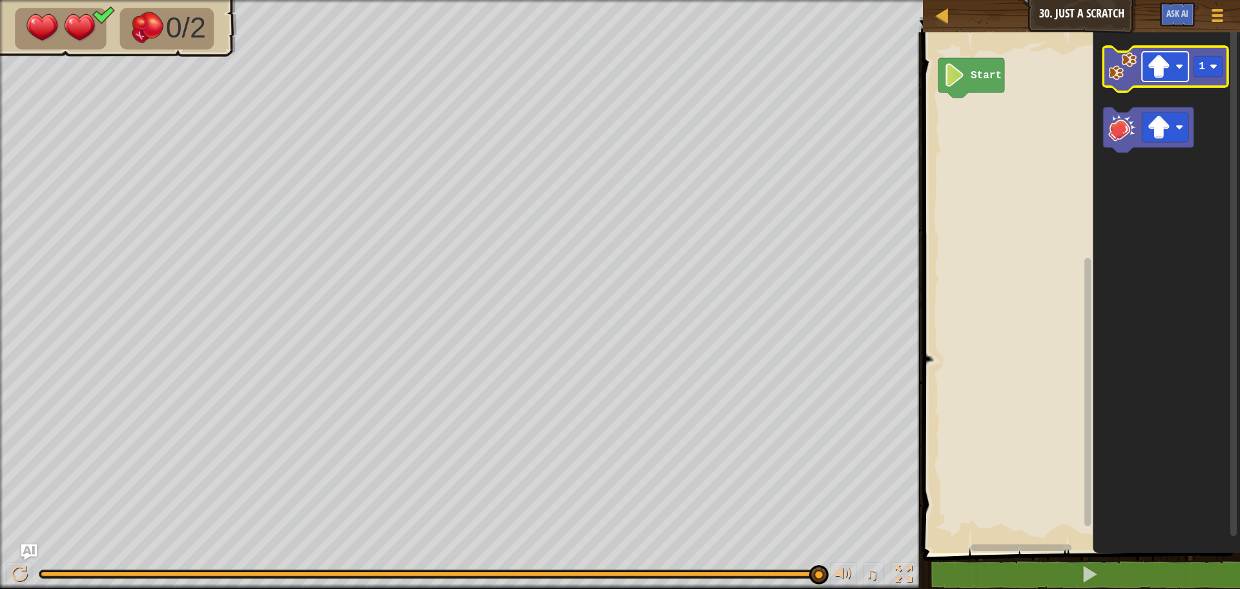
click at [1168, 74] on image "Blockly Workspace" at bounding box center [1158, 66] width 23 height 23
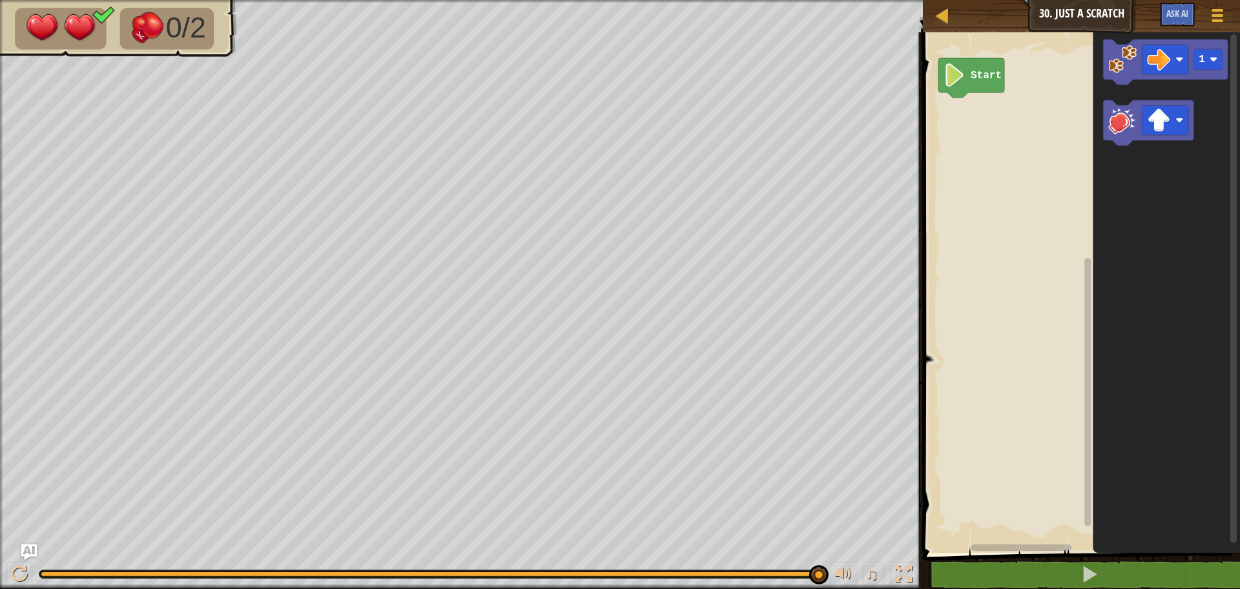
click at [1125, 77] on icon "Blockly Workspace" at bounding box center [1165, 61] width 125 height 45
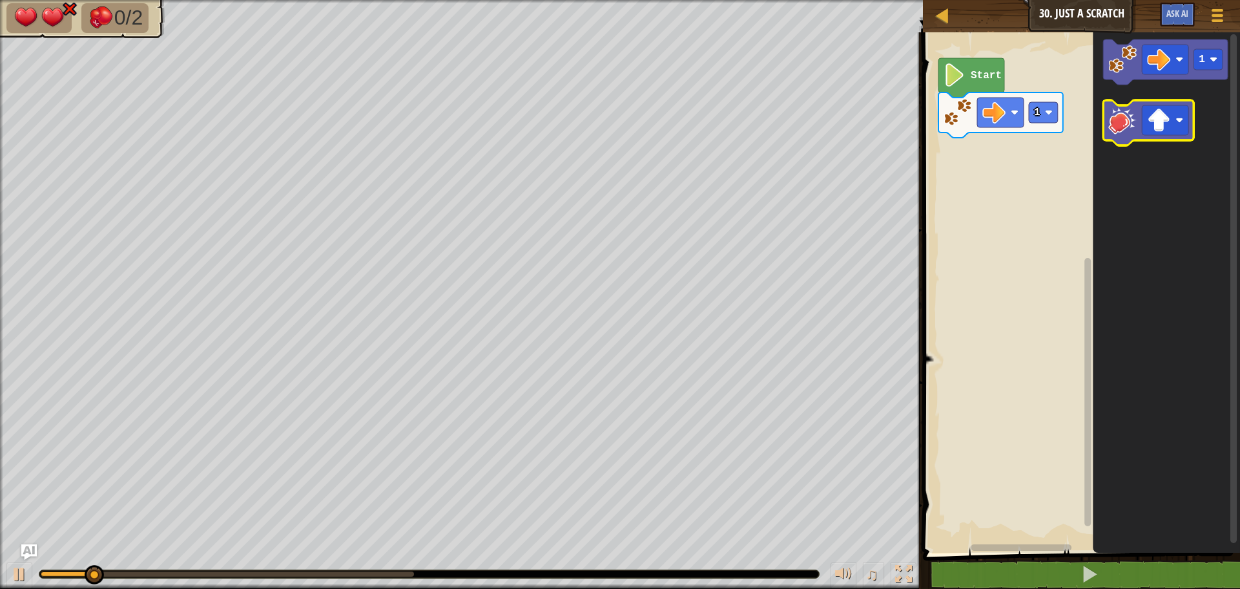
click at [1125, 132] on image "Blockly Workspace" at bounding box center [1123, 120] width 28 height 28
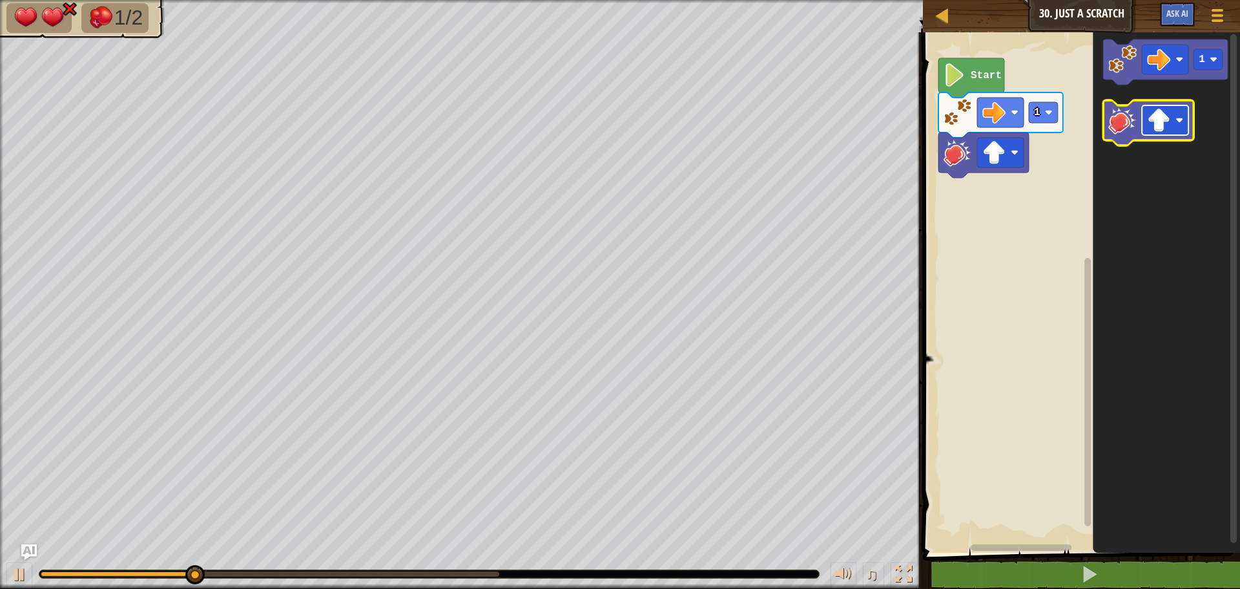
click at [1169, 121] on image "Blockly Workspace" at bounding box center [1158, 120] width 23 height 23
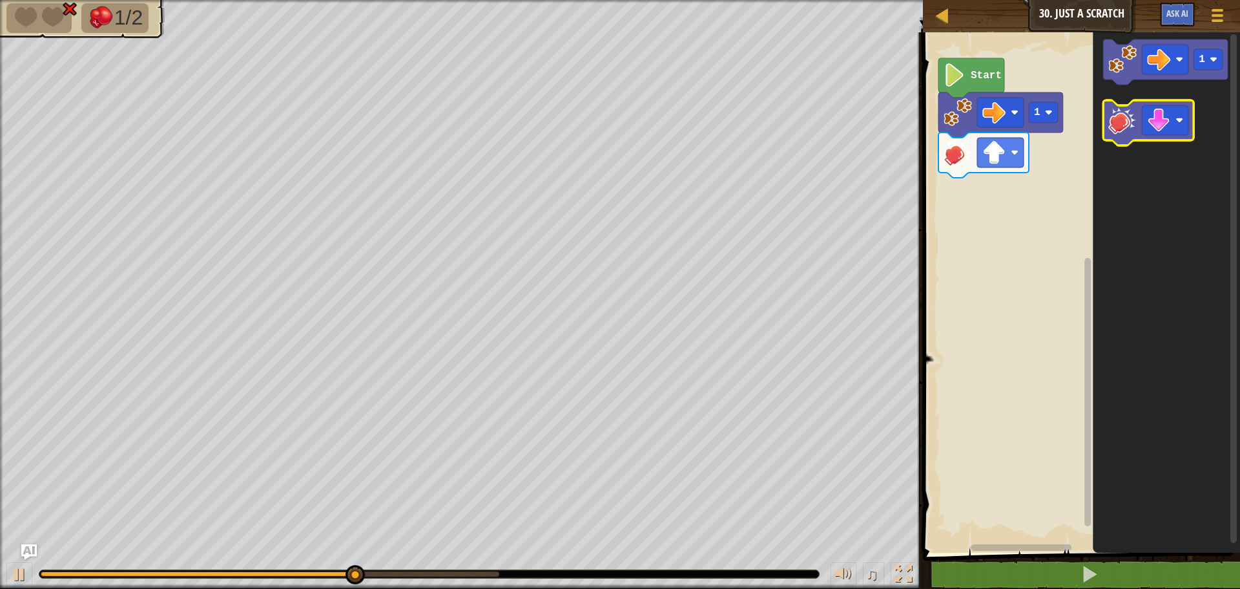
click at [1120, 141] on icon "Blockly Workspace" at bounding box center [1148, 122] width 90 height 45
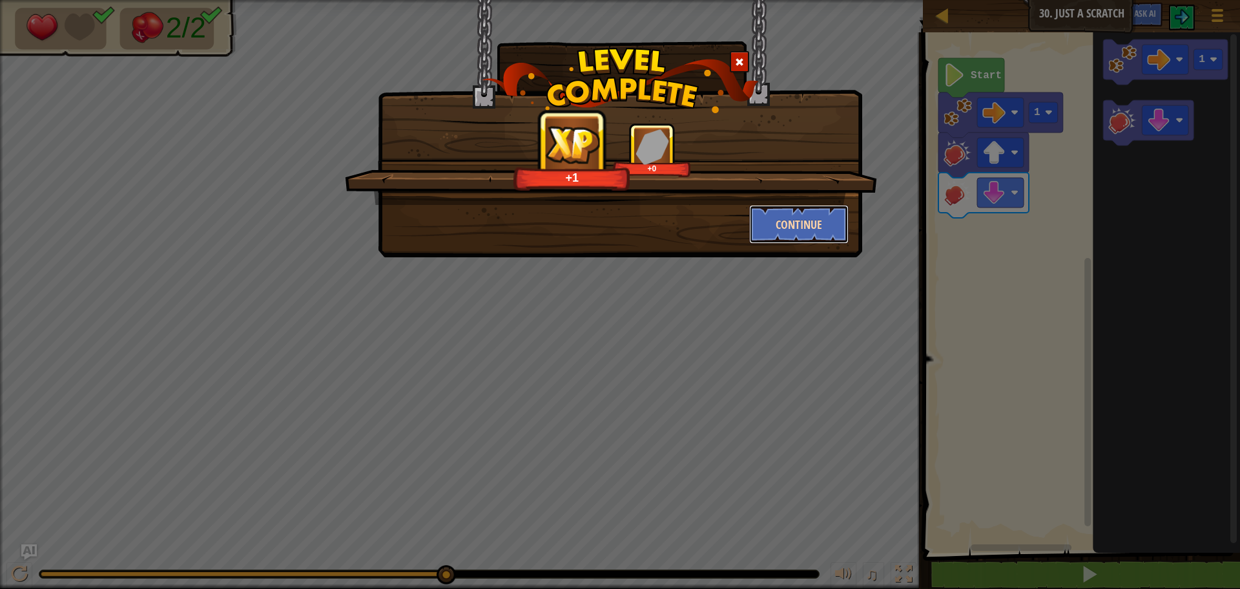
click at [771, 227] on button "Continue" at bounding box center [799, 224] width 100 height 39
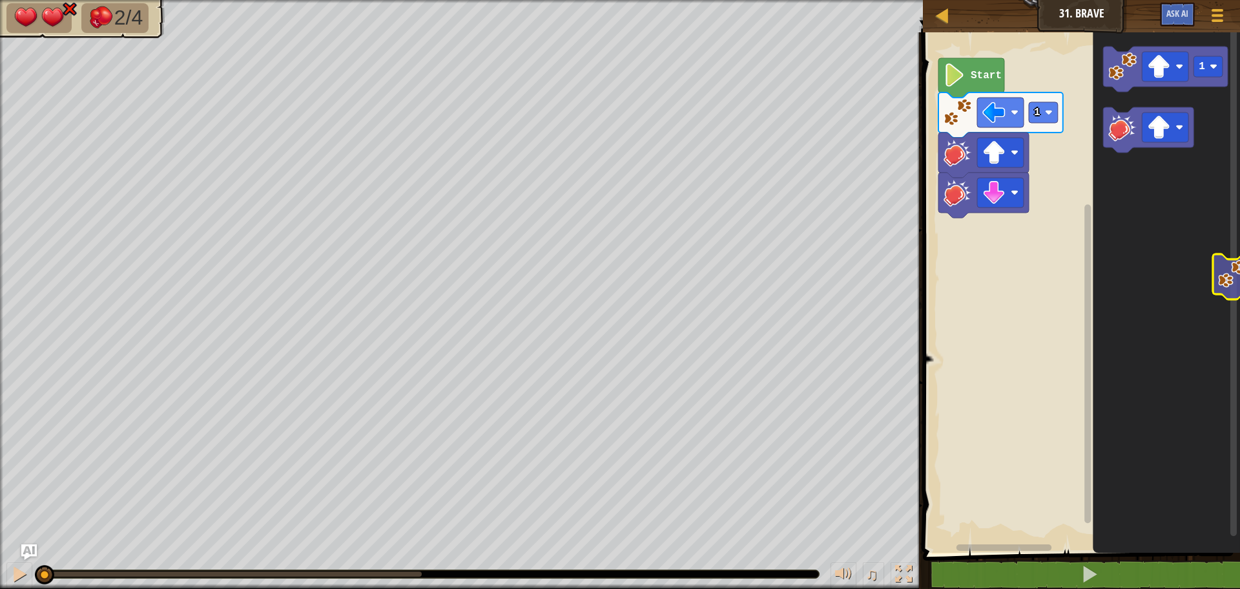
click at [1230, 277] on icon "Blockly Workspace" at bounding box center [1166, 289] width 147 height 527
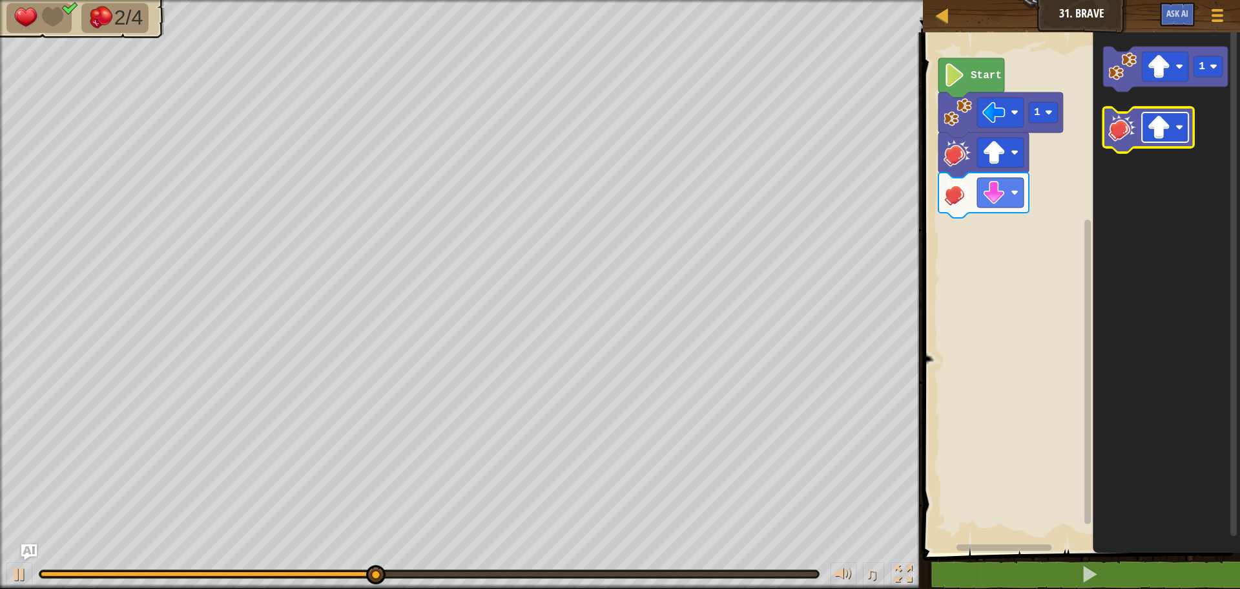
click at [1180, 131] on image "Blockly Workspace" at bounding box center [1180, 127] width 8 height 8
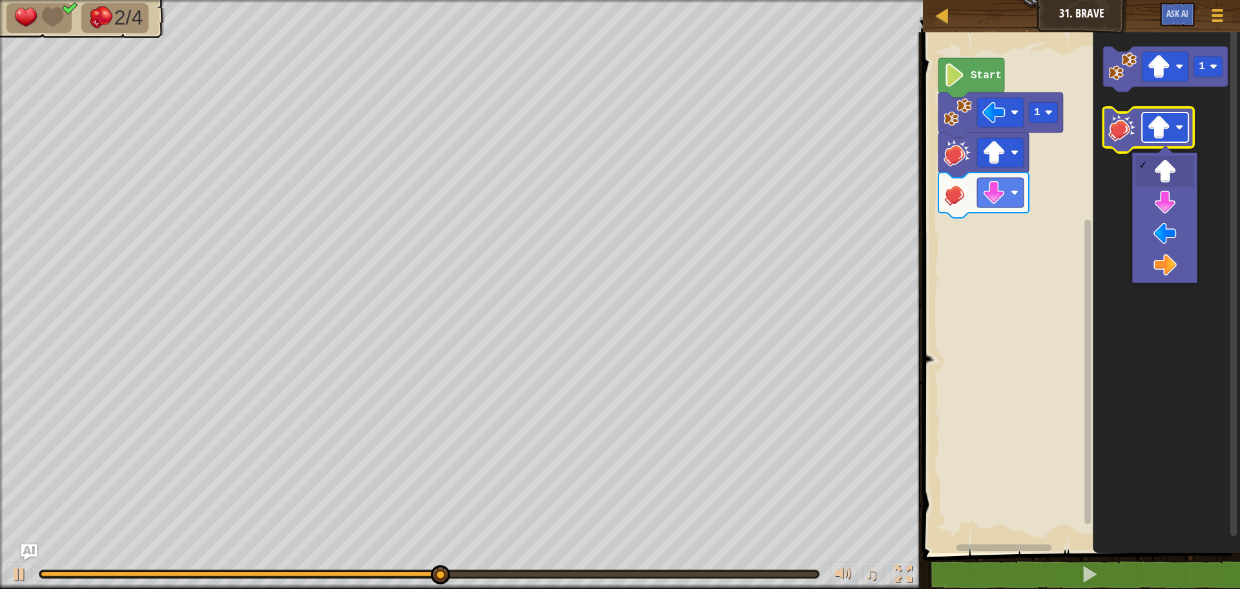
click at [1167, 121] on image "Blockly Workspace" at bounding box center [1158, 127] width 23 height 23
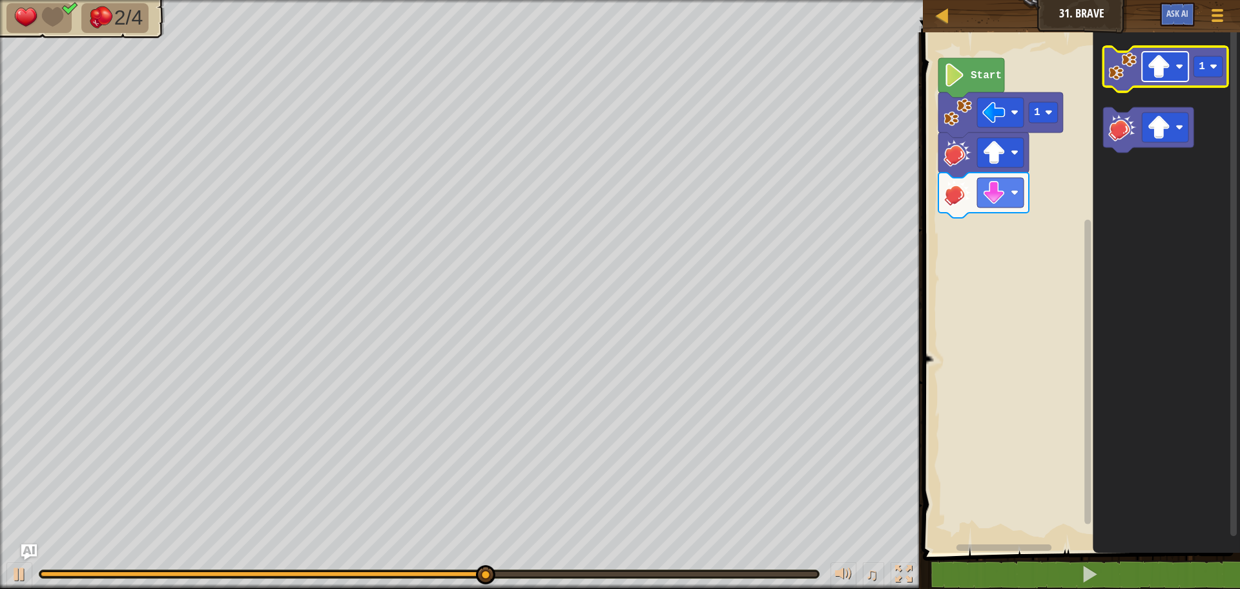
click at [1158, 70] on image "Blockly Workspace" at bounding box center [1158, 66] width 23 height 23
click at [1165, 63] on image "Blockly Workspace" at bounding box center [1158, 66] width 23 height 23
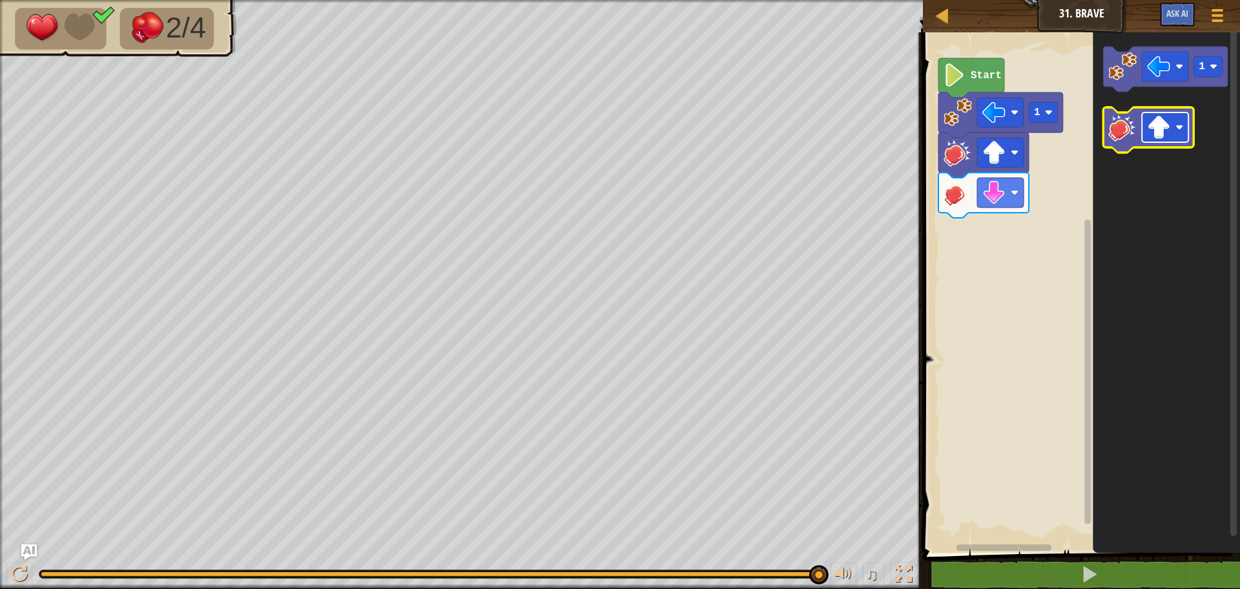
click at [1155, 132] on image "Blockly Workspace" at bounding box center [1158, 127] width 23 height 23
click at [1157, 134] on image "Blockly Workspace" at bounding box center [1158, 127] width 23 height 23
click at [1051, 190] on div "1 Start 1" at bounding box center [1079, 289] width 321 height 527
click at [1120, 81] on icon "Blockly Workspace" at bounding box center [1165, 69] width 125 height 45
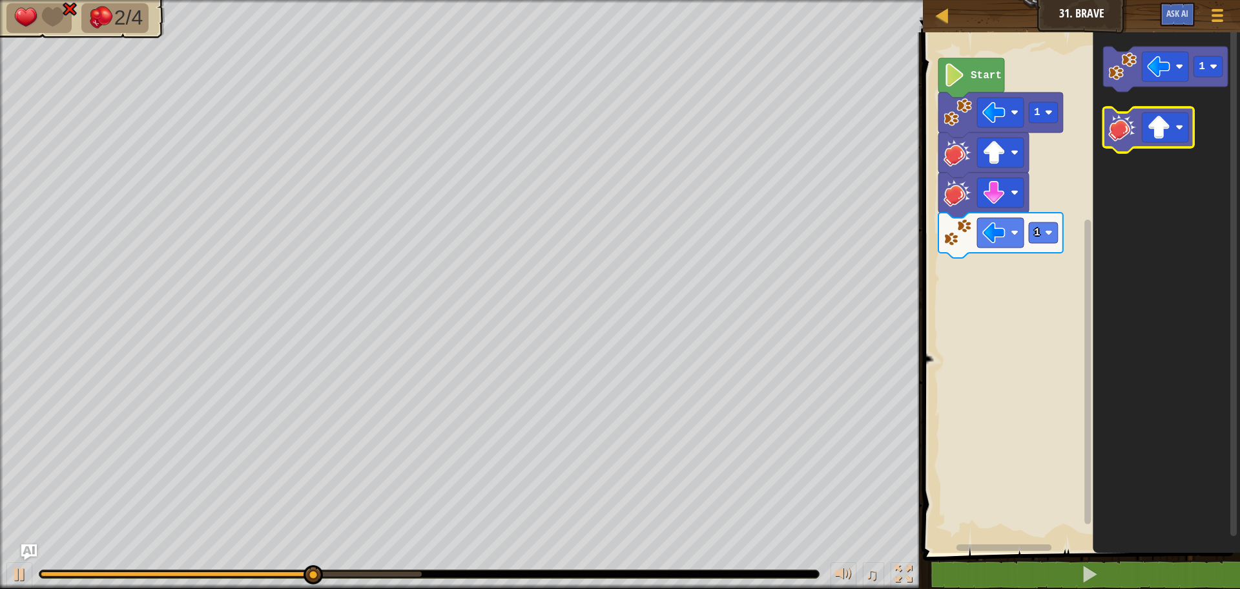
click at [1126, 131] on image "Blockly Workspace" at bounding box center [1123, 127] width 28 height 28
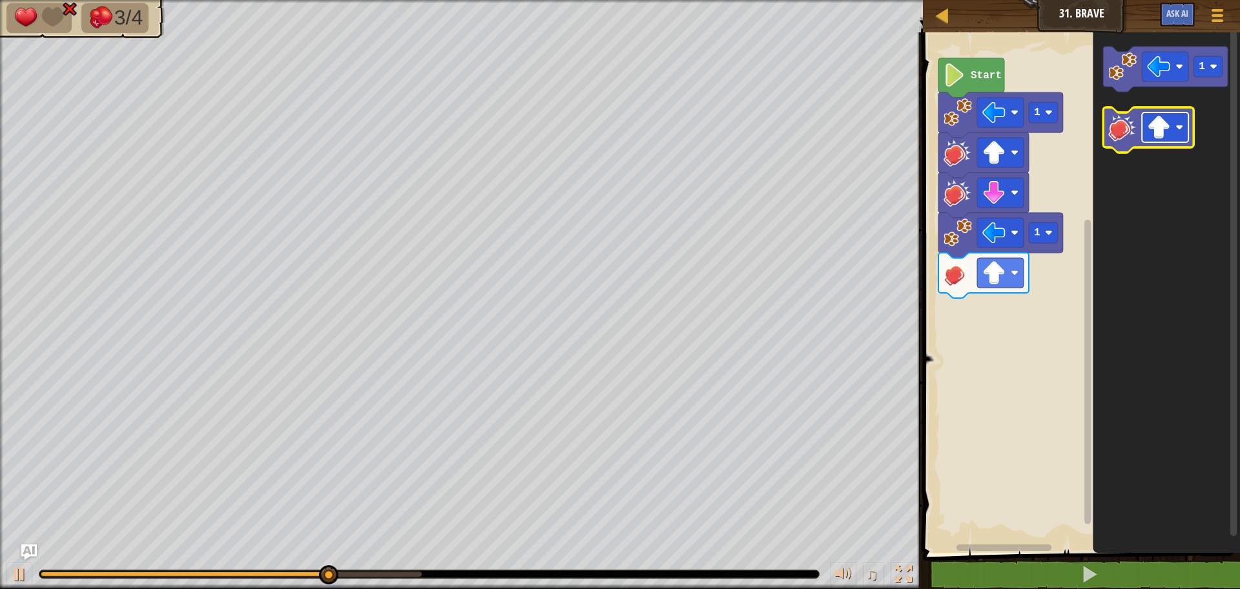
click at [1154, 132] on image "Blockly Workspace" at bounding box center [1158, 127] width 23 height 23
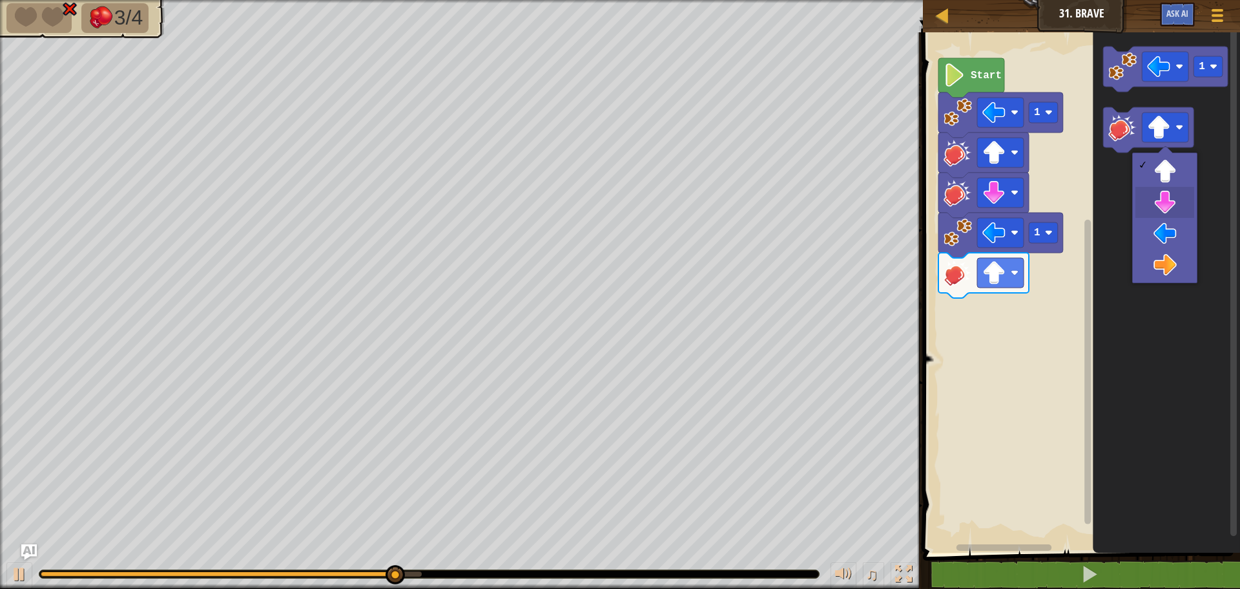
drag, startPoint x: 1158, startPoint y: 200, endPoint x: 1160, endPoint y: 193, distance: 7.9
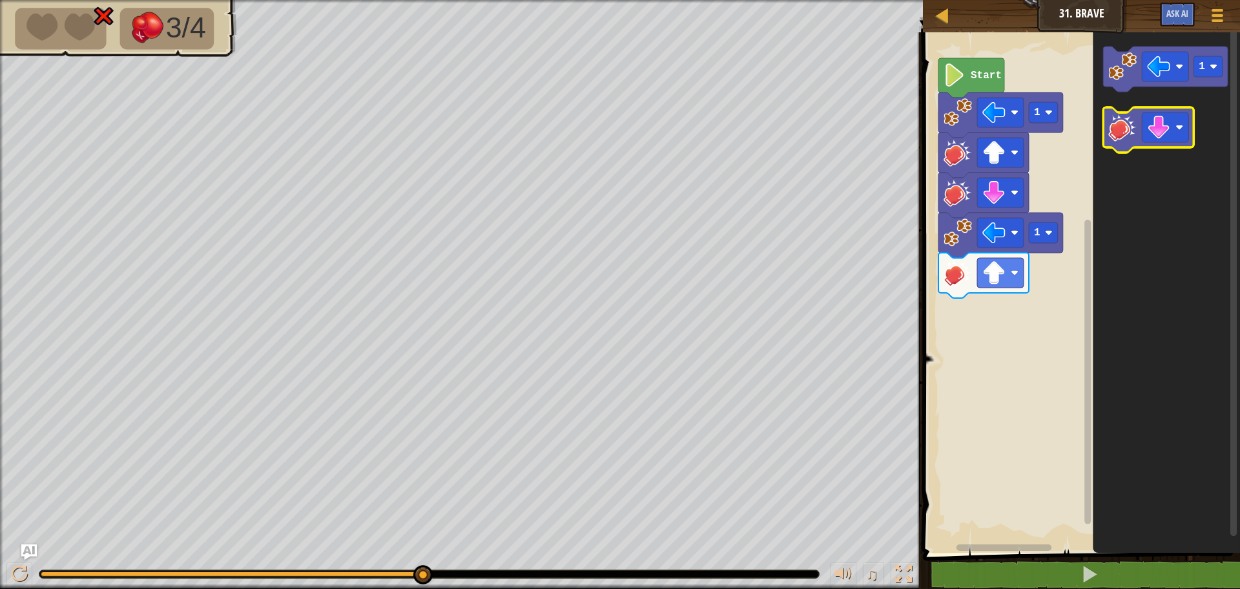
click at [1124, 133] on image "Blockly Workspace" at bounding box center [1123, 127] width 28 height 28
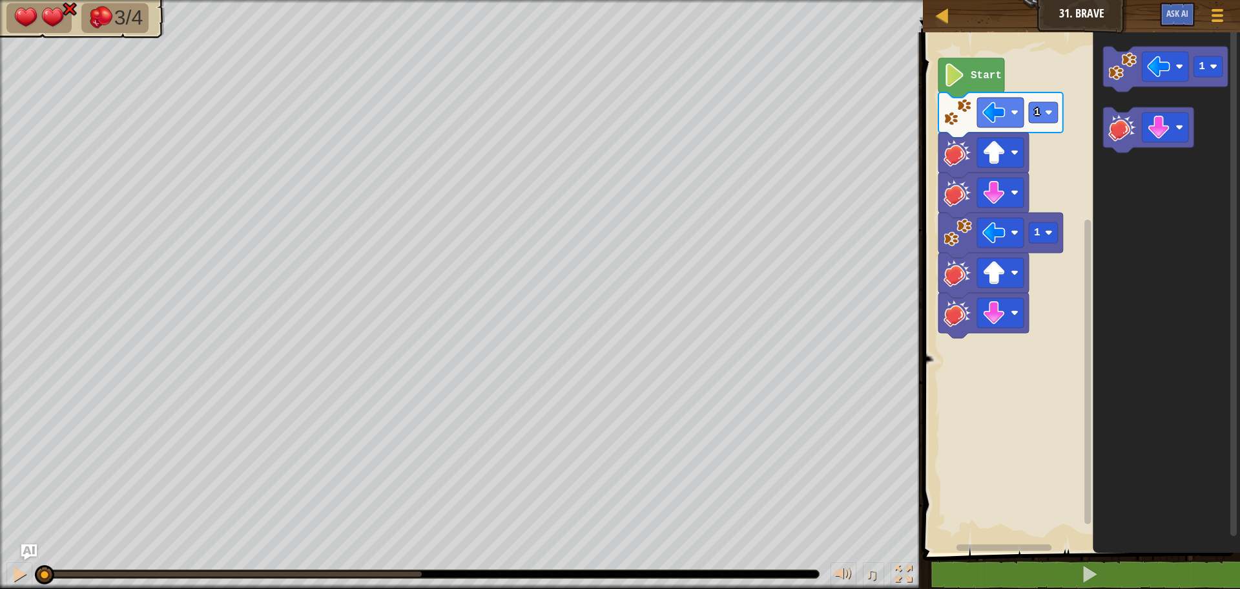
drag, startPoint x: 420, startPoint y: 574, endPoint x: 0, endPoint y: 541, distance: 421.1
click at [0, 541] on div "3/4 ♫ Turtle 2 x: 30 y: 14 x: 22 y: 14 action: move" at bounding box center [620, 294] width 1240 height 589
click at [22, 571] on div at bounding box center [19, 573] width 17 height 17
click at [23, 571] on button at bounding box center [19, 575] width 26 height 26
click at [20, 569] on div at bounding box center [19, 573] width 17 height 17
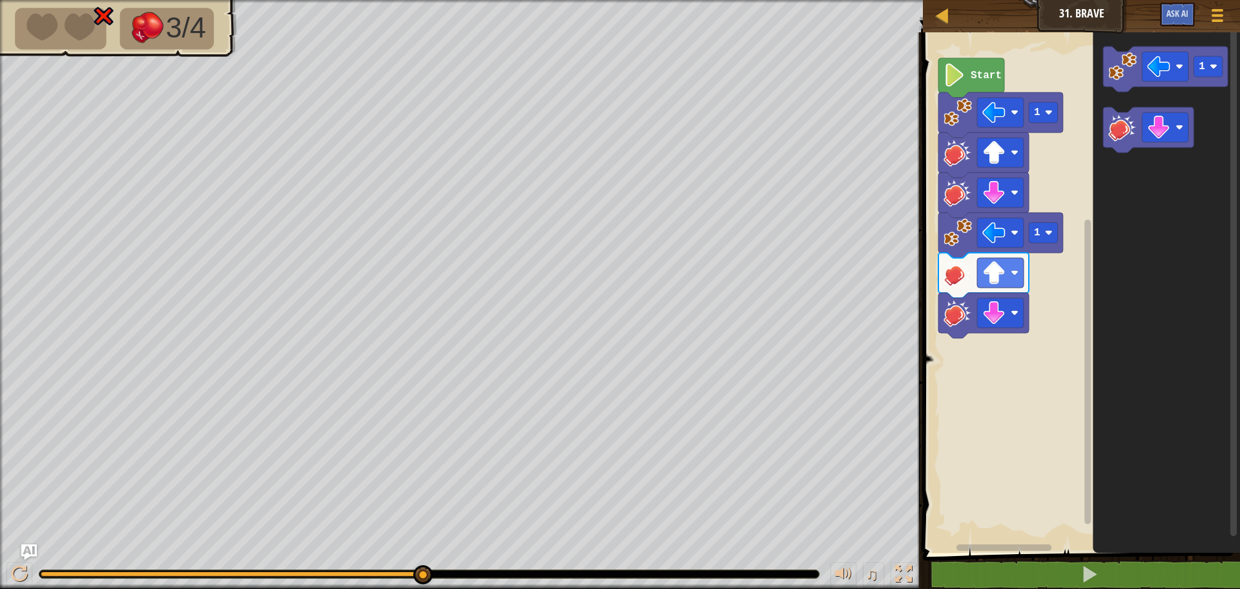
drag, startPoint x: 426, startPoint y: 575, endPoint x: 434, endPoint y: 580, distance: 9.3
drag, startPoint x: 424, startPoint y: 577, endPoint x: 448, endPoint y: 581, distance: 24.2
click at [448, 581] on div "♫" at bounding box center [461, 570] width 923 height 39
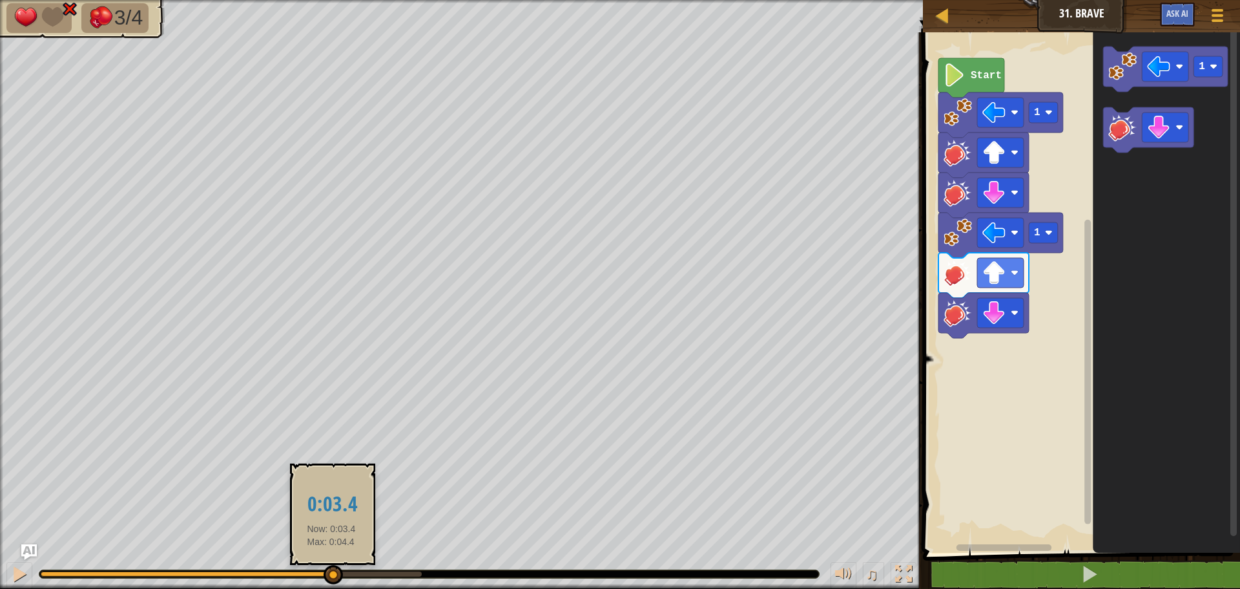
drag, startPoint x: 408, startPoint y: 573, endPoint x: 333, endPoint y: 572, distance: 74.9
click at [333, 572] on div at bounding box center [333, 574] width 19 height 19
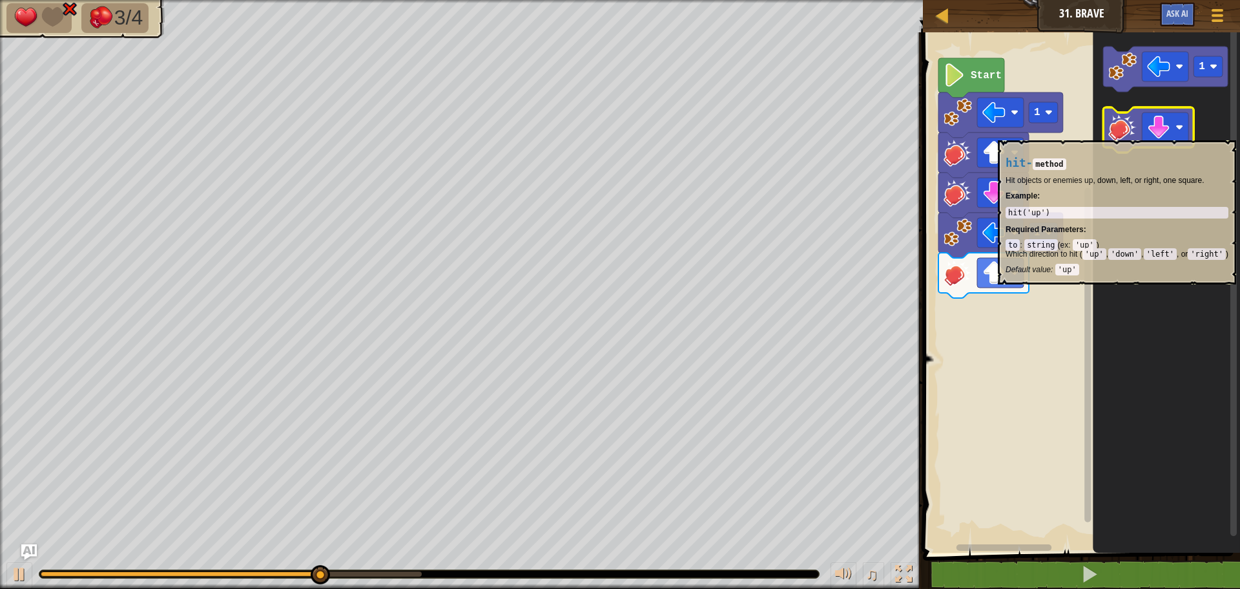
click at [1116, 134] on image "Blockly Workspace" at bounding box center [1123, 127] width 28 height 28
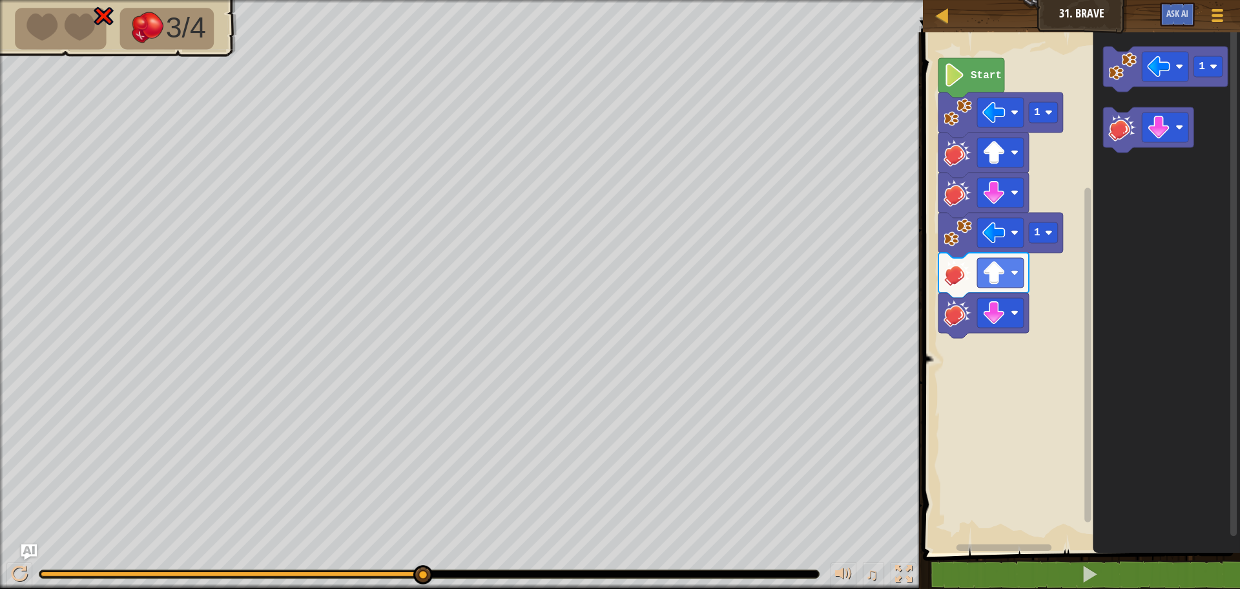
drag, startPoint x: 423, startPoint y: 567, endPoint x: 439, endPoint y: 619, distance: 54.6
click at [439, 0] on html "Map Junior 31. Brave Game Menu Ask AI 1 ההההההההההההההההההההההההההההההההההההההה…" at bounding box center [620, 0] width 1240 height 0
click at [1225, 12] on div at bounding box center [1217, 15] width 17 height 19
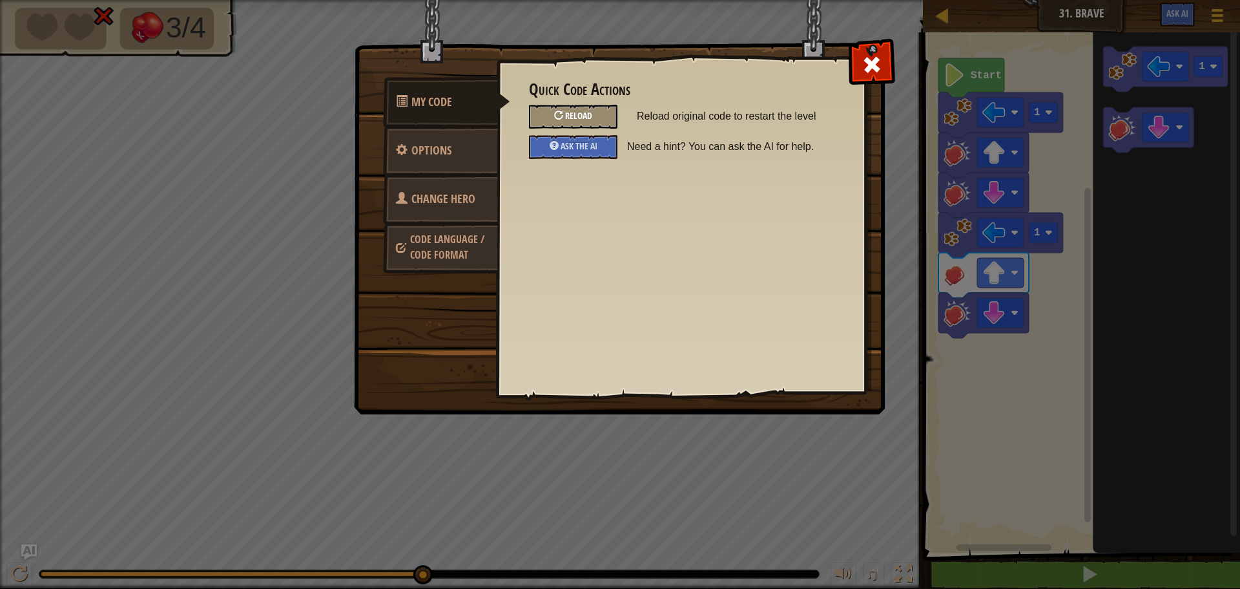
click at [568, 107] on div "Reload" at bounding box center [573, 117] width 89 height 24
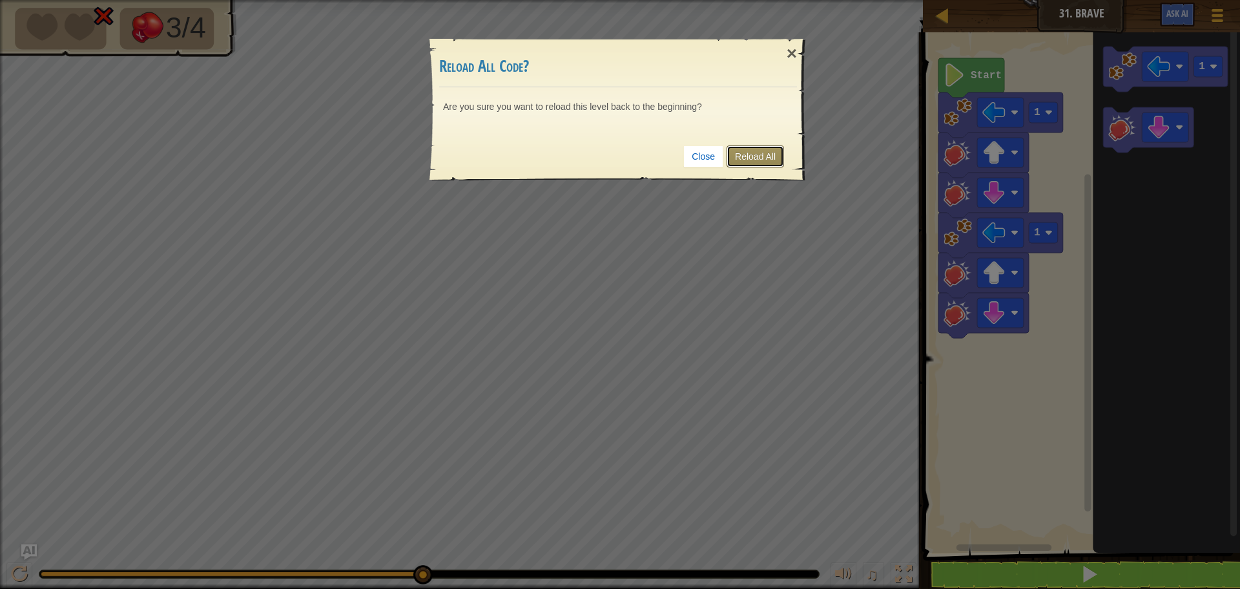
click at [764, 149] on link "Reload All" at bounding box center [755, 156] width 57 height 22
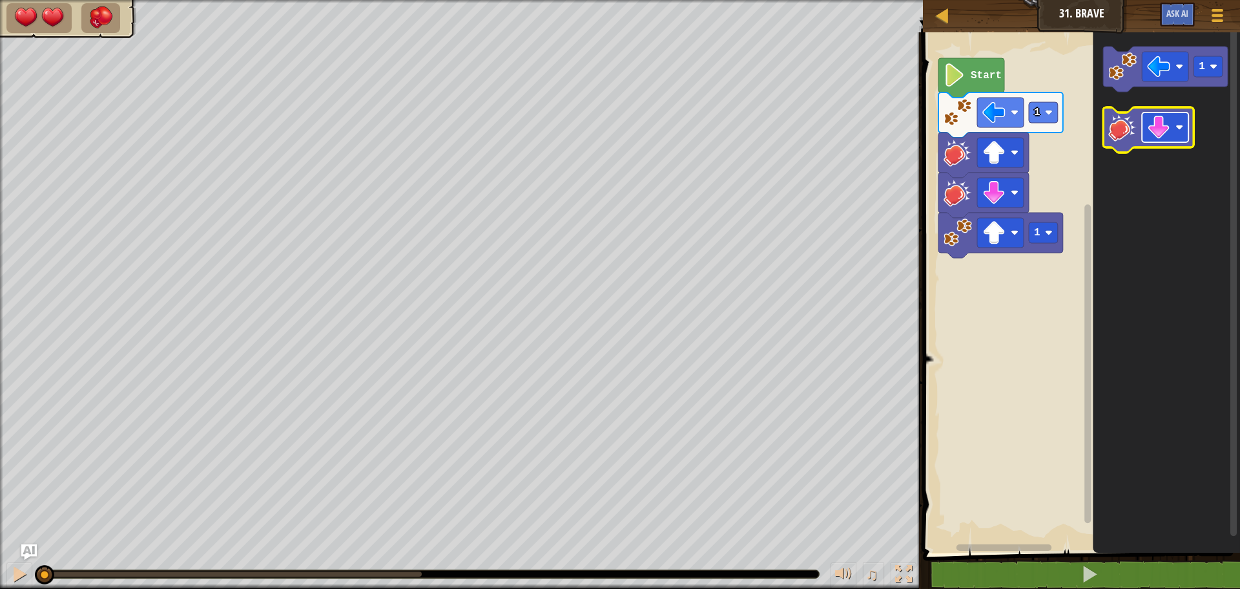
click at [1179, 140] on rect "Blockly Workspace" at bounding box center [1165, 127] width 47 height 30
click at [1167, 121] on image "Blockly Workspace" at bounding box center [1158, 127] width 23 height 23
click at [1127, 72] on image "Blockly Workspace" at bounding box center [1123, 66] width 28 height 28
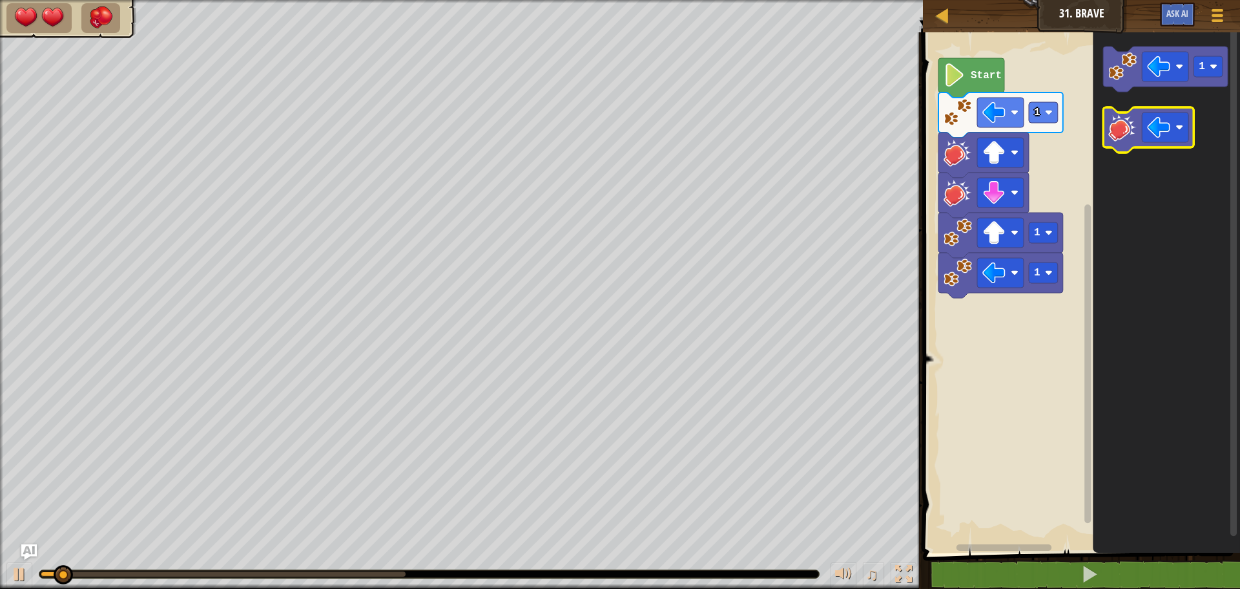
click at [1111, 143] on icon "Blockly Workspace" at bounding box center [1148, 129] width 90 height 45
